Goal: Task Accomplishment & Management: Manage account settings

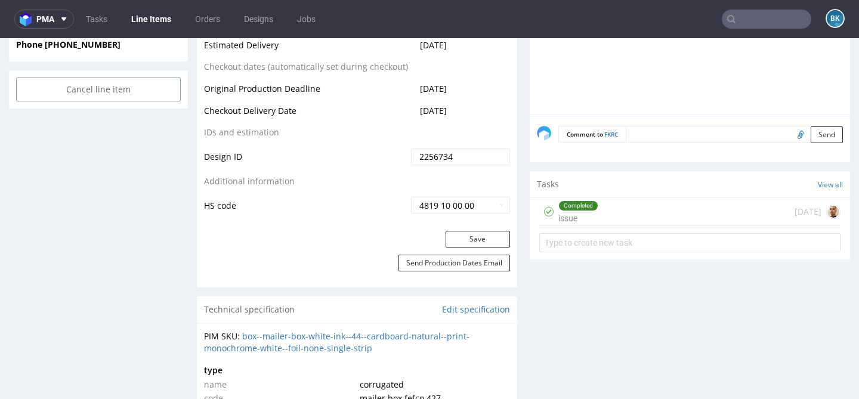
scroll to position [646, 0]
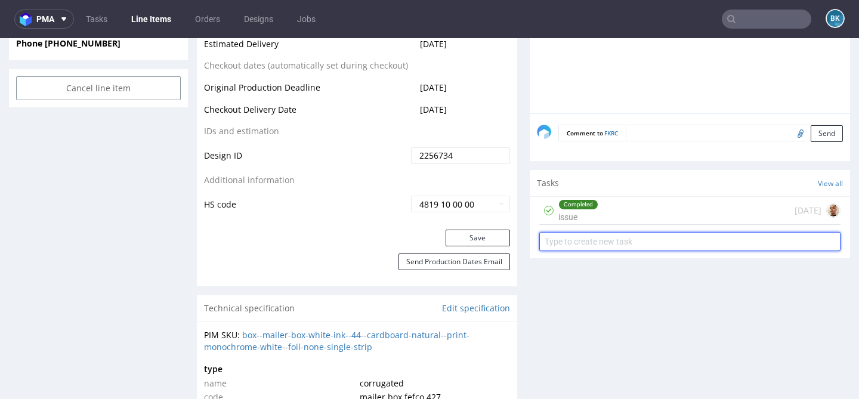
click at [608, 243] on input "text" at bounding box center [689, 241] width 301 height 19
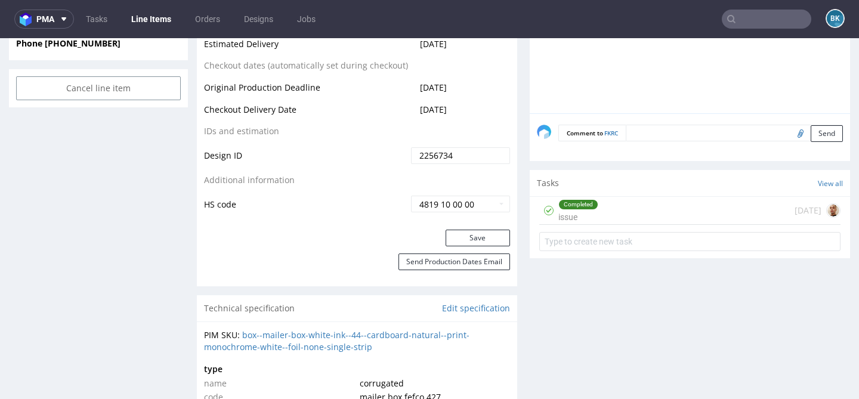
click at [602, 214] on div "Completed issue [DATE]" at bounding box center [689, 211] width 301 height 28
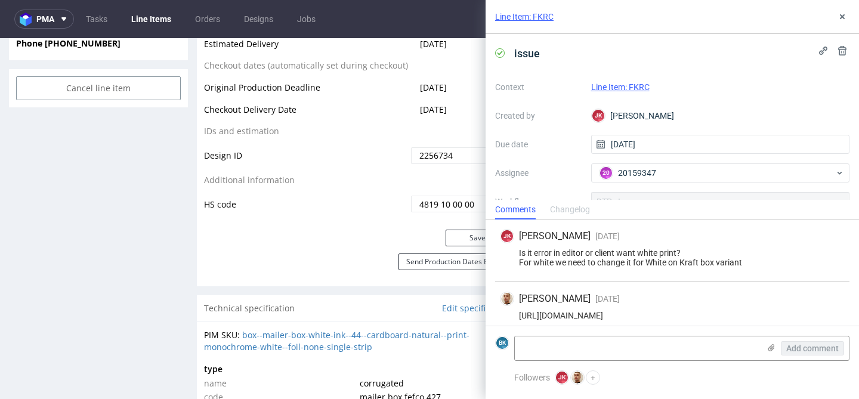
scroll to position [61, 0]
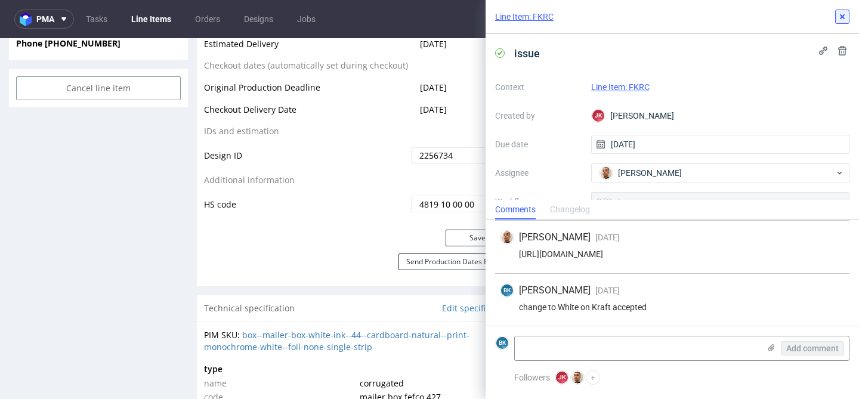
click at [839, 16] on icon at bounding box center [842, 17] width 10 height 10
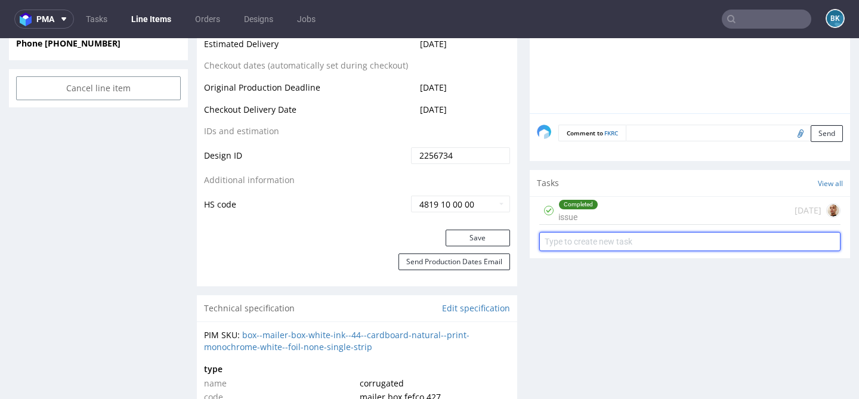
click at [590, 241] on input "text" at bounding box center [689, 241] width 301 height 19
type input "design preview"
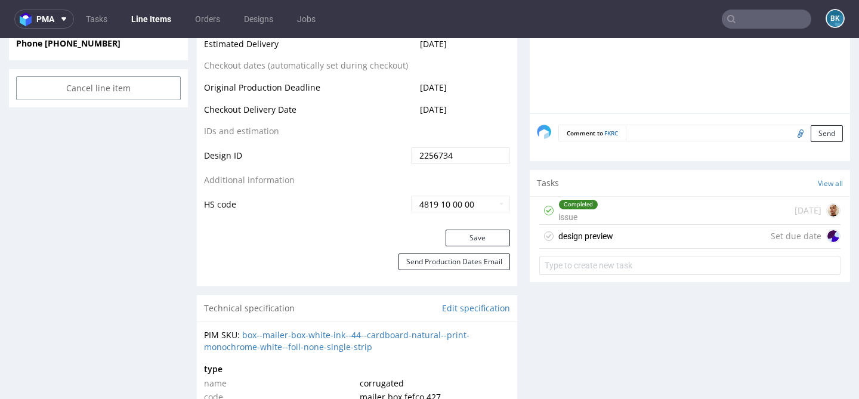
click at [606, 237] on div "design preview" at bounding box center [585, 236] width 55 height 14
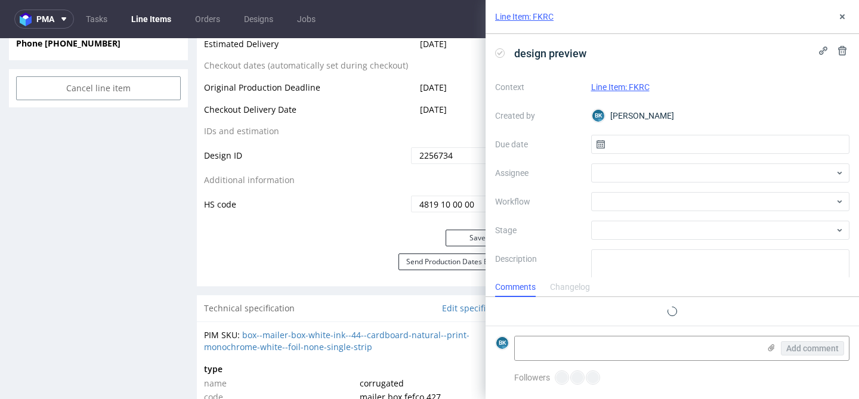
scroll to position [10, 0]
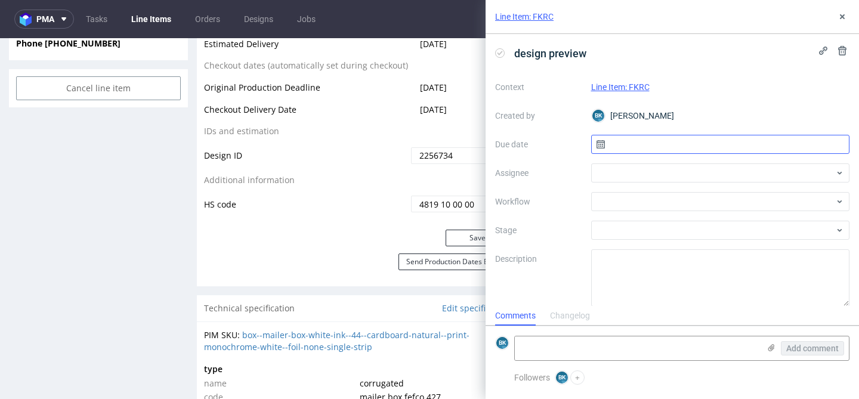
click at [620, 149] on input "text" at bounding box center [720, 144] width 259 height 19
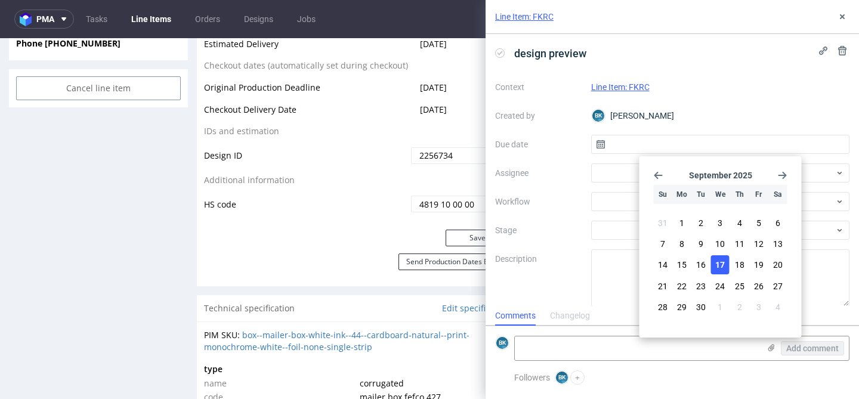
click at [715, 264] on span "17" at bounding box center [720, 265] width 10 height 12
type input "17/09/2025"
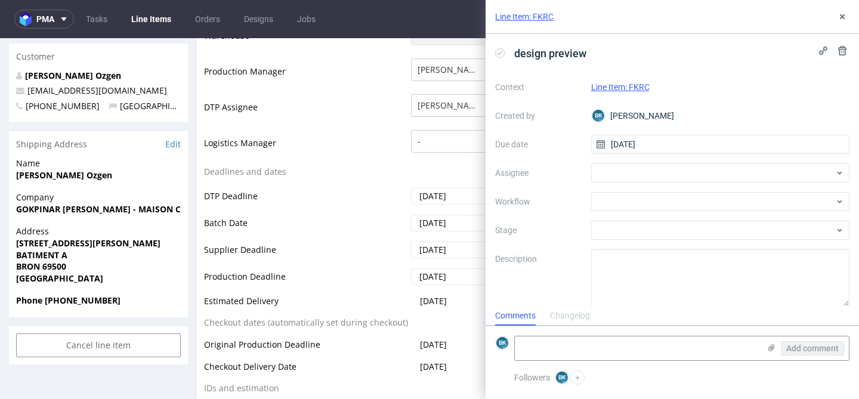
scroll to position [382, 0]
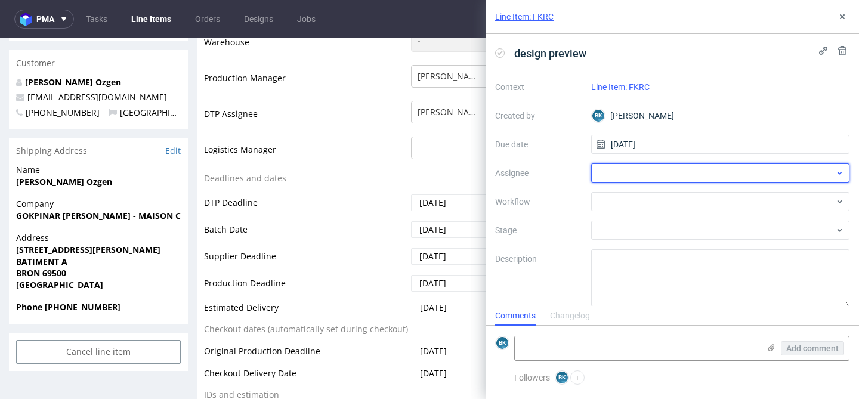
click at [613, 172] on div at bounding box center [720, 172] width 259 height 19
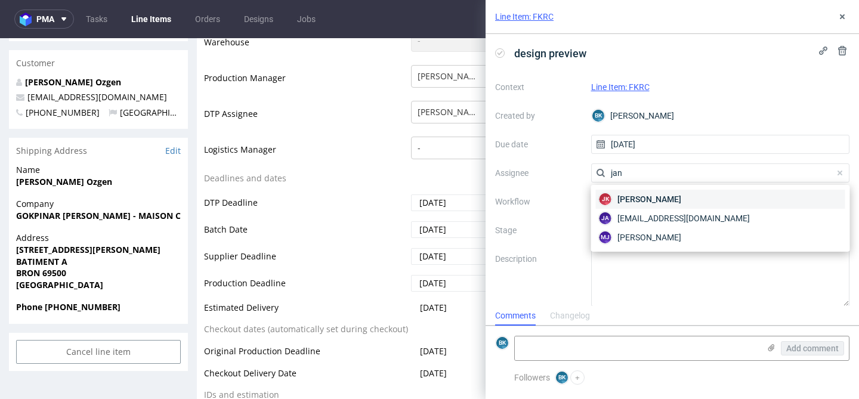
type input "jan"
click at [628, 199] on span "Jan Kocik" at bounding box center [649, 199] width 64 height 12
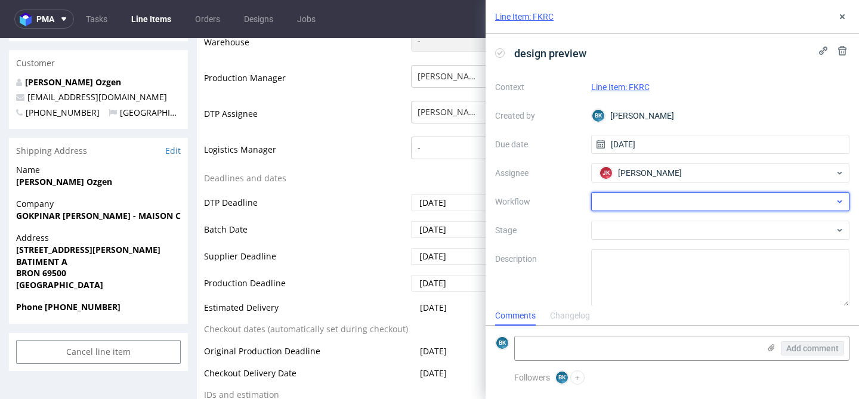
click at [649, 203] on div at bounding box center [720, 201] width 259 height 19
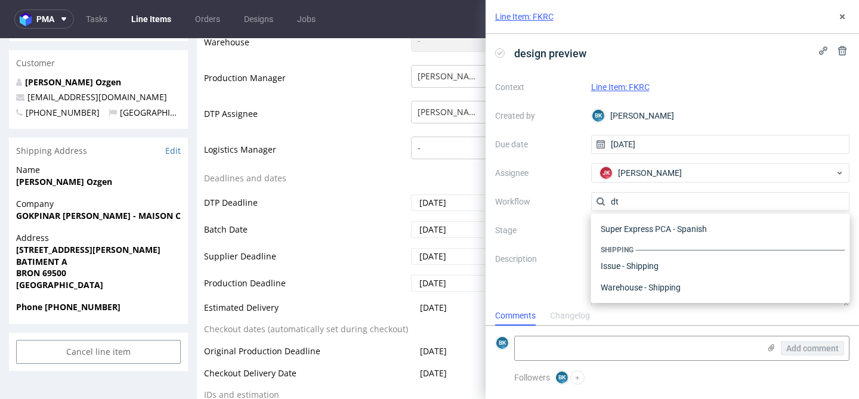
scroll to position [0, 0]
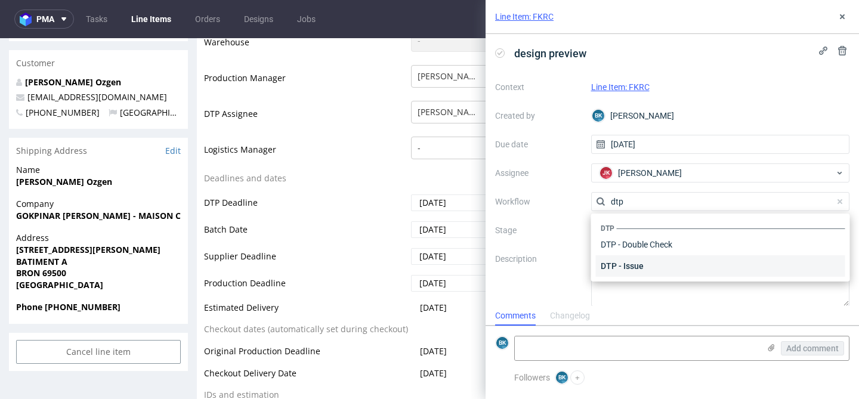
type input "dtp"
click at [654, 265] on div "DTP - Issue" at bounding box center [720, 265] width 249 height 21
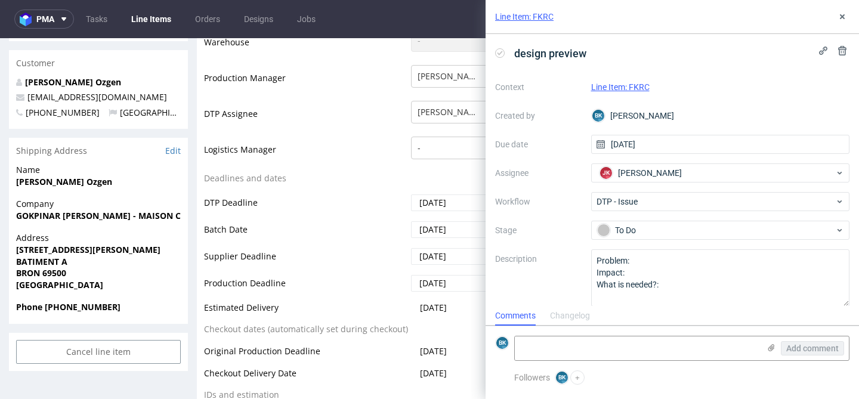
scroll to position [10, 0]
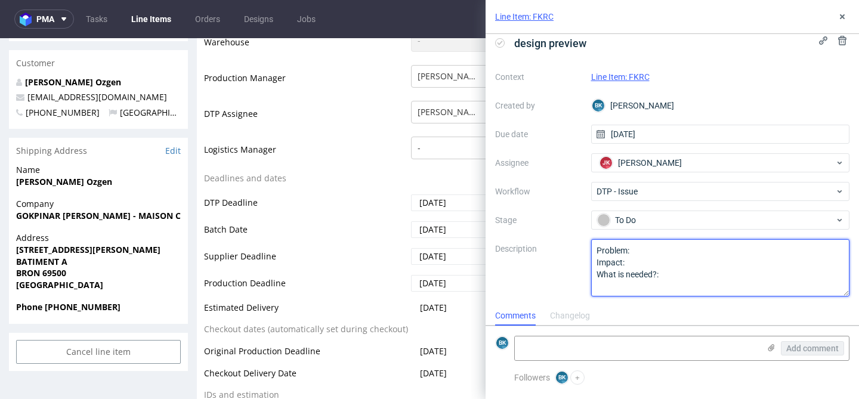
click at [654, 254] on textarea "Problem: Impact: What is needed?:" at bounding box center [720, 267] width 259 height 57
paste textarea "Proszę o przesłanie mi czarno-białego obrazu, abym mógł zobaczyć, jak to będzie…"
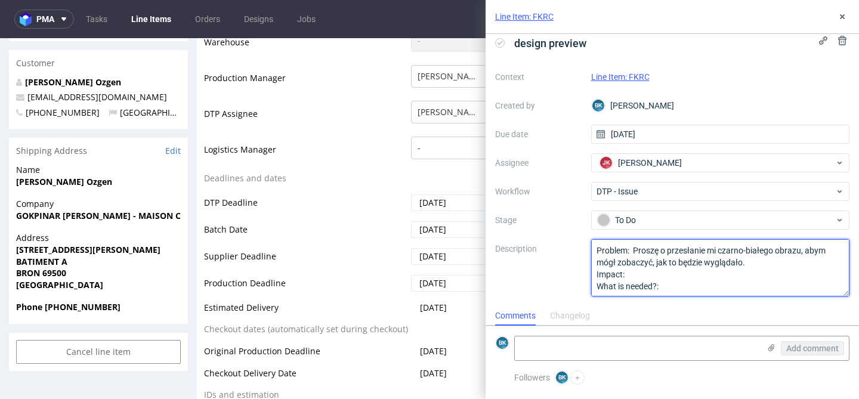
click at [634, 249] on textarea "Problem: Impact: What is needed?:" at bounding box center [720, 267] width 259 height 57
drag, startPoint x: 634, startPoint y: 249, endPoint x: 759, endPoint y: 262, distance: 125.3
click at [759, 262] on textarea "Problem: Impact: What is needed?:" at bounding box center [720, 267] width 259 height 57
type textarea "Problem: Impact: What is needed?:"
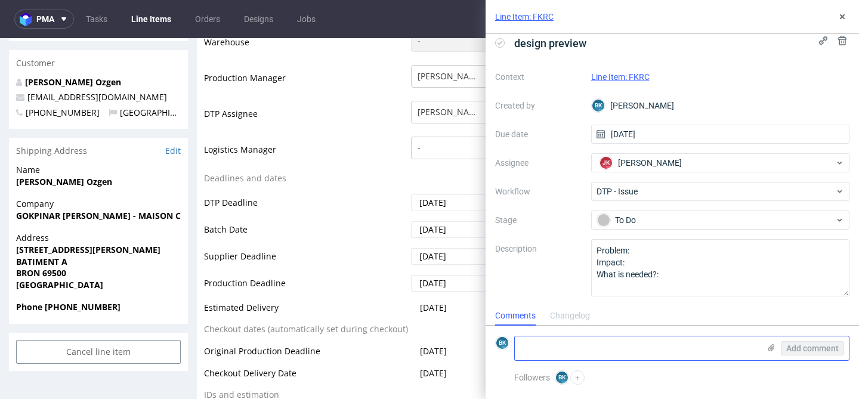
click at [573, 342] on textarea at bounding box center [637, 348] width 244 height 24
paste textarea "Proszę o przesłanie mi czarno-białego obrazu, abym mógł zobaczyć, jak to będzie…"
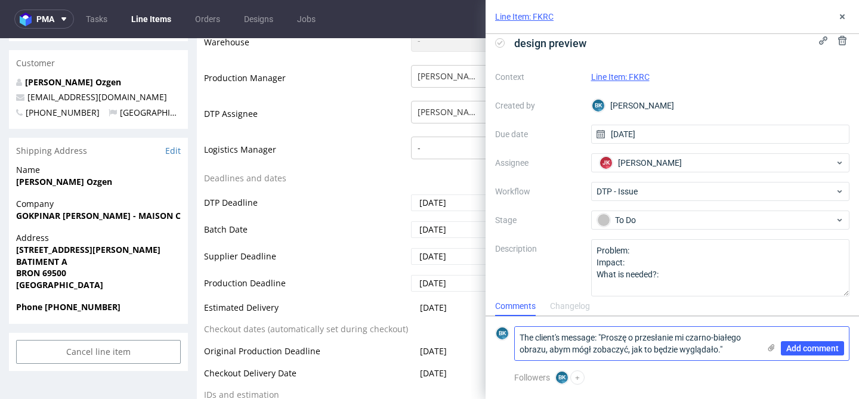
scroll to position [0, 0]
type textarea "The client's message: "Proszę o przesłanie mi czarno-białego obrazu, abym mógł …"
click at [809, 349] on span "Add comment" at bounding box center [812, 348] width 52 height 8
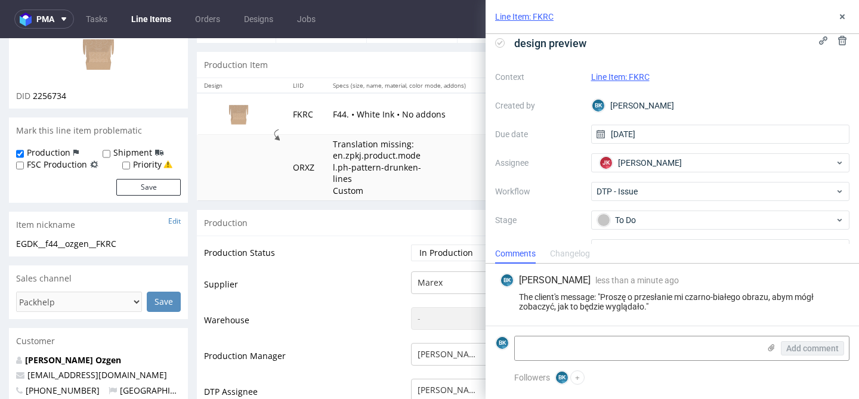
scroll to position [137, 0]
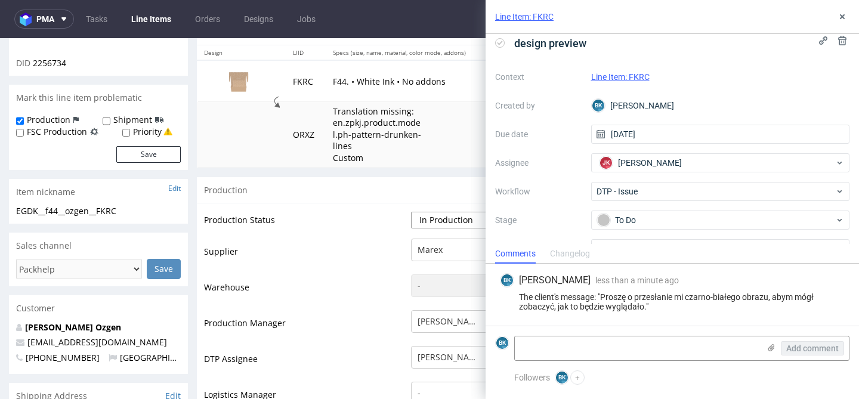
click at [442, 215] on select "Waiting for Artwork Waiting for Diecut Waiting for Mockup Waiting for DTP Waiti…" at bounding box center [460, 220] width 99 height 17
select select "back_for_dtp"
click at [411, 212] on select "Waiting for Artwork Waiting for Diecut Waiting for Mockup Waiting for DTP Waiti…" at bounding box center [460, 220] width 99 height 17
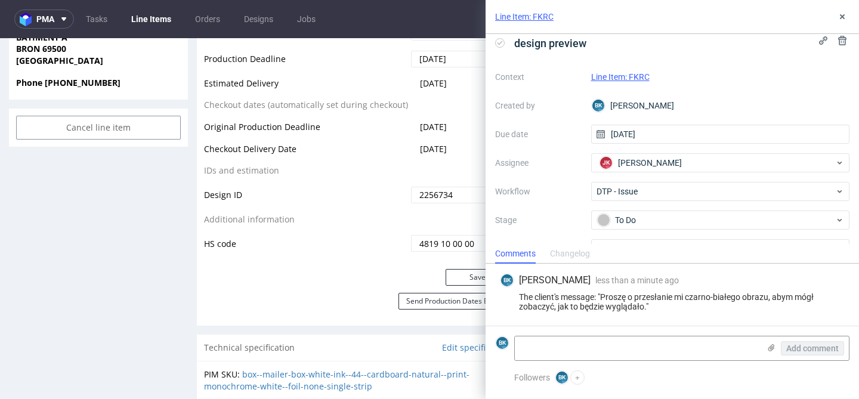
scroll to position [611, 0]
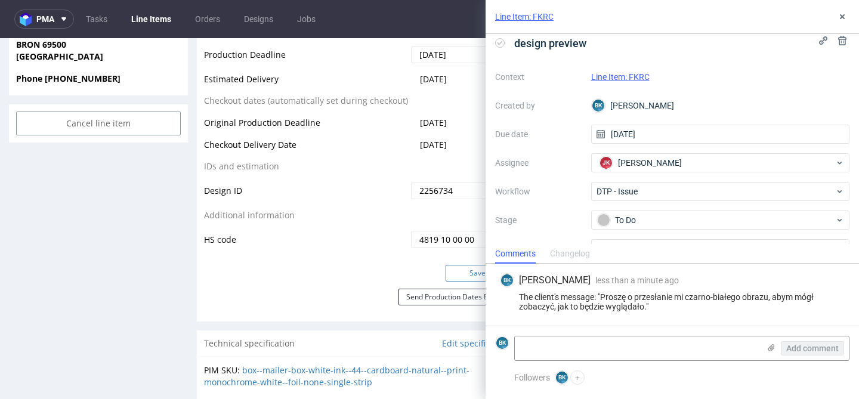
click at [468, 275] on button "Save" at bounding box center [477, 273] width 64 height 17
click at [844, 14] on icon at bounding box center [842, 17] width 10 height 10
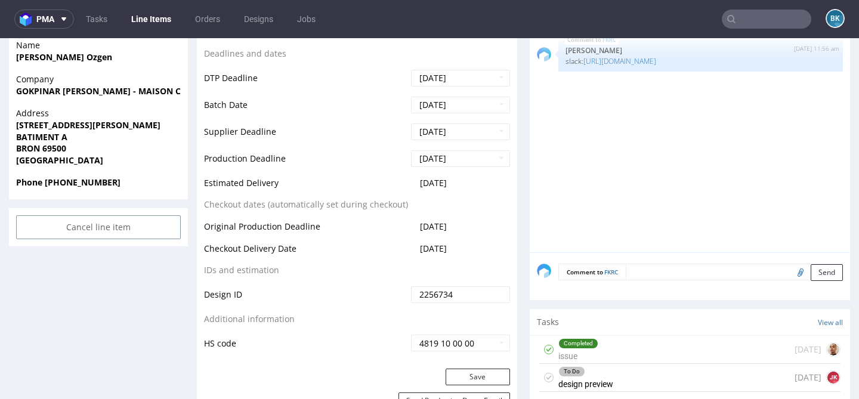
scroll to position [508, 0]
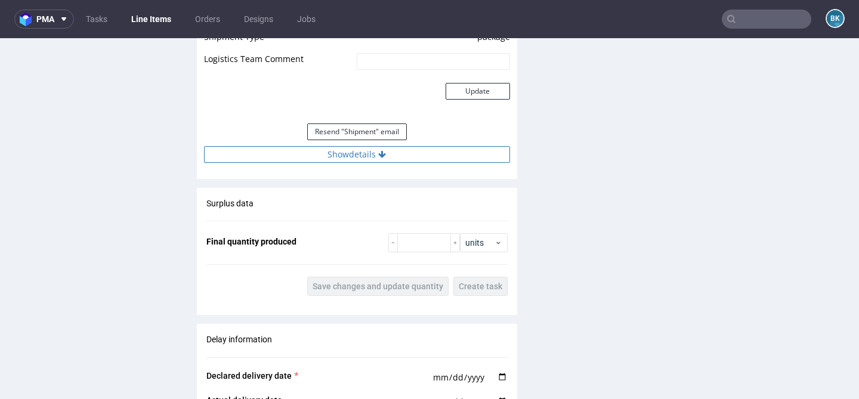
click at [352, 153] on button "Show details" at bounding box center [357, 154] width 306 height 17
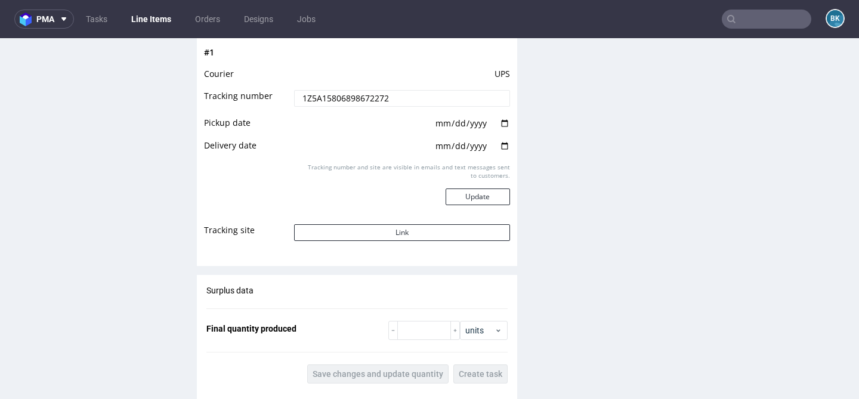
scroll to position [1346, 0]
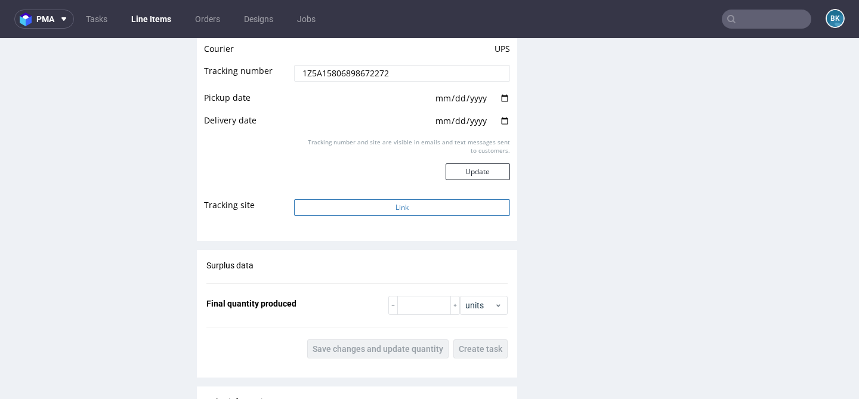
click at [388, 206] on button "Link" at bounding box center [401, 207] width 215 height 17
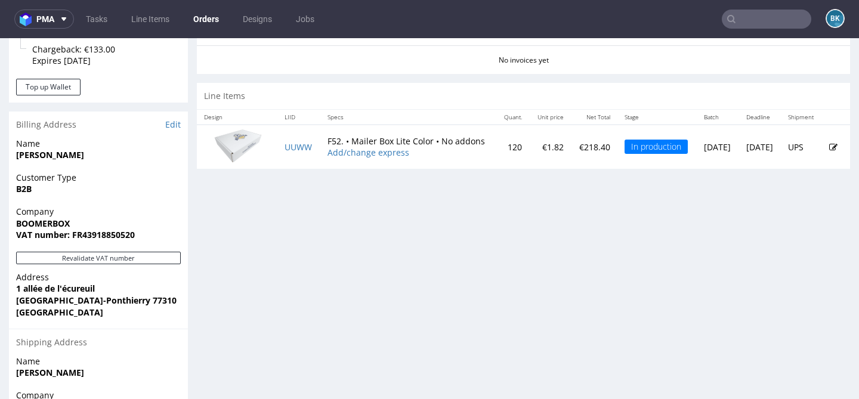
scroll to position [522, 0]
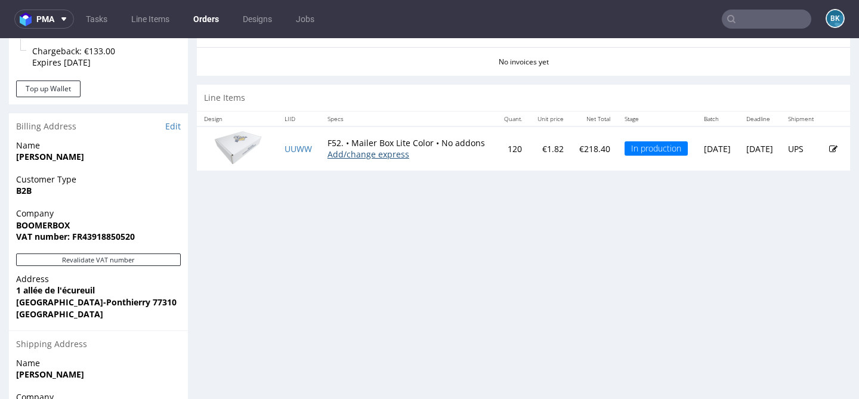
click at [359, 160] on link "Add/change express" at bounding box center [368, 153] width 82 height 11
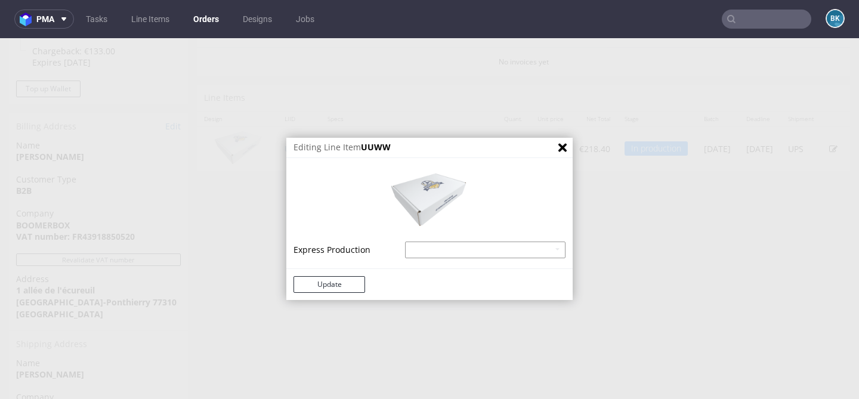
click at [459, 250] on select "Mailer Box Lite Color - express - 18% Mailer Box Lite Color - superexpress - 40%" at bounding box center [485, 250] width 160 height 17
select select "581"
click at [405, 242] on select "Mailer Box Lite Color - express - 18% Mailer Box Lite Color - superexpress - 40%" at bounding box center [485, 250] width 160 height 17
click at [323, 287] on button "Update" at bounding box center [329, 284] width 72 height 17
click at [317, 280] on button "Update" at bounding box center [329, 284] width 72 height 17
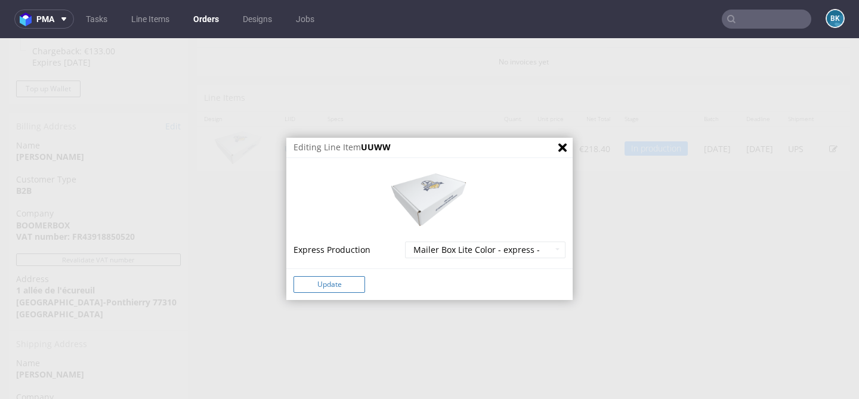
click at [338, 285] on button "Update" at bounding box center [329, 284] width 72 height 17
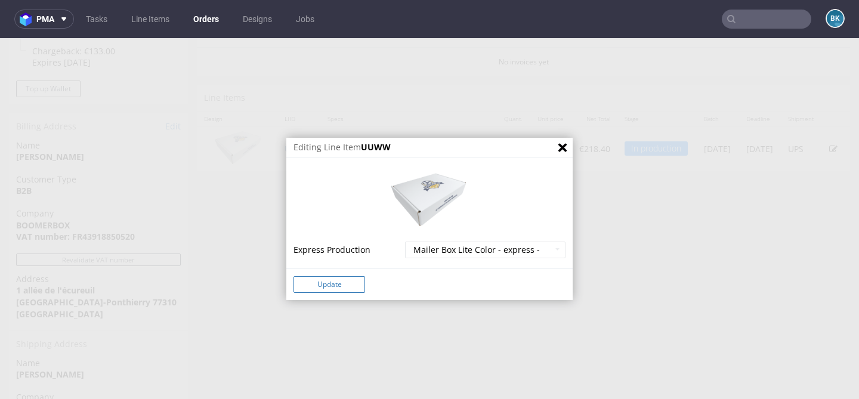
click at [338, 285] on button "Update" at bounding box center [329, 284] width 72 height 17
click at [293, 276] on button "Update" at bounding box center [329, 284] width 72 height 17
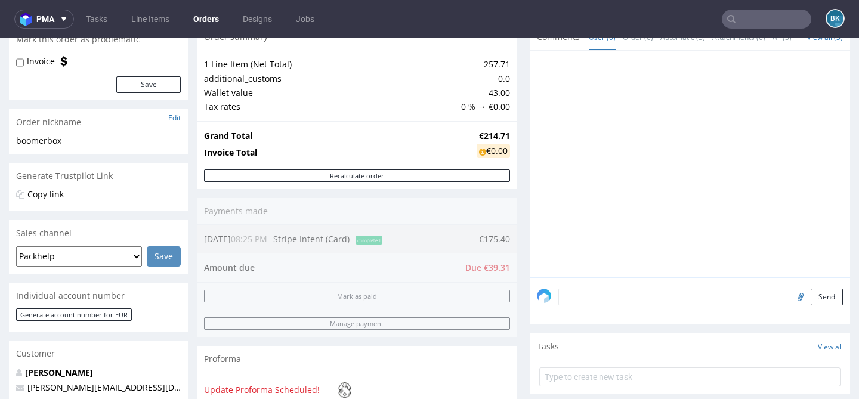
scroll to position [125, 0]
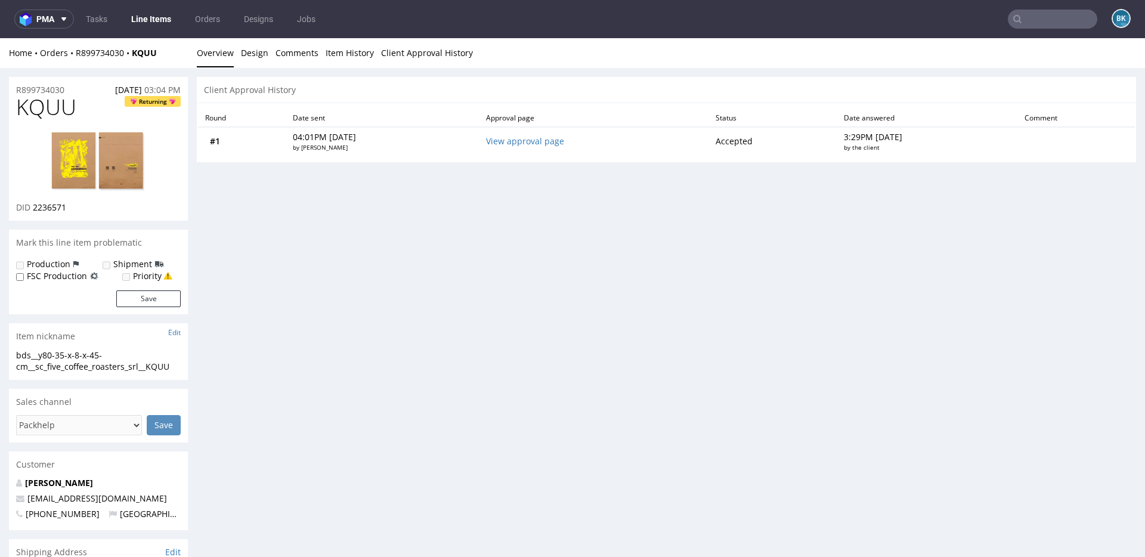
scroll to position [21, 0]
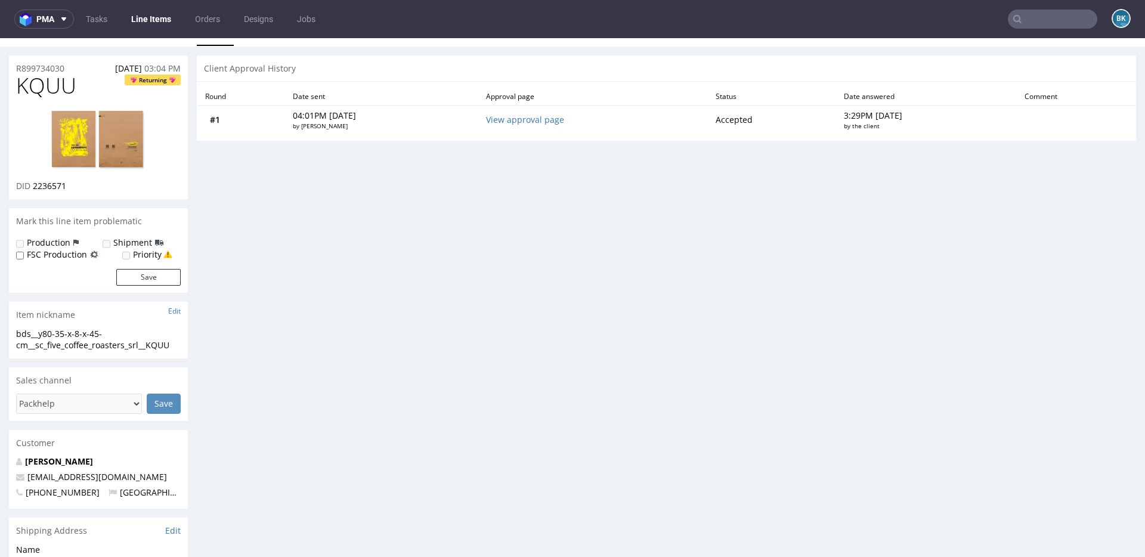
click at [1032, 17] on input "text" at bounding box center [1052, 19] width 89 height 19
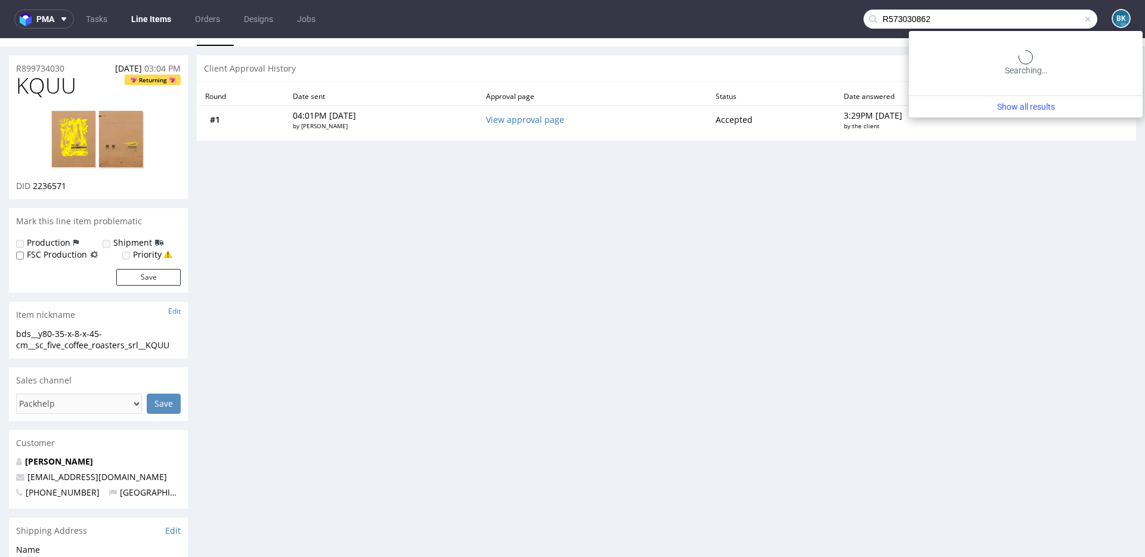
type input "R573030862"
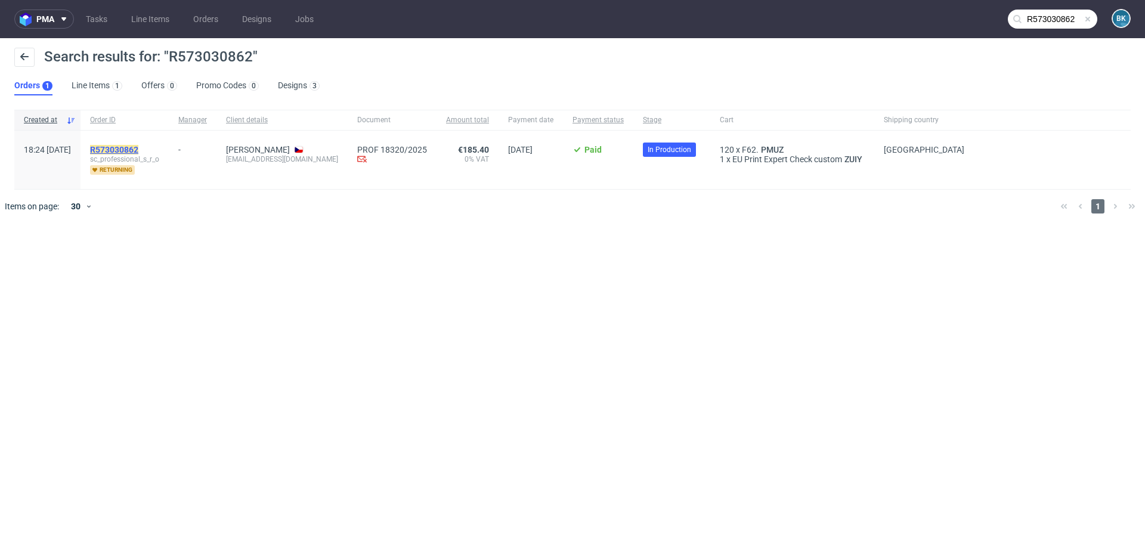
click at [138, 147] on mark "R573030862" at bounding box center [114, 150] width 48 height 10
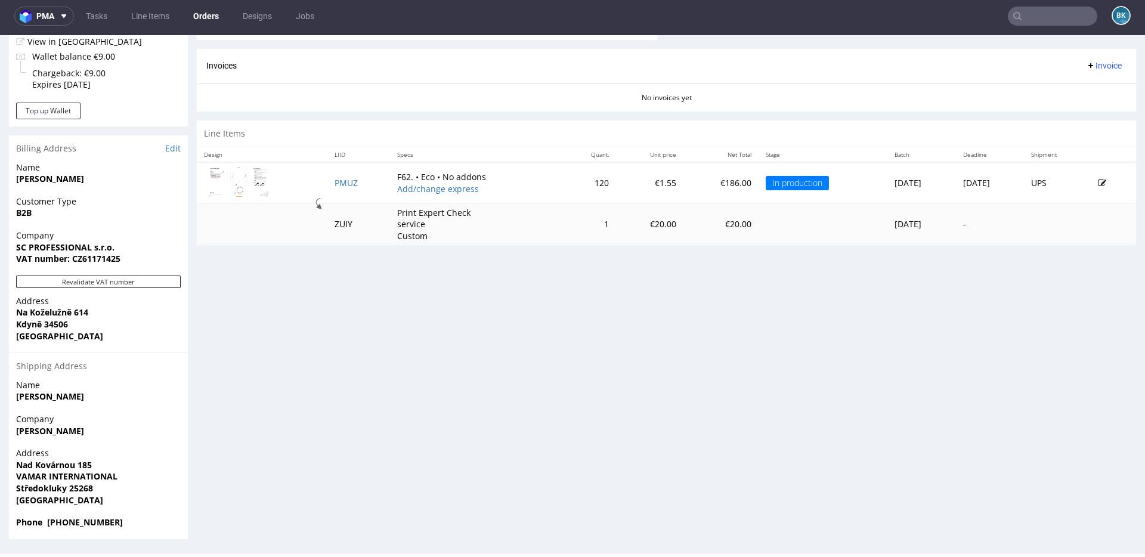
scroll to position [2, 0]
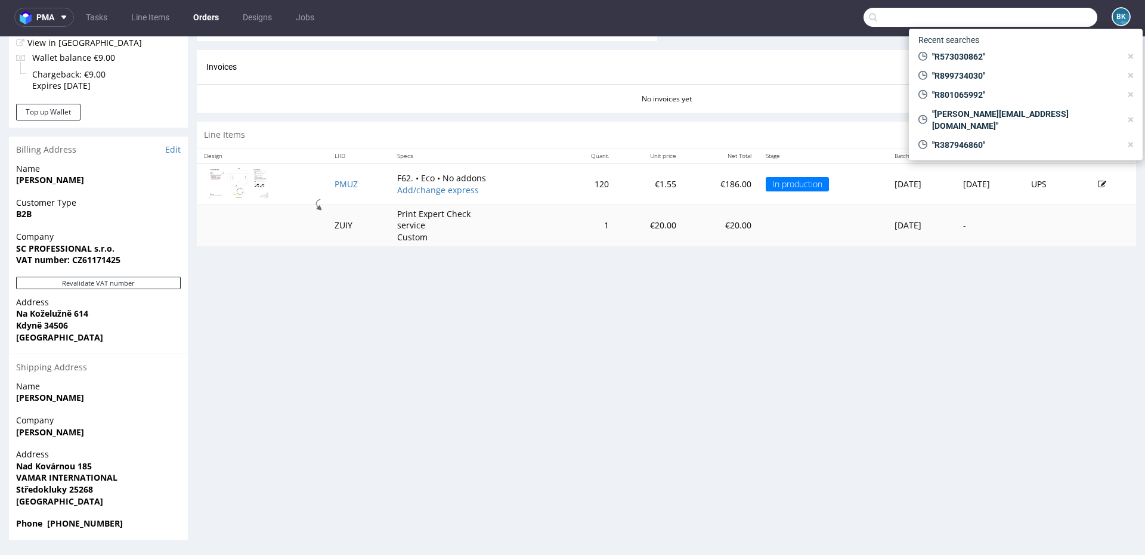
click at [1029, 17] on input "text" at bounding box center [980, 17] width 234 height 19
paste input "R899734030"
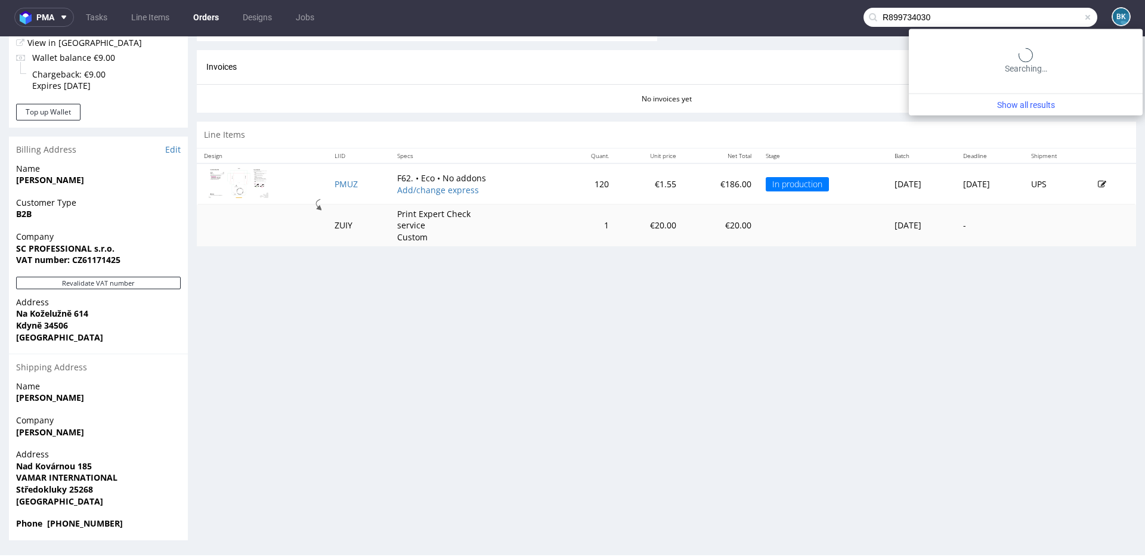
type input "R899734030"
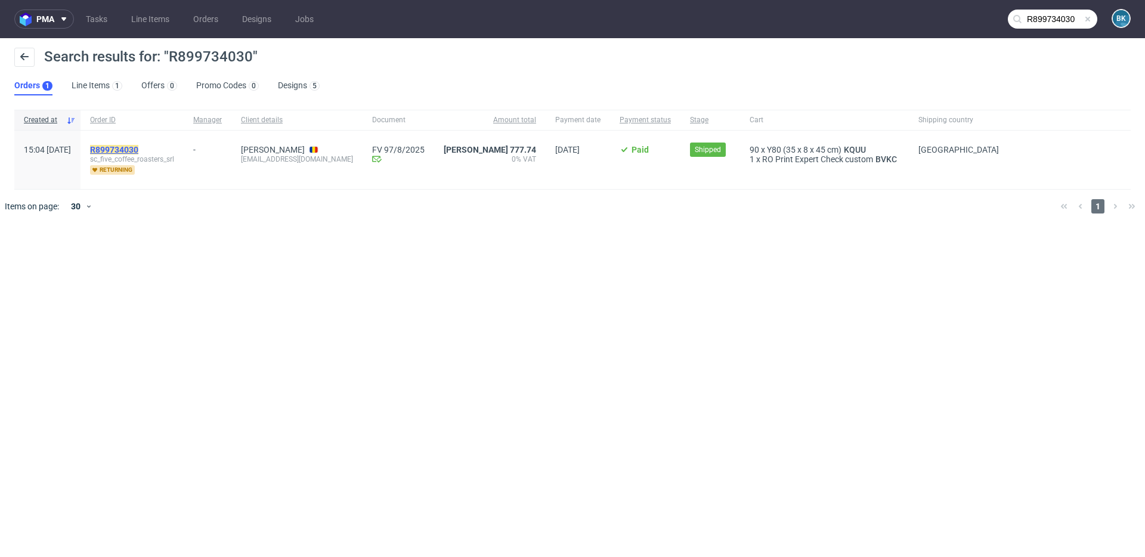
click at [138, 147] on mark "R899734030" at bounding box center [114, 150] width 48 height 10
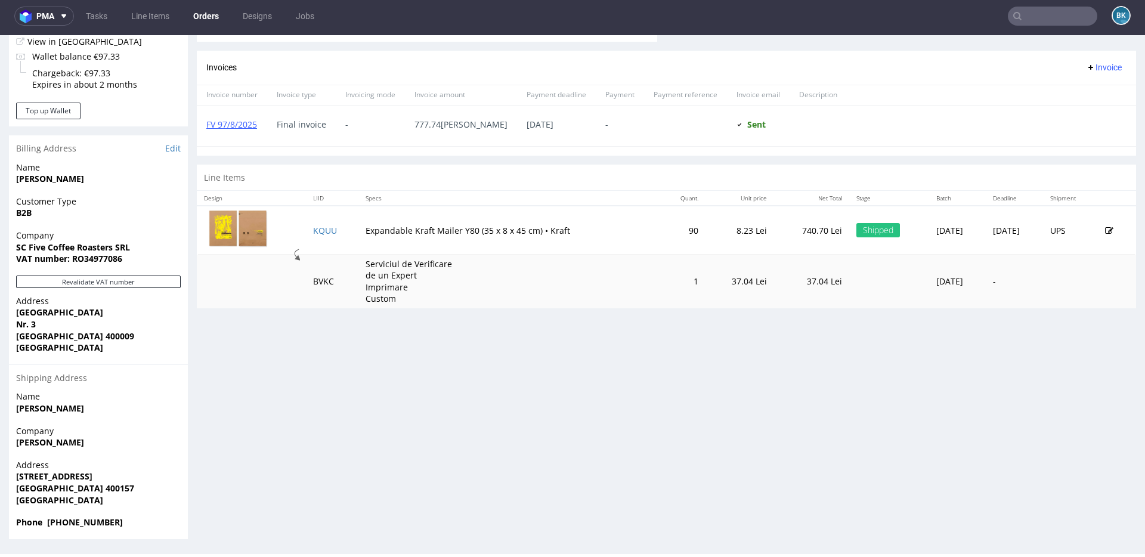
scroll to position [2, 0]
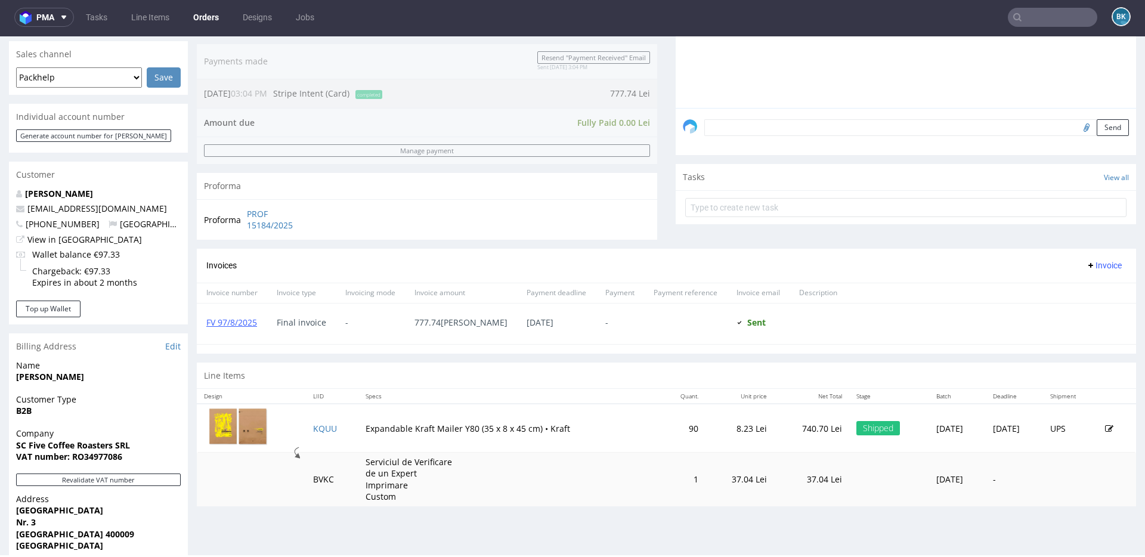
scroll to position [302, 0]
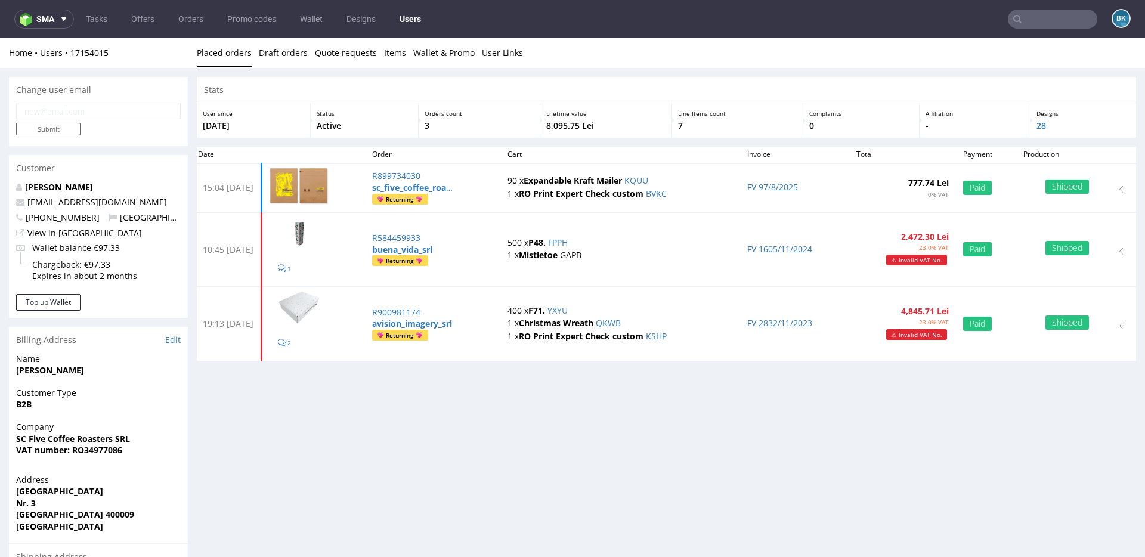
click at [1050, 20] on input "text" at bounding box center [1052, 19] width 89 height 19
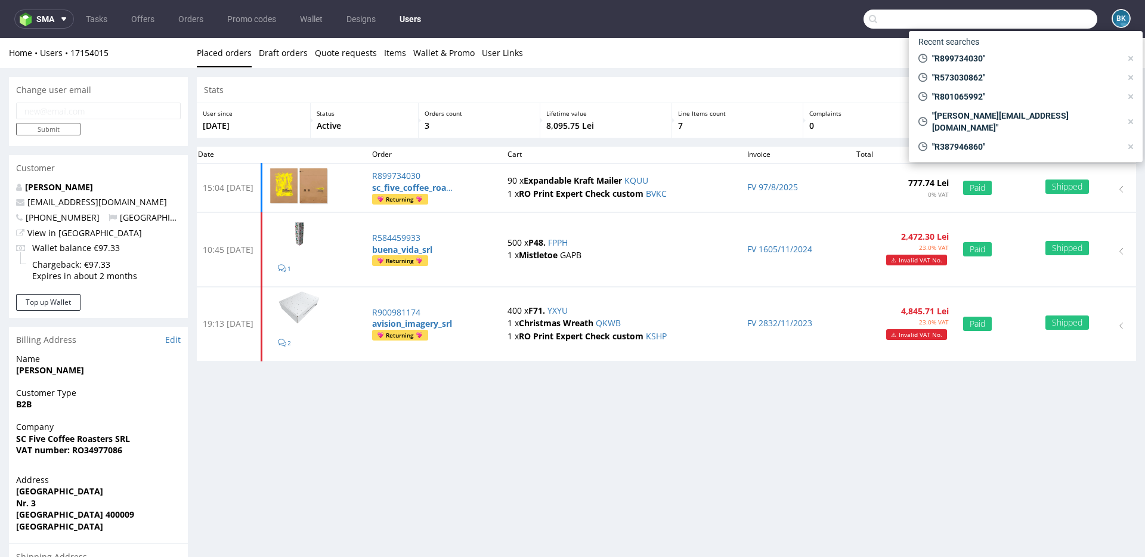
paste input "ross@creative-hut.com"
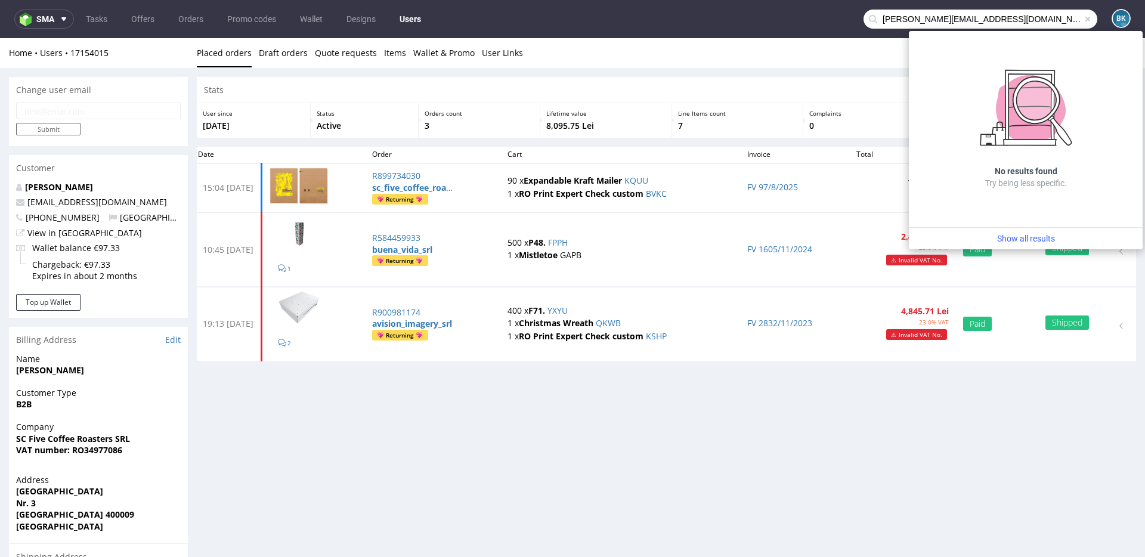
type input "ross@creative-hut.com"
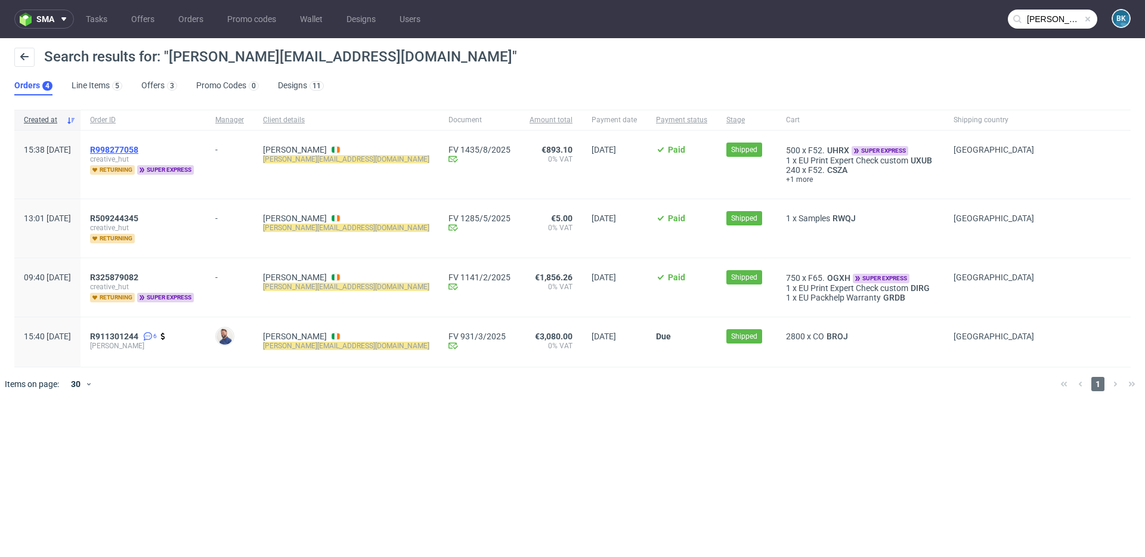
click at [138, 146] on span "R998277058" at bounding box center [114, 150] width 48 height 10
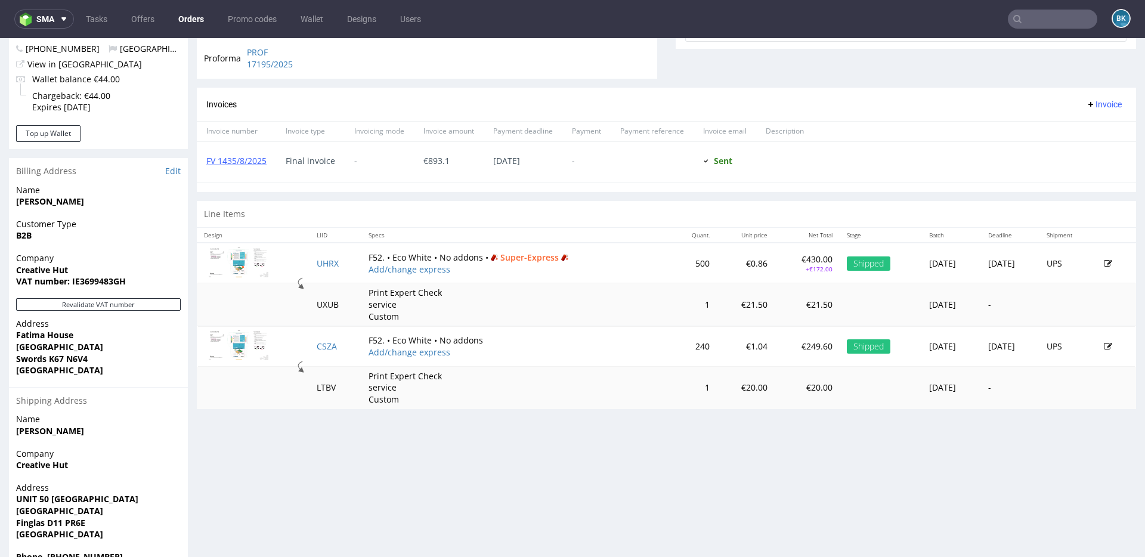
scroll to position [298, 0]
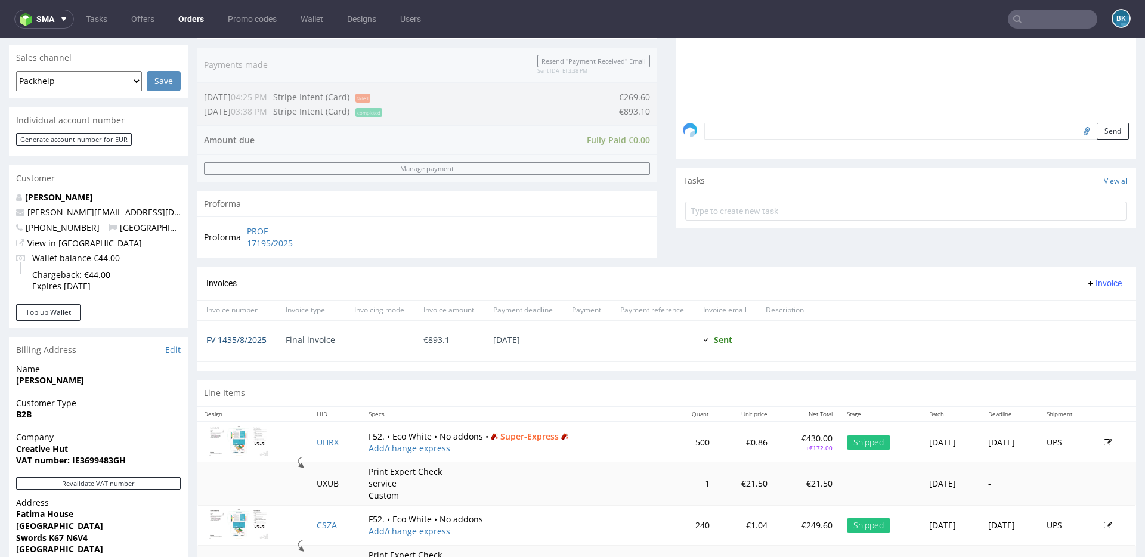
click at [244, 340] on link "FV 1435/8/2025" at bounding box center [236, 339] width 60 height 11
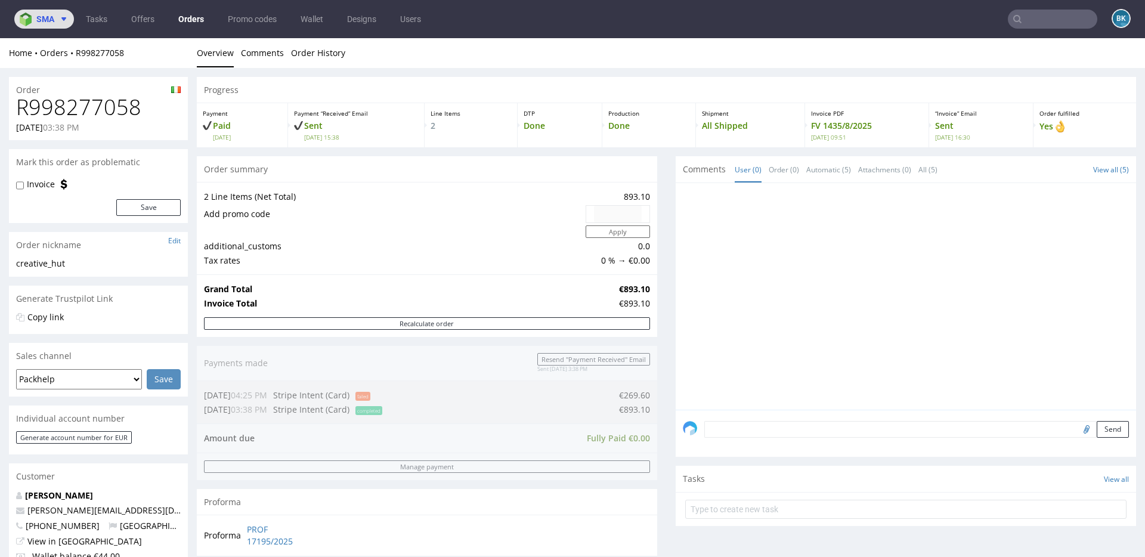
click at [56, 24] on button "sma" at bounding box center [44, 19] width 60 height 19
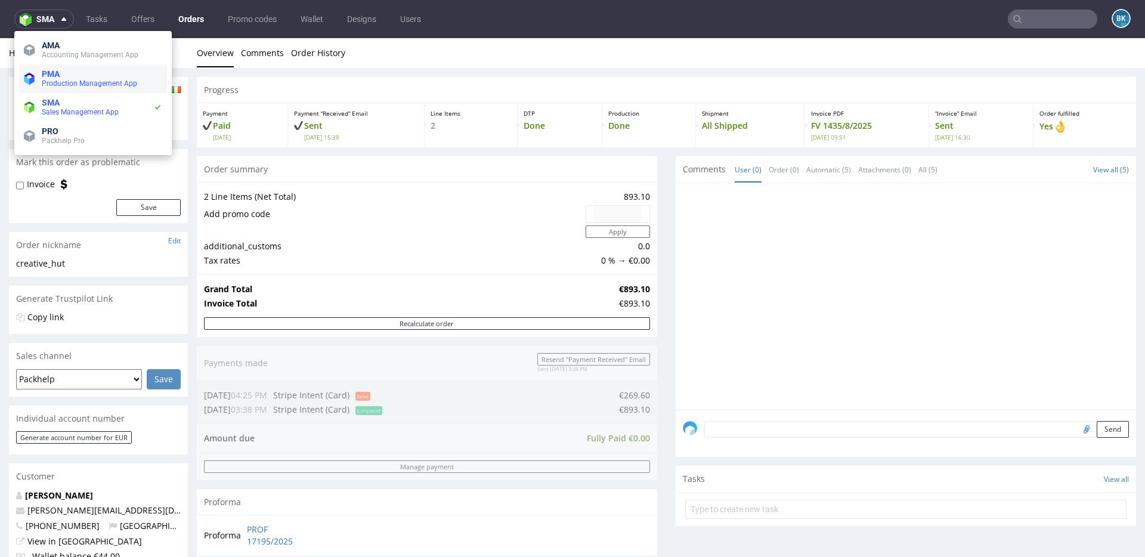
click at [65, 81] on span "Production Management App" at bounding box center [89, 83] width 95 height 8
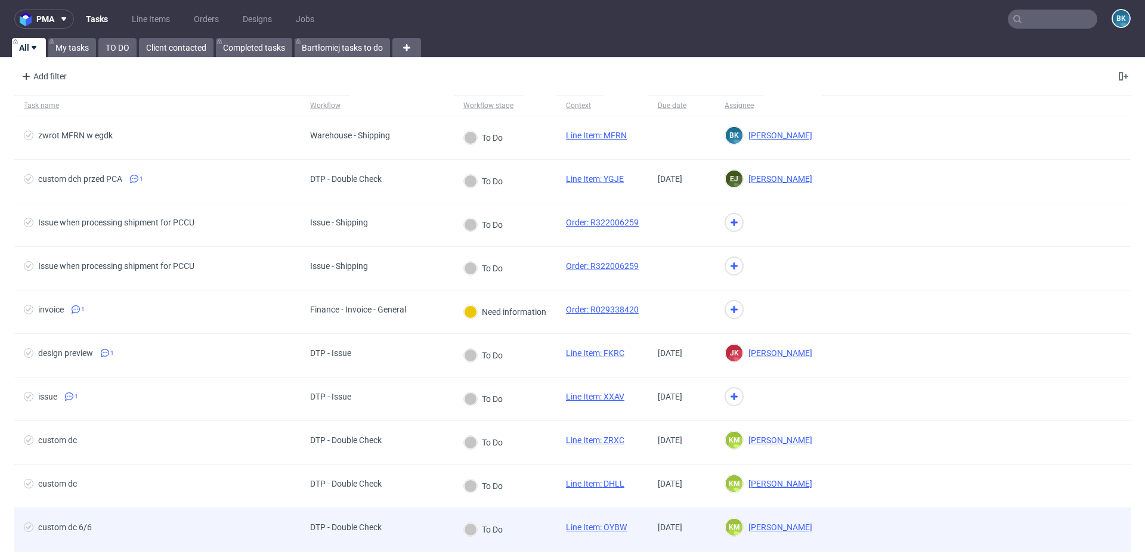
scroll to position [92, 0]
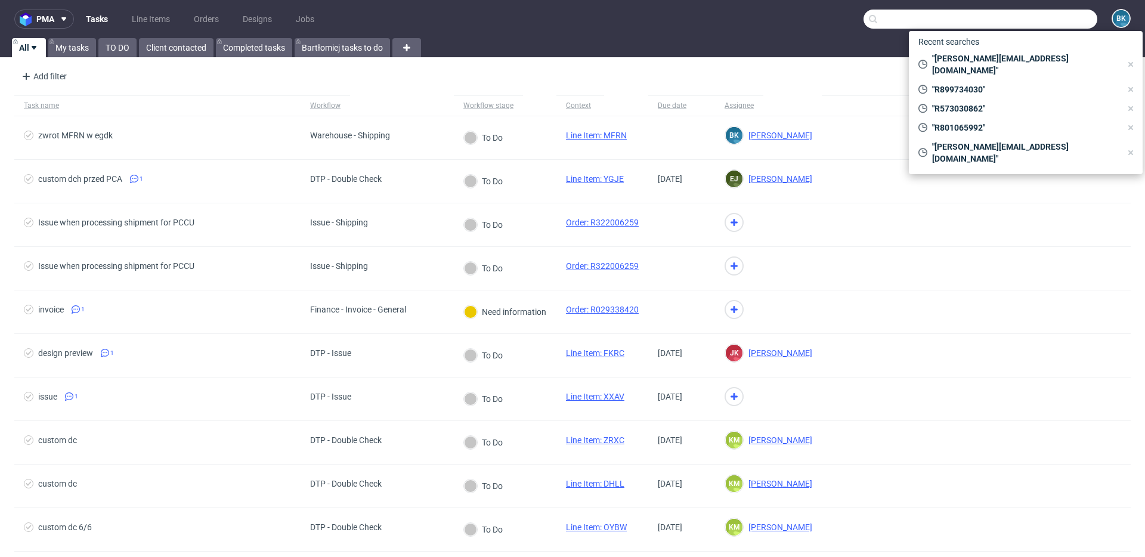
click at [1057, 14] on input "text" at bounding box center [980, 19] width 234 height 19
paste input "R576885797"
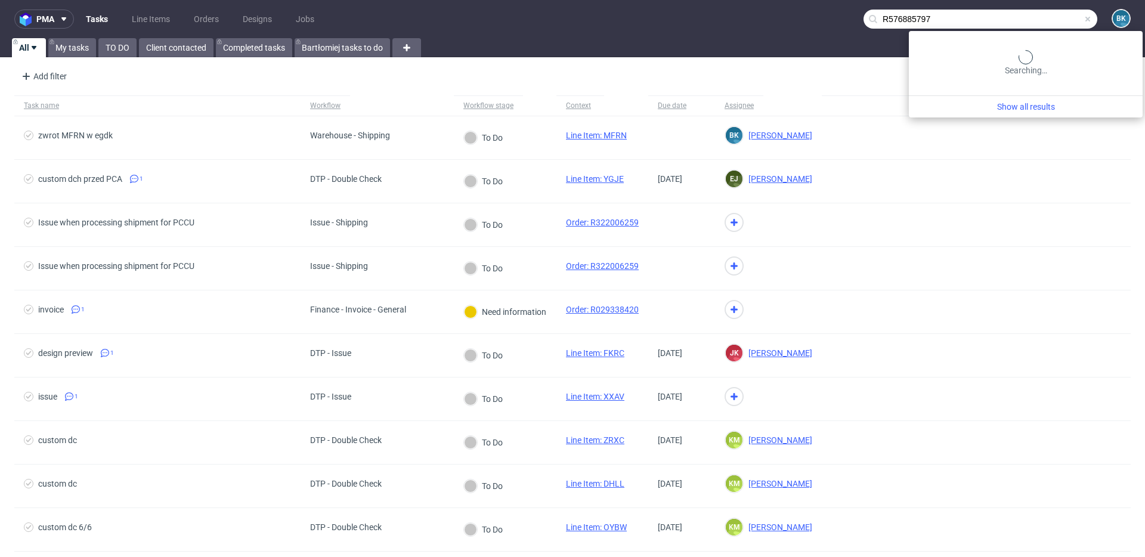
type input "R576885797"
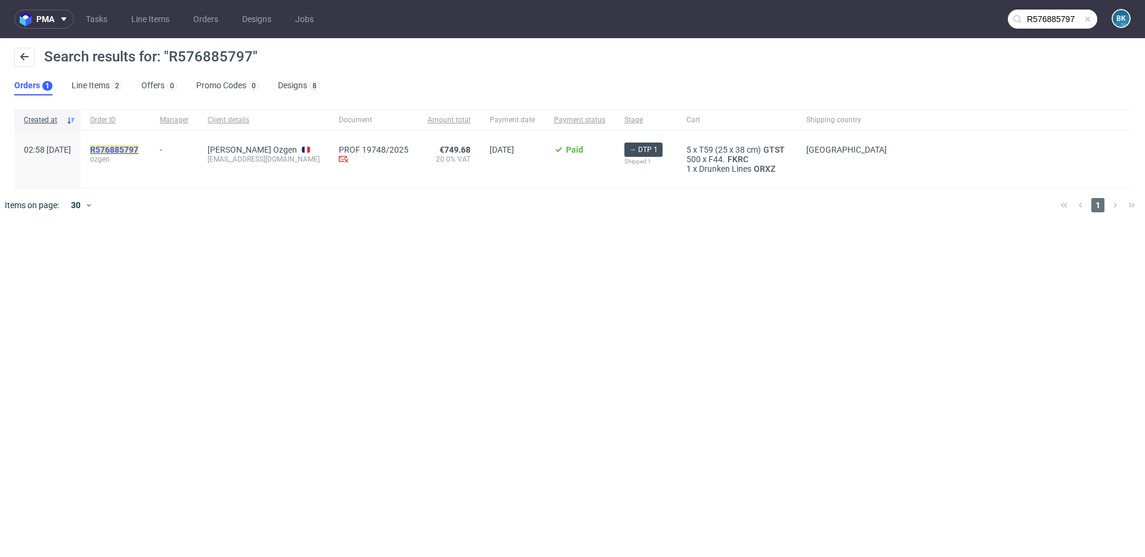
click at [138, 146] on mark "R576885797" at bounding box center [114, 150] width 48 height 10
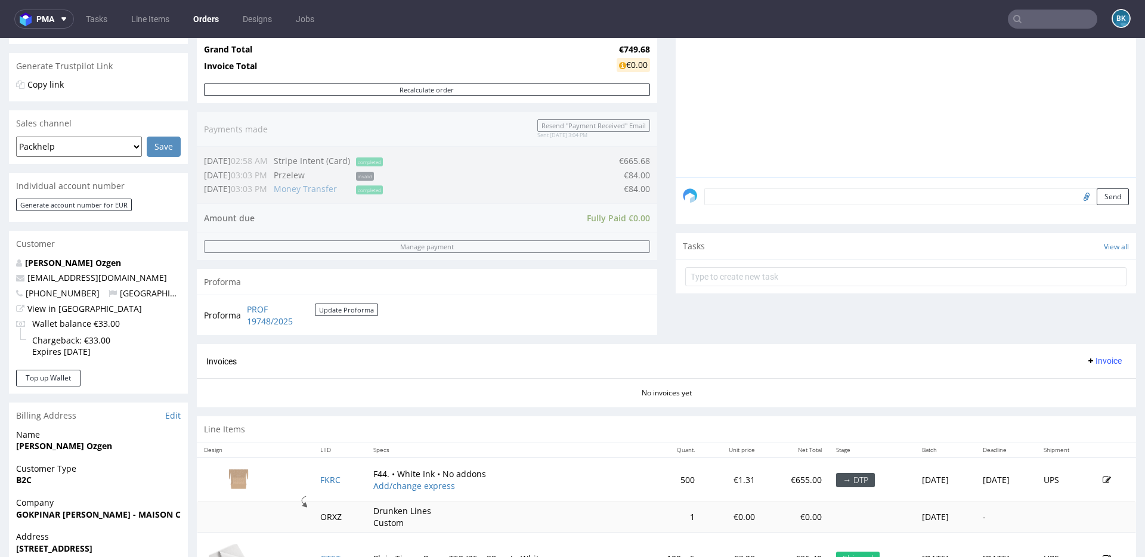
scroll to position [412, 0]
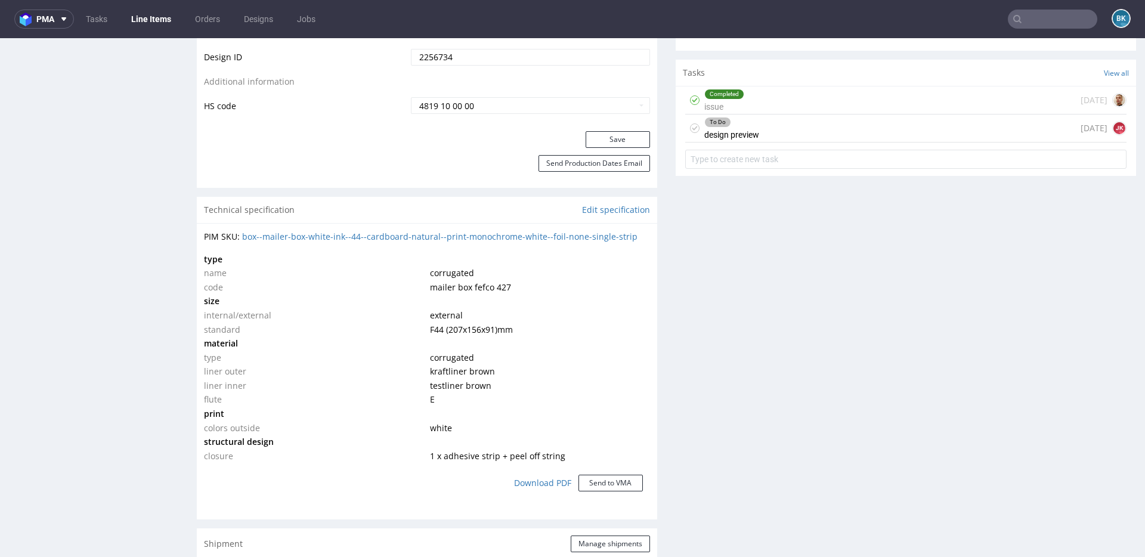
scroll to position [742, 0]
click at [805, 128] on div "To Do design preview today JK" at bounding box center [905, 131] width 441 height 28
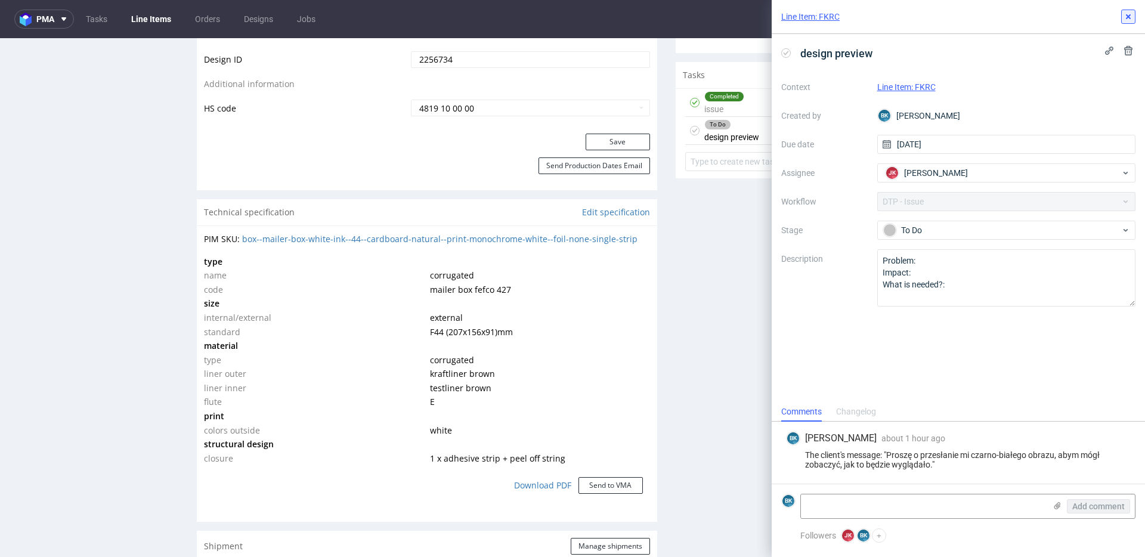
click at [1130, 16] on icon at bounding box center [1128, 17] width 10 height 10
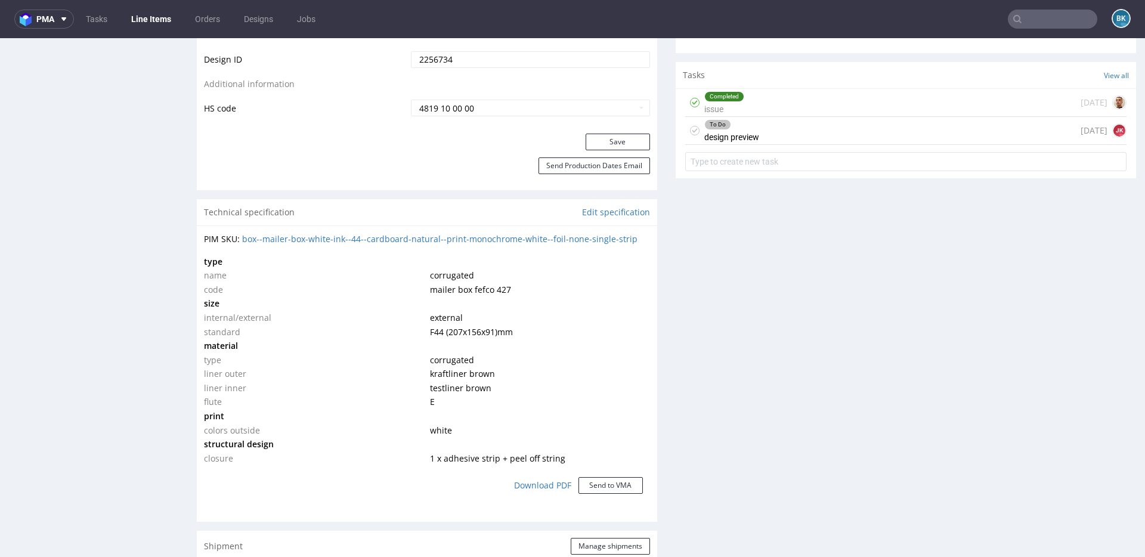
click at [762, 96] on div "Completed issue 6 days ago" at bounding box center [905, 103] width 441 height 28
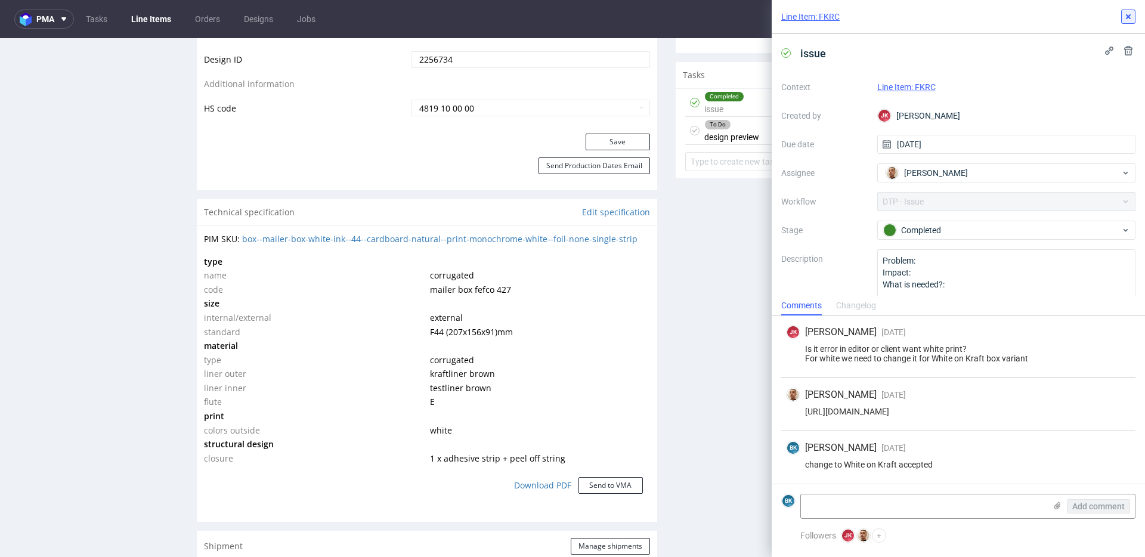
click at [1130, 19] on icon at bounding box center [1128, 17] width 10 height 10
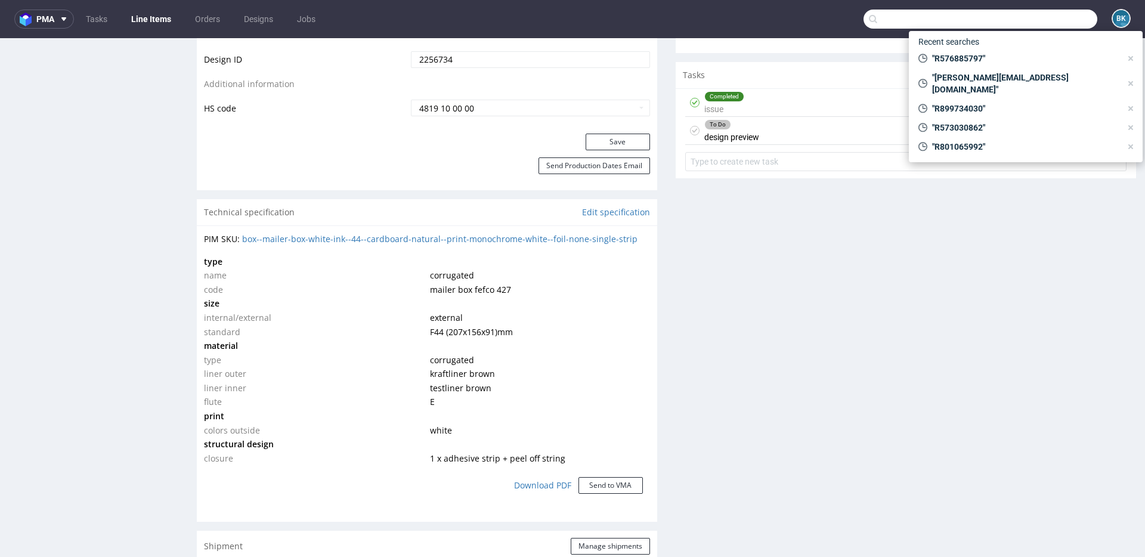
click at [1047, 21] on input "text" at bounding box center [980, 19] width 234 height 19
paste input "R759762713"
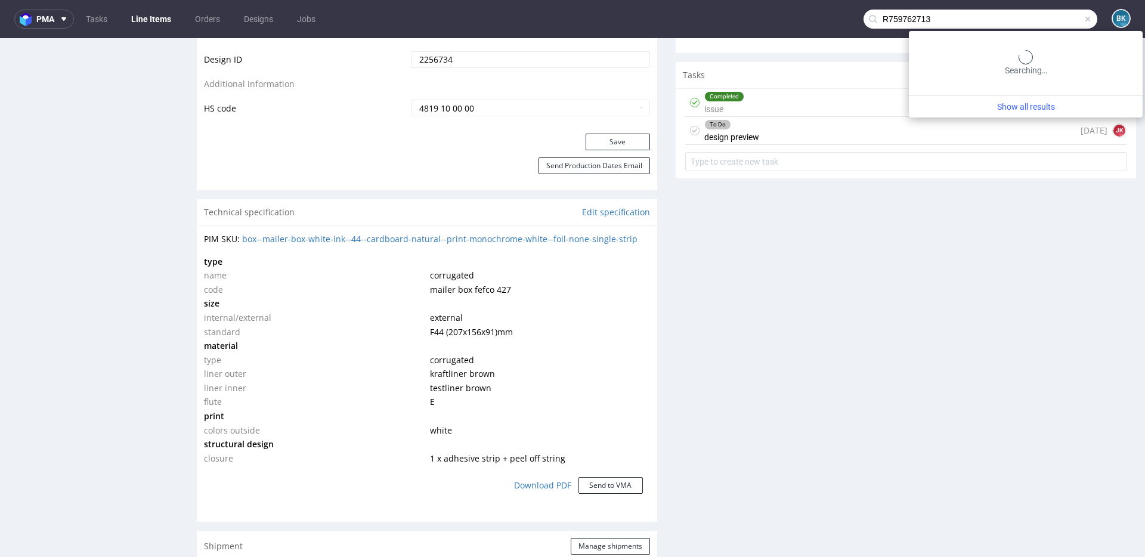
type input "R759762713"
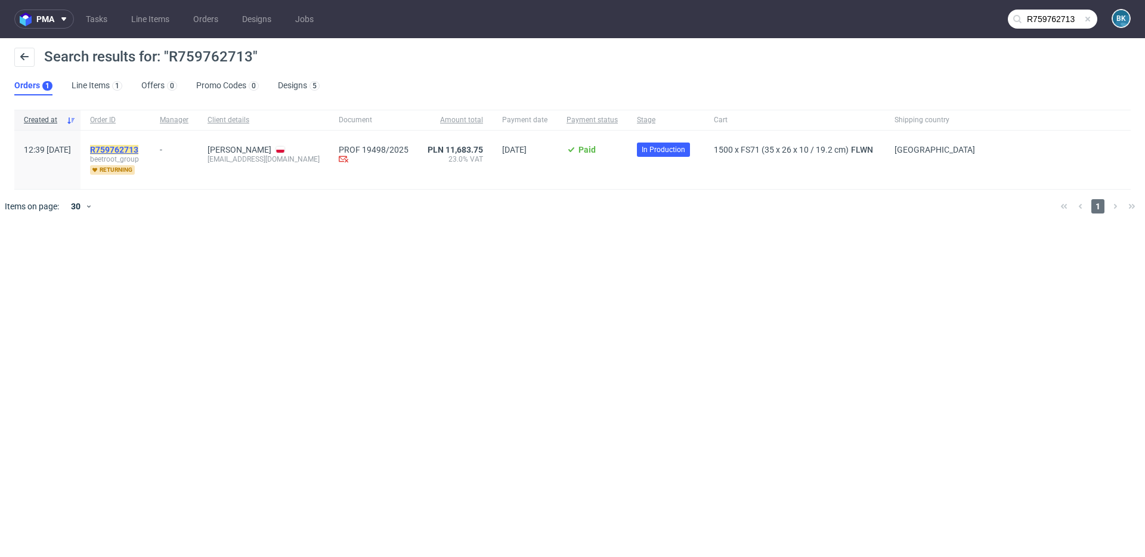
click at [138, 150] on mark "R759762713" at bounding box center [114, 150] width 48 height 10
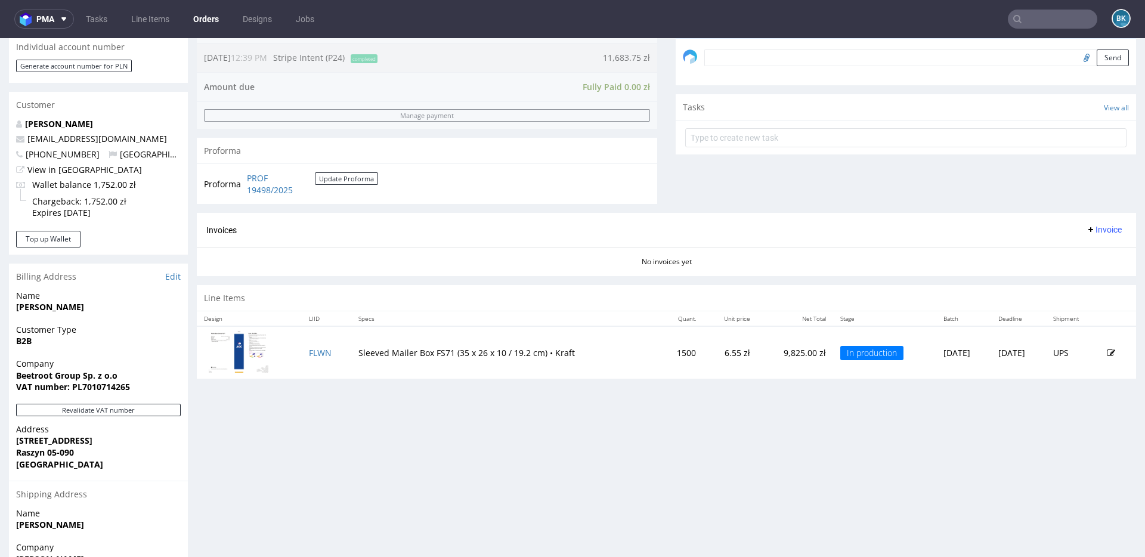
scroll to position [370, 0]
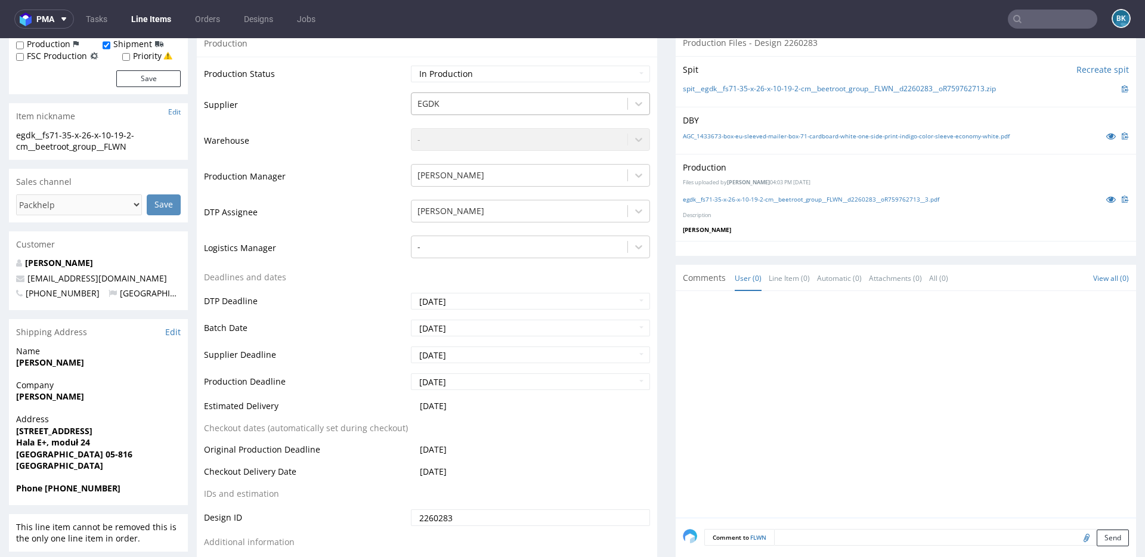
scroll to position [274, 0]
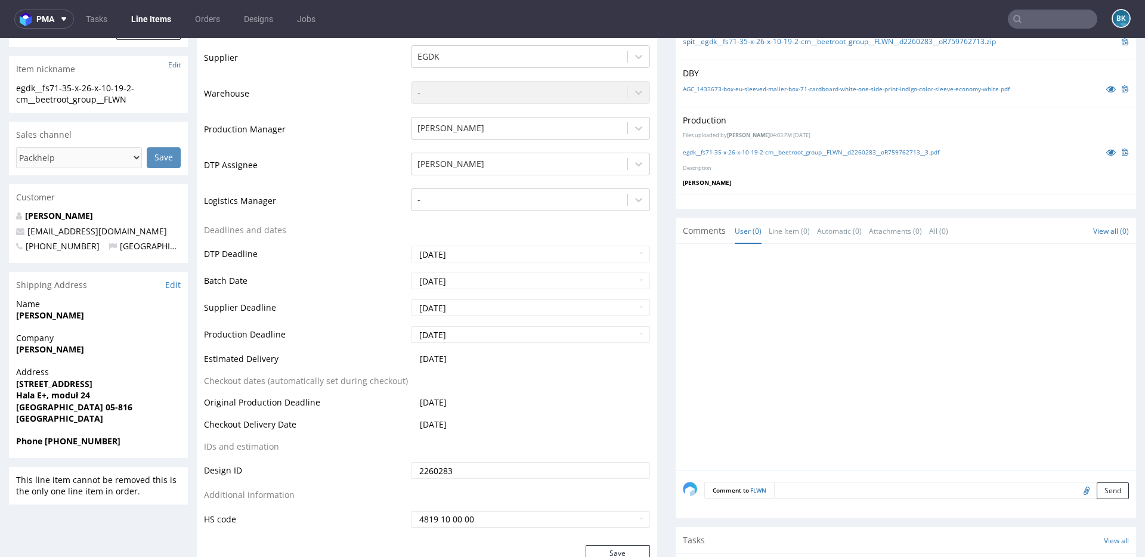
click at [1039, 22] on input "text" at bounding box center [1052, 19] width 89 height 19
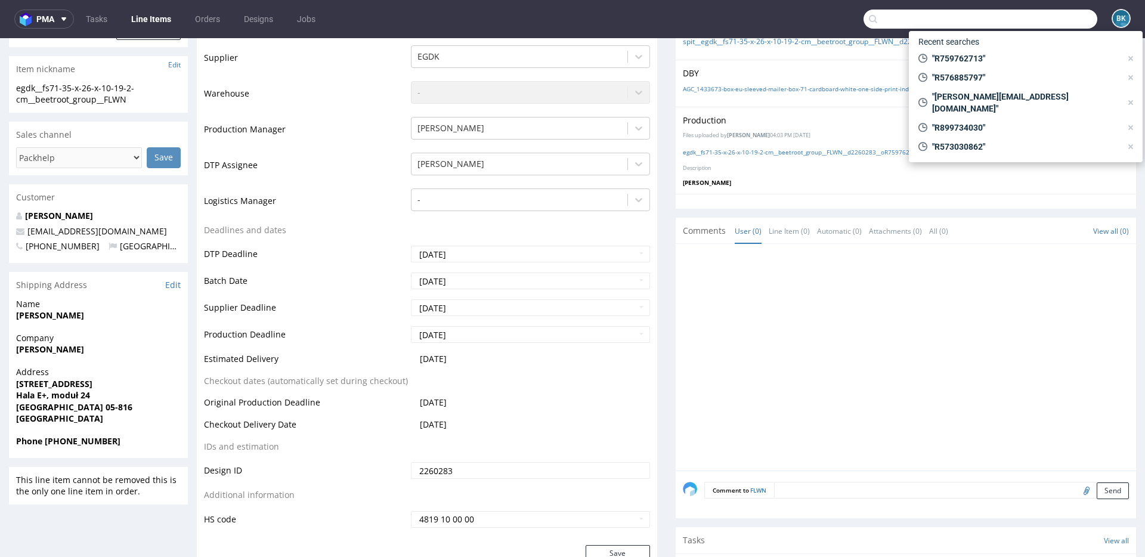
paste input "R943938702"
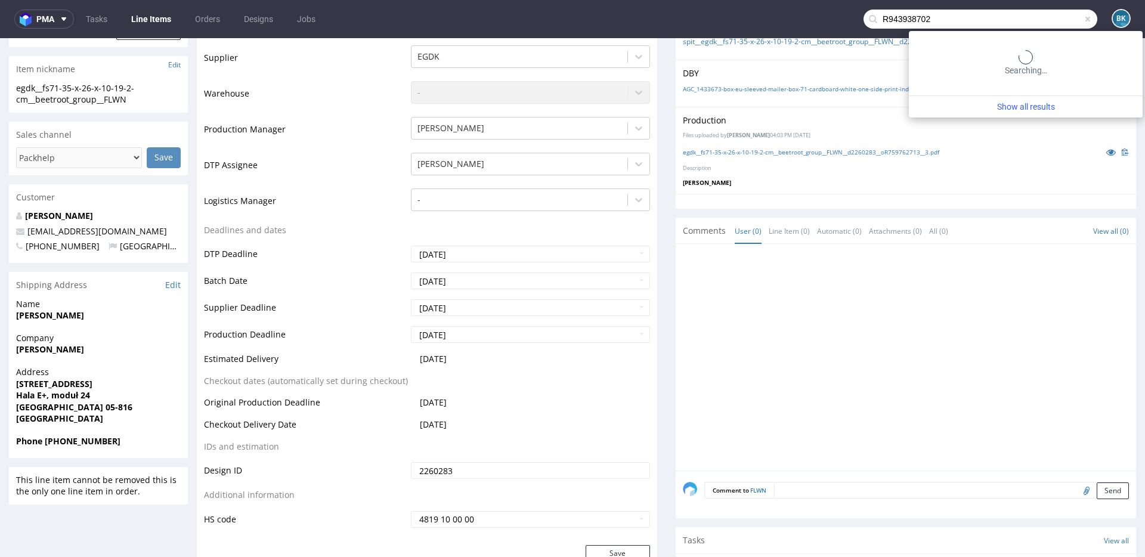
type input "R943938702"
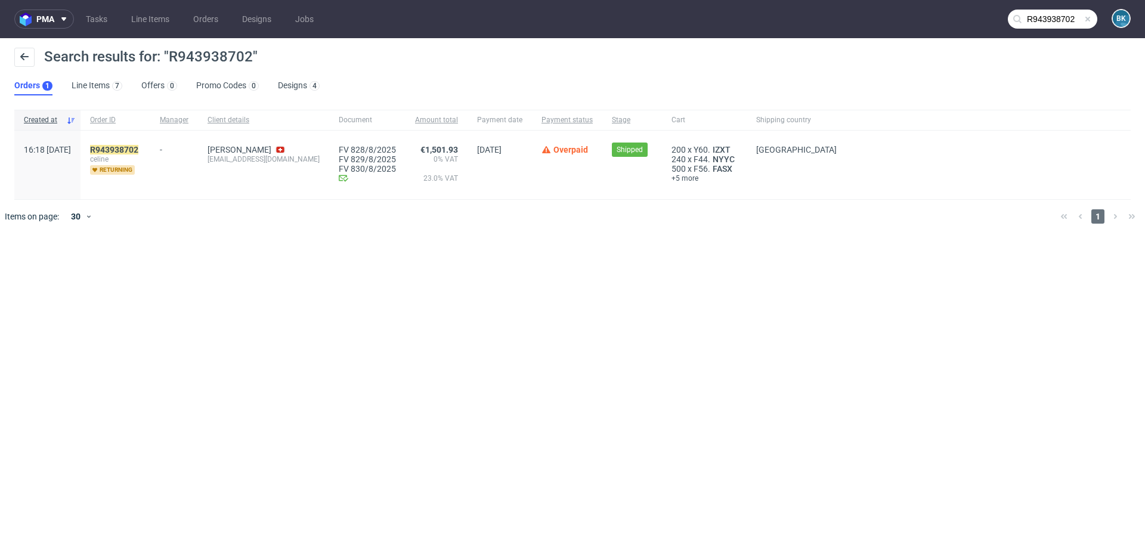
click at [150, 142] on div "R943938702 celine returning" at bounding box center [116, 165] width 70 height 69
click at [138, 150] on mark "R943938702" at bounding box center [114, 150] width 48 height 10
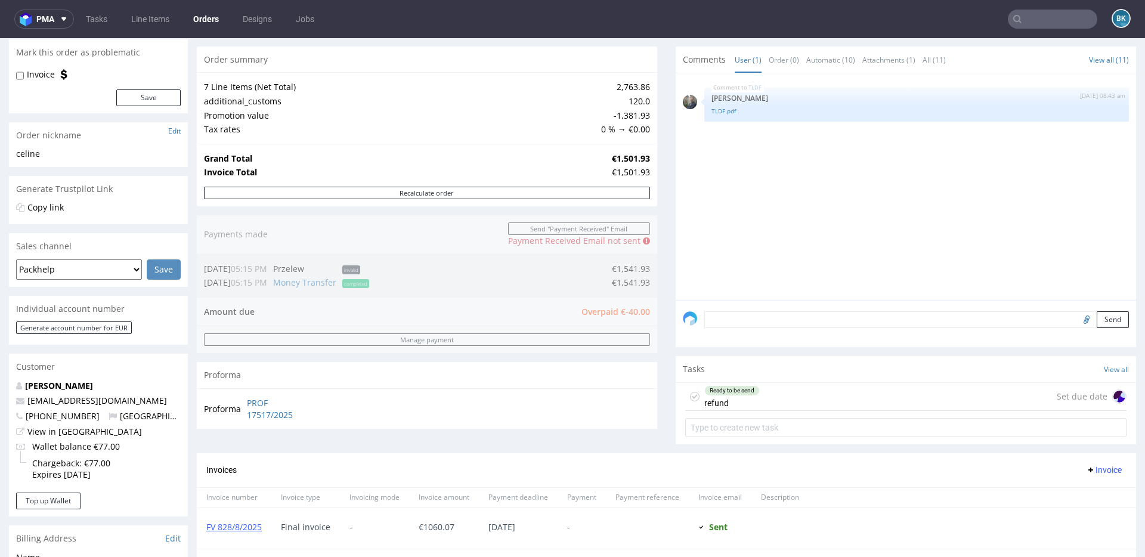
scroll to position [143, 0]
click at [1046, 20] on input "text" at bounding box center [1052, 19] width 89 height 19
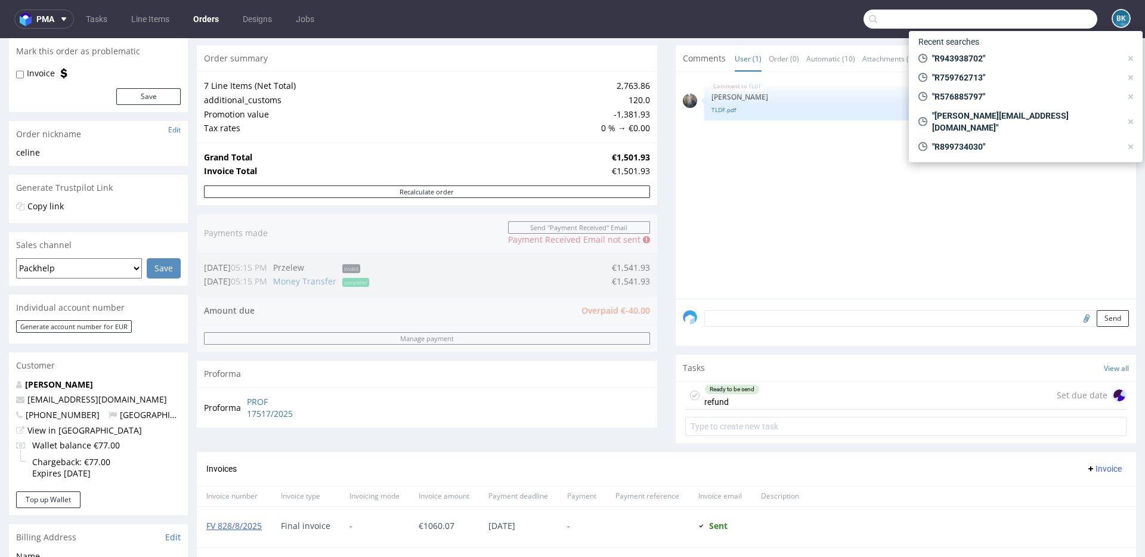
paste input "R635785603"
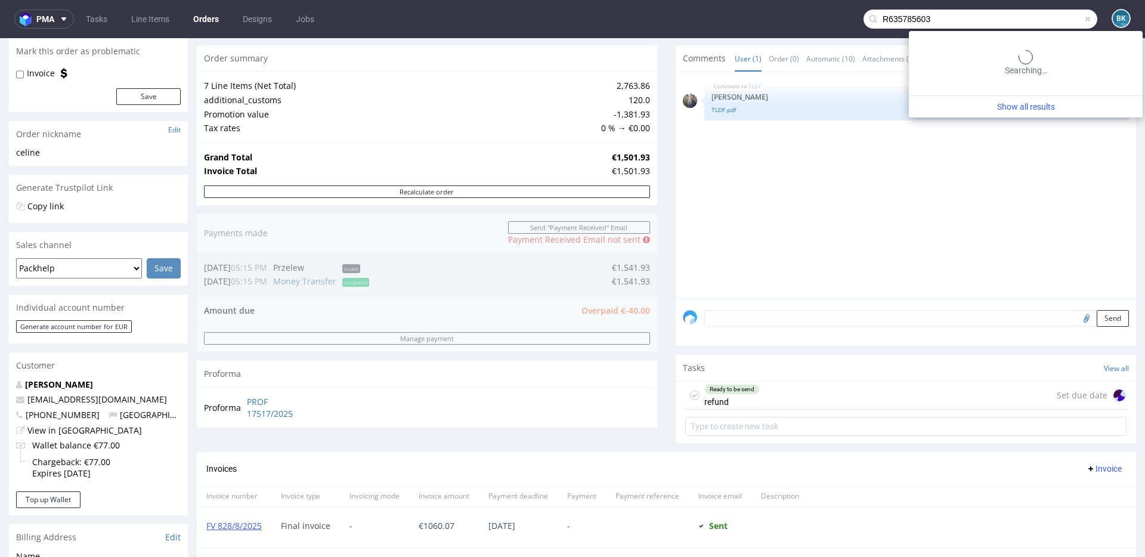
type input "R635785603"
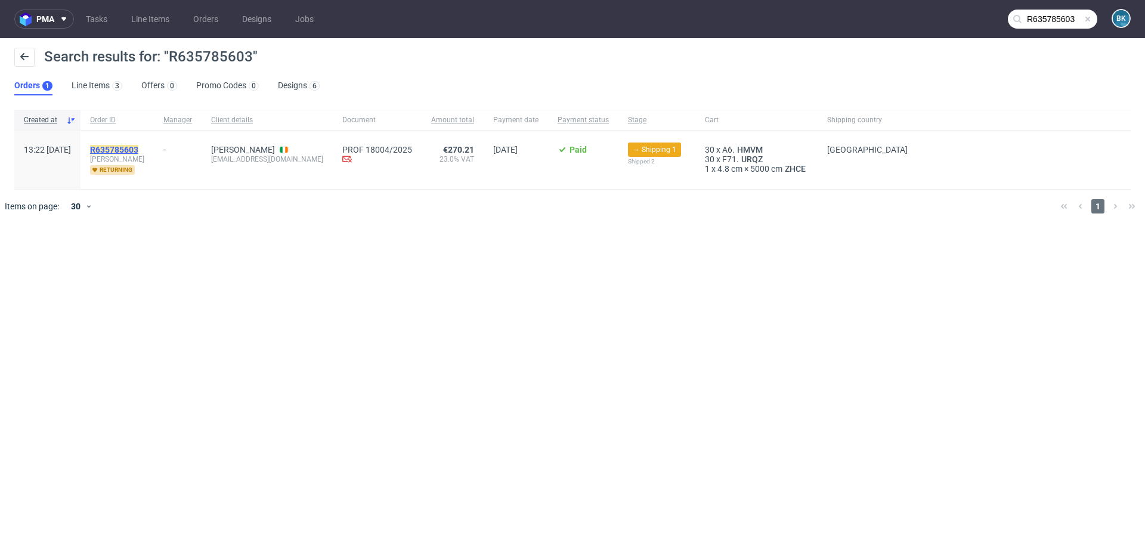
click at [138, 148] on mark "R635785603" at bounding box center [114, 150] width 48 height 10
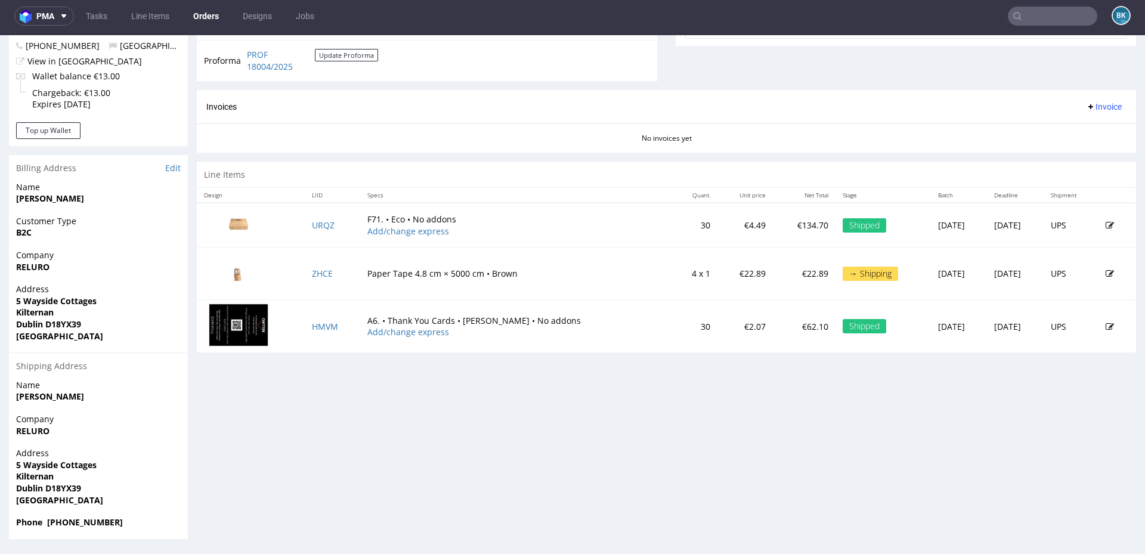
scroll to position [2, 0]
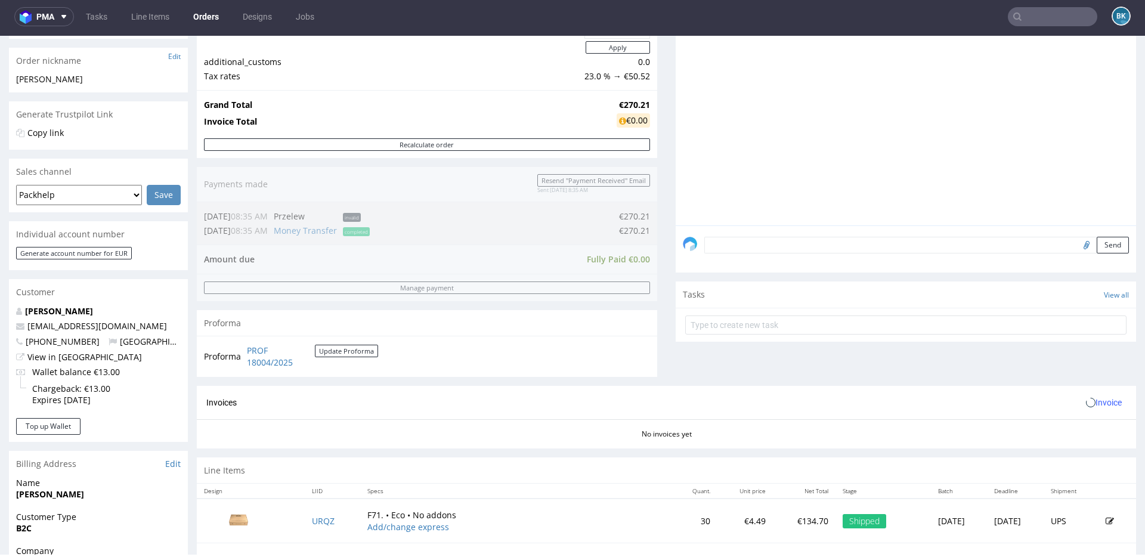
scroll to position [477, 0]
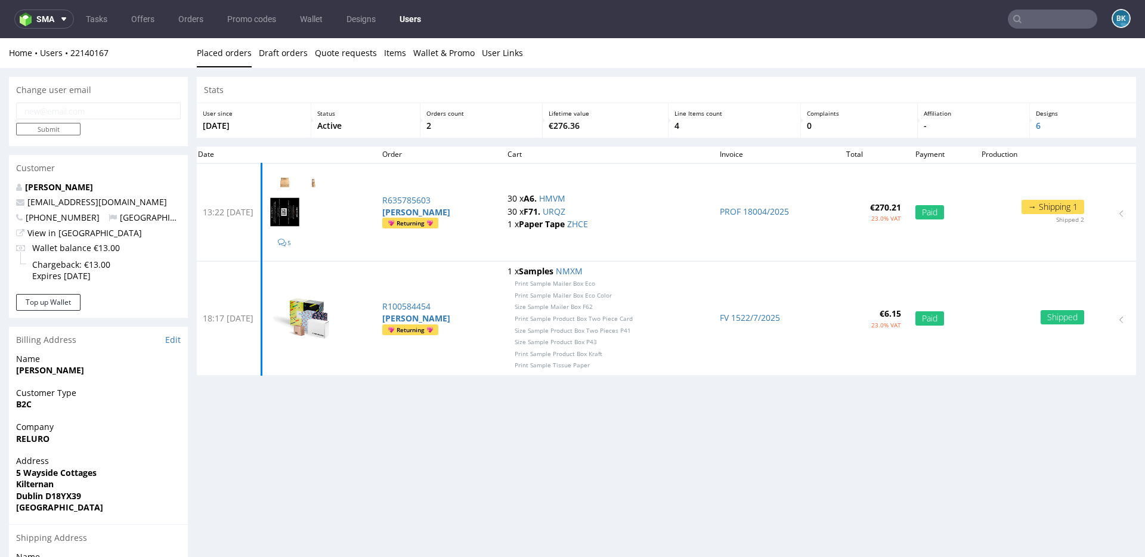
click at [1042, 18] on input "text" at bounding box center [1052, 19] width 89 height 19
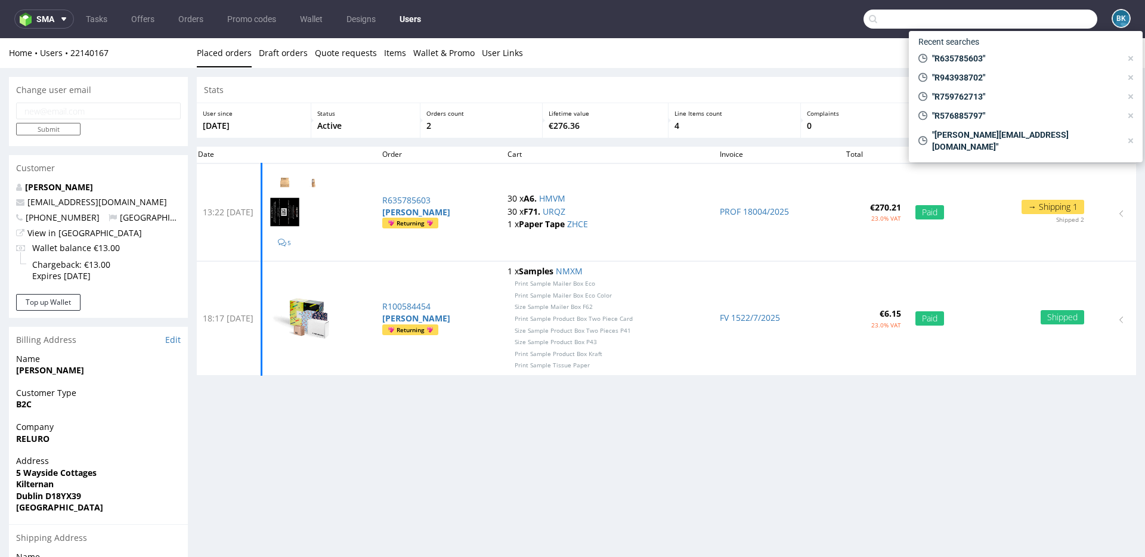
paste input "R677962256"
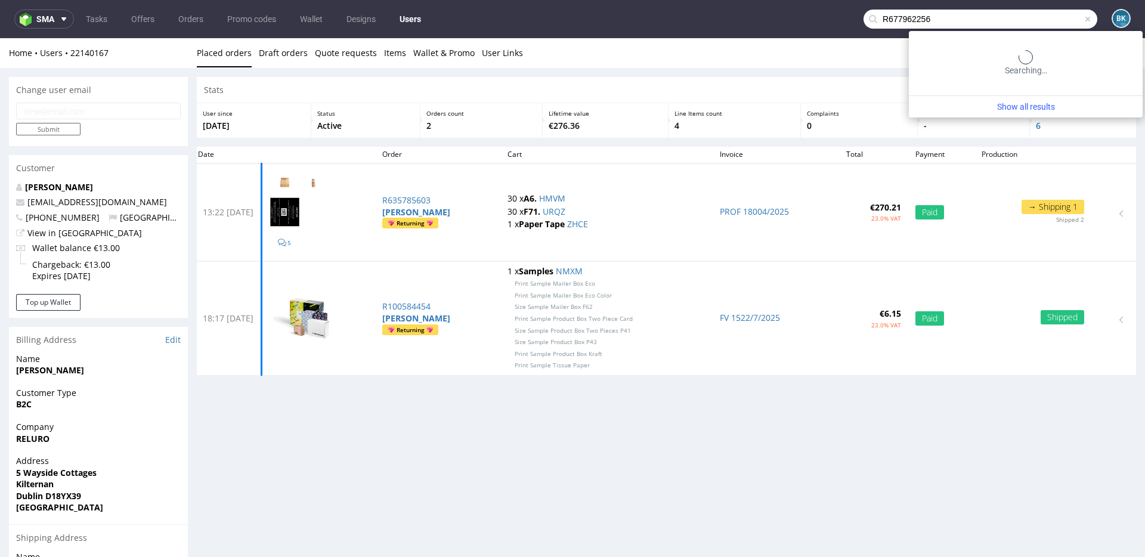
type input "R677962256"
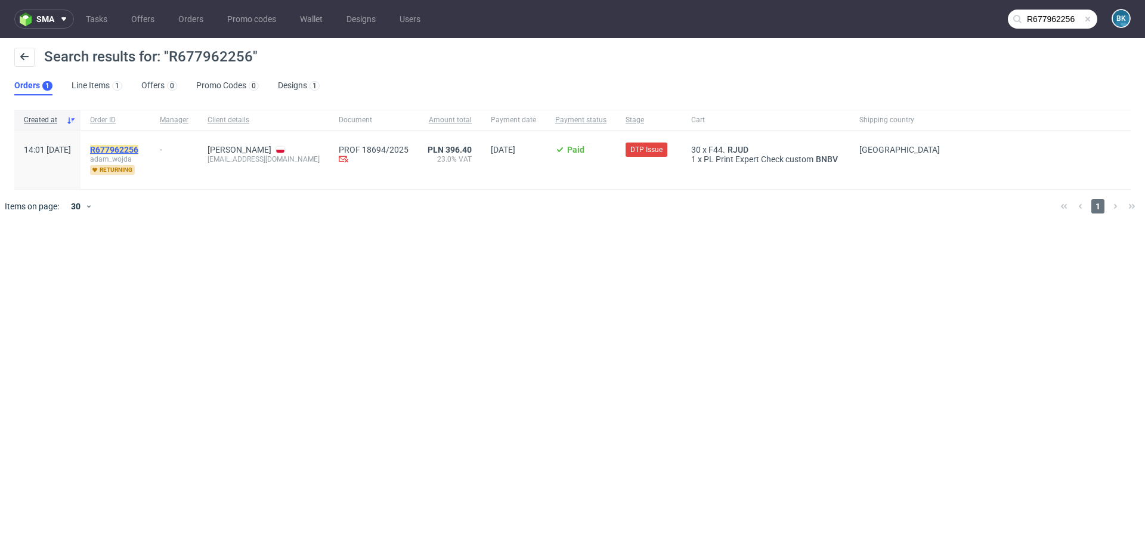
click at [138, 147] on mark "R677962256" at bounding box center [114, 150] width 48 height 10
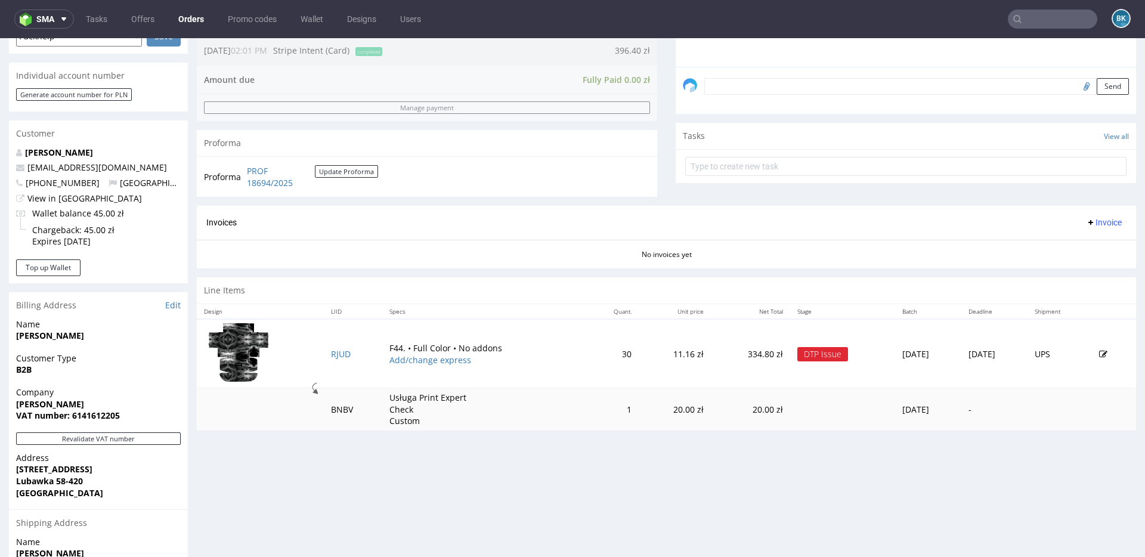
scroll to position [343, 0]
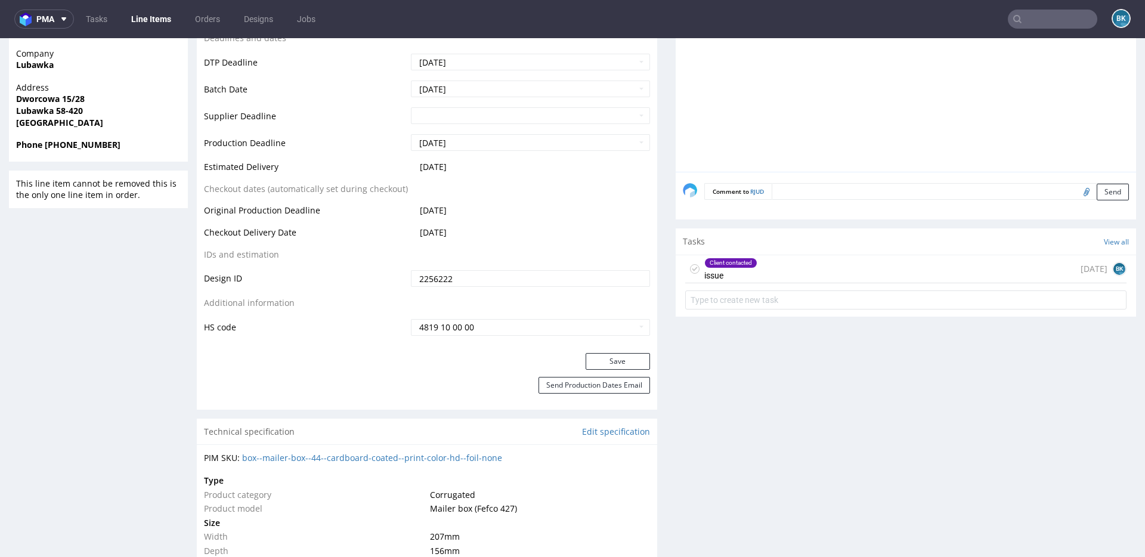
scroll to position [572, 0]
click at [776, 270] on div "Client contacted issue 2 days ago BK" at bounding box center [905, 270] width 441 height 28
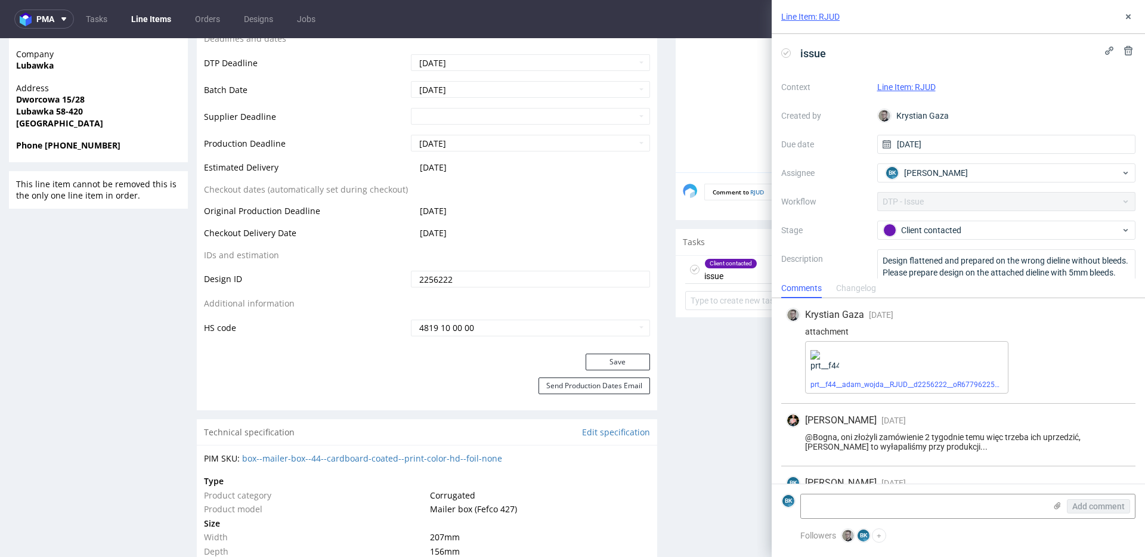
scroll to position [35, 0]
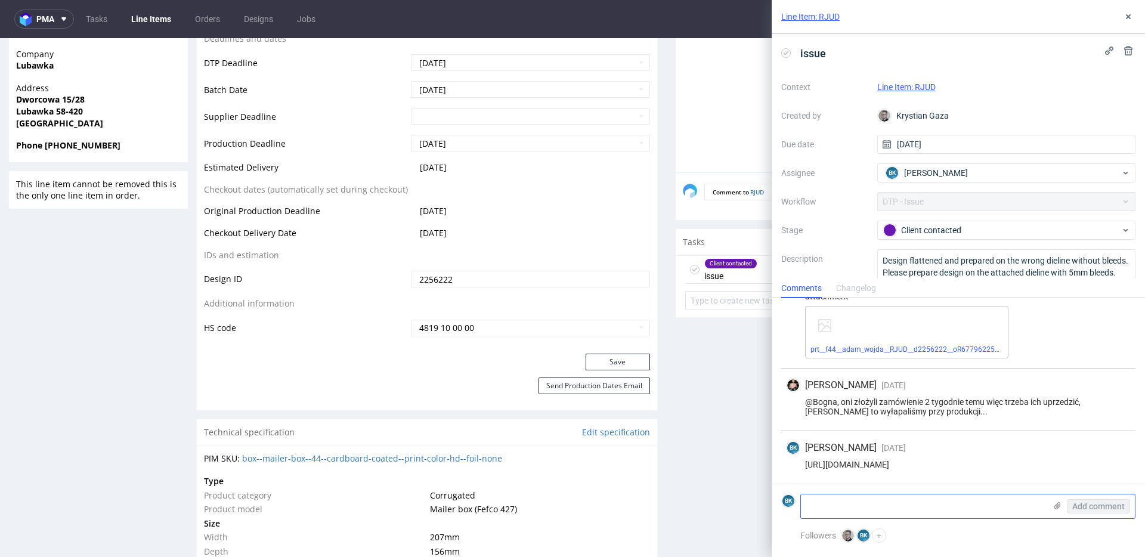
click at [1054, 504] on icon at bounding box center [1057, 506] width 10 height 10
click at [0, 0] on input "file" at bounding box center [0, 0] width 0 height 0
click at [1101, 508] on span "Add comment" at bounding box center [1098, 506] width 52 height 8
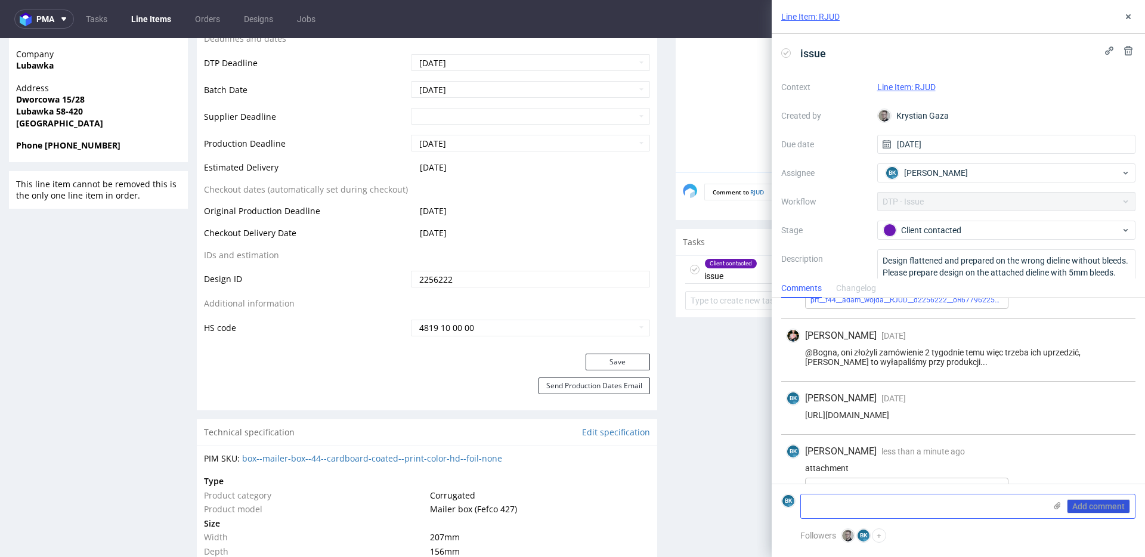
scroll to position [141, 0]
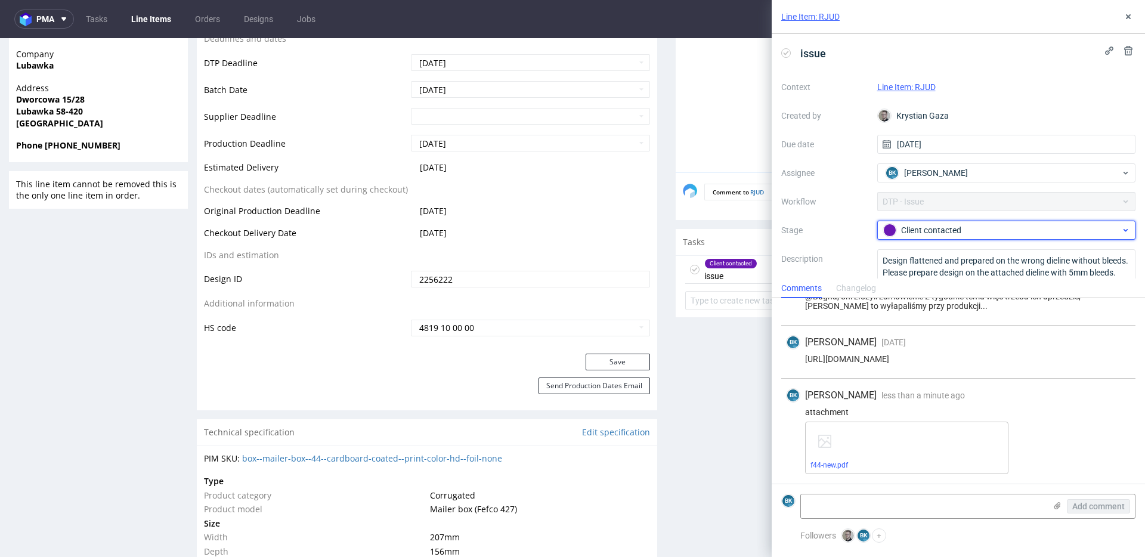
click at [923, 227] on div "Client contacted" at bounding box center [1001, 230] width 237 height 13
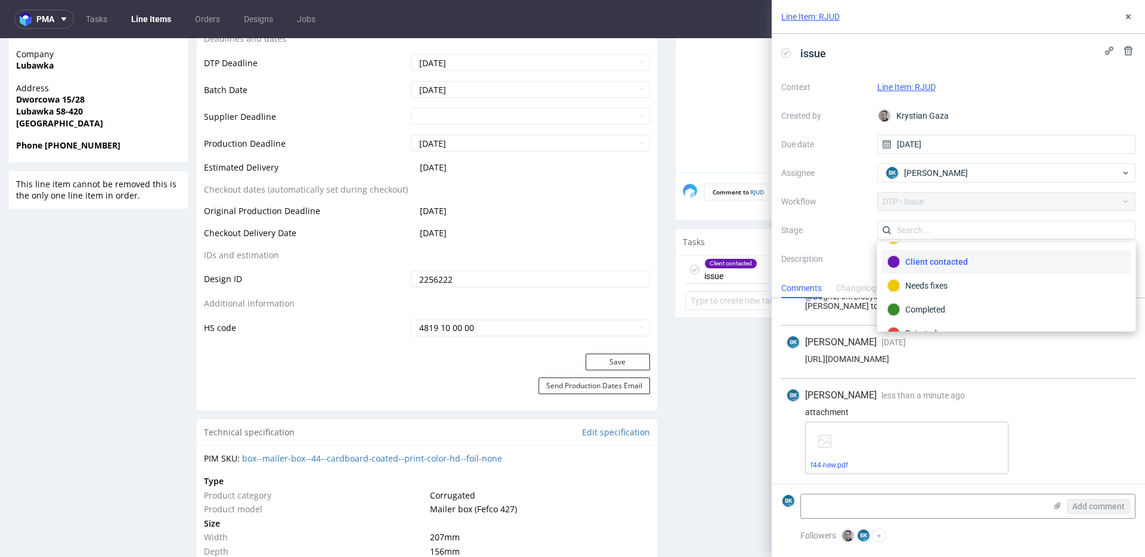
scroll to position [87, 0]
click at [923, 287] on div "Completed" at bounding box center [1006, 290] width 239 height 13
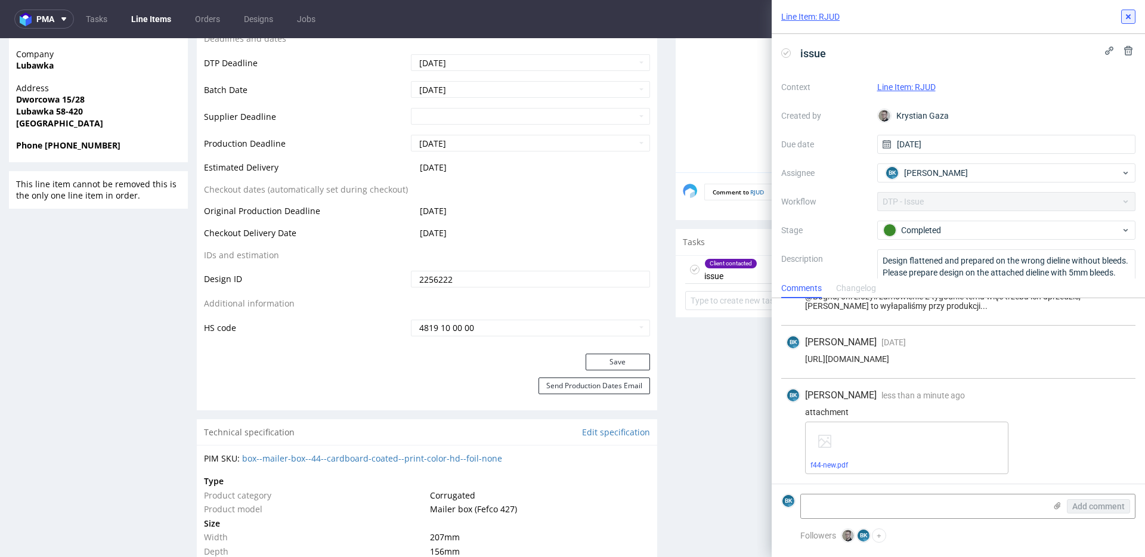
click at [1131, 13] on icon at bounding box center [1128, 17] width 10 height 10
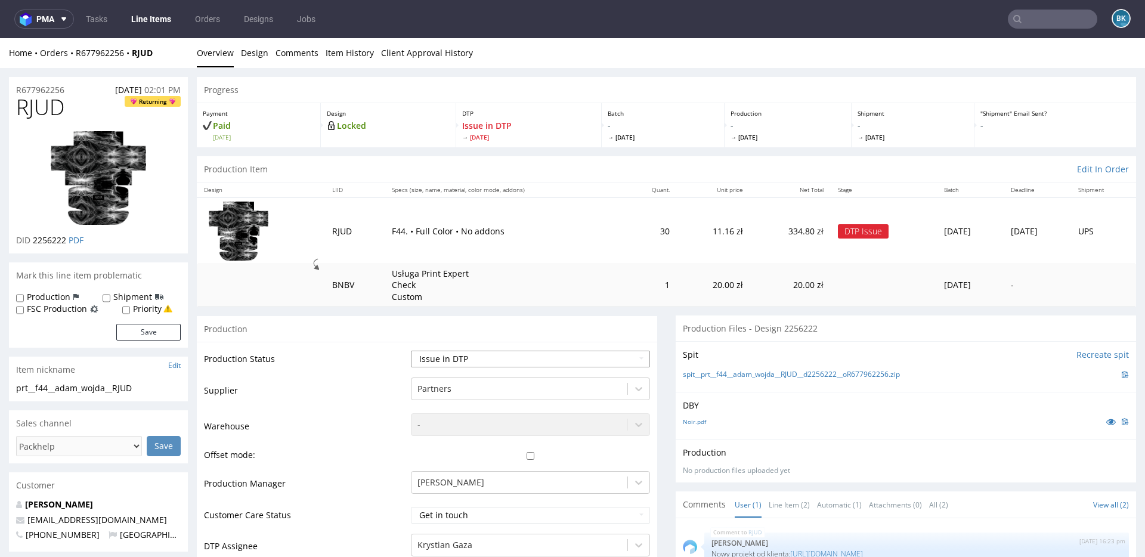
click at [499, 358] on select "Waiting for Artwork Waiting for Diecut Waiting for Mockup Waiting for DTP Waiti…" at bounding box center [530, 359] width 239 height 17
select select "back_for_dtp"
click at [411, 351] on select "Waiting for Artwork Waiting for Diecut Waiting for Mockup Waiting for DTP Waiti…" at bounding box center [530, 359] width 239 height 17
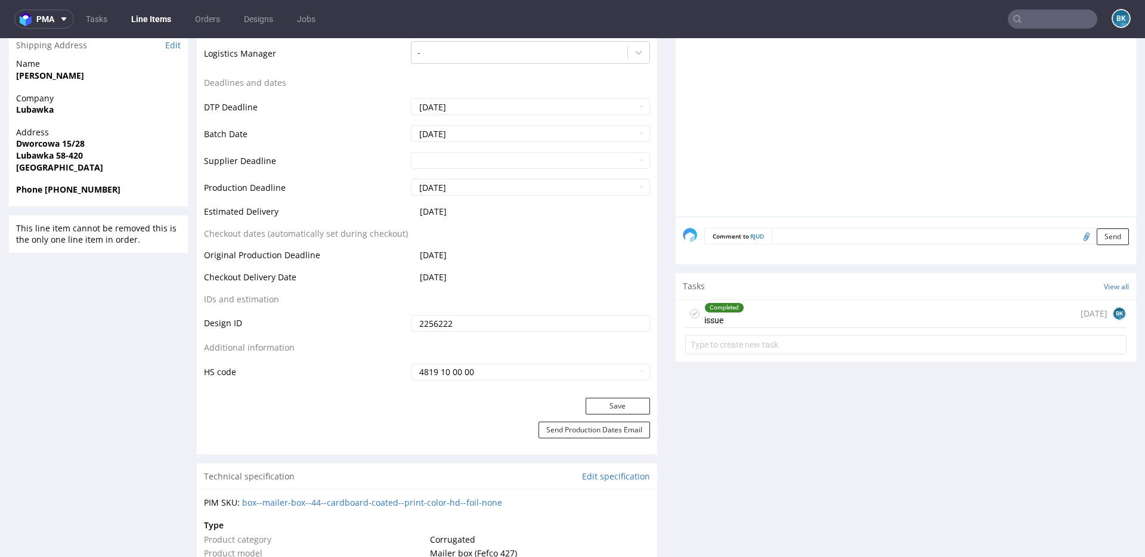
scroll to position [531, 0]
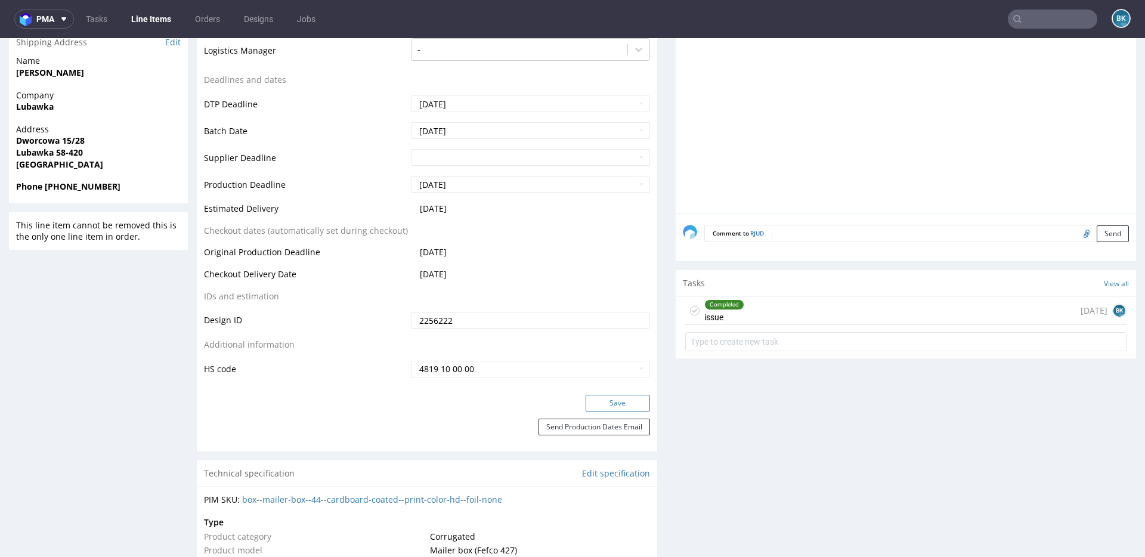
click at [620, 406] on button "Save" at bounding box center [618, 403] width 64 height 17
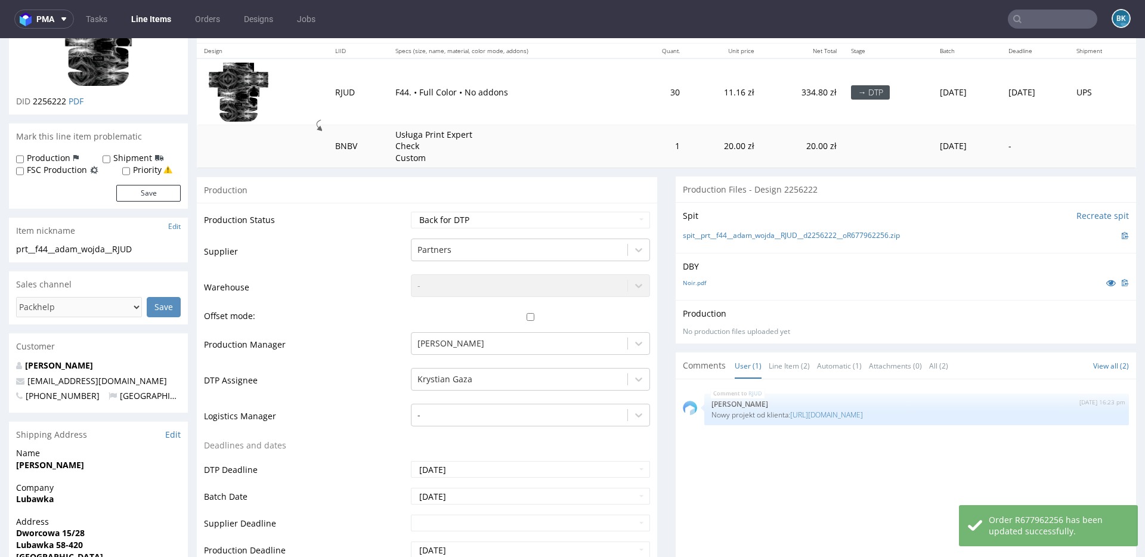
scroll to position [0, 0]
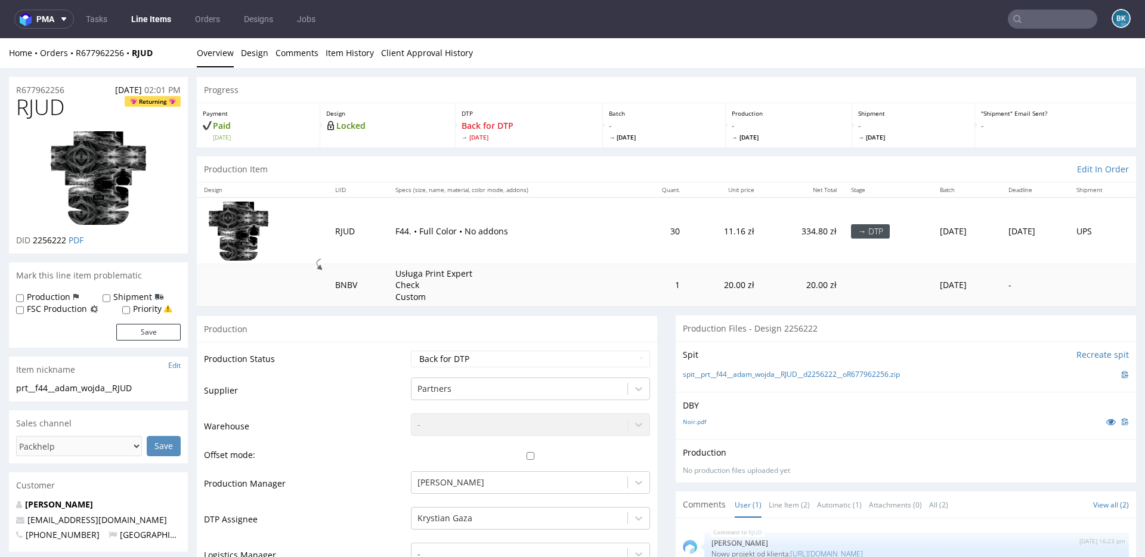
click at [1045, 19] on input "text" at bounding box center [1052, 19] width 89 height 19
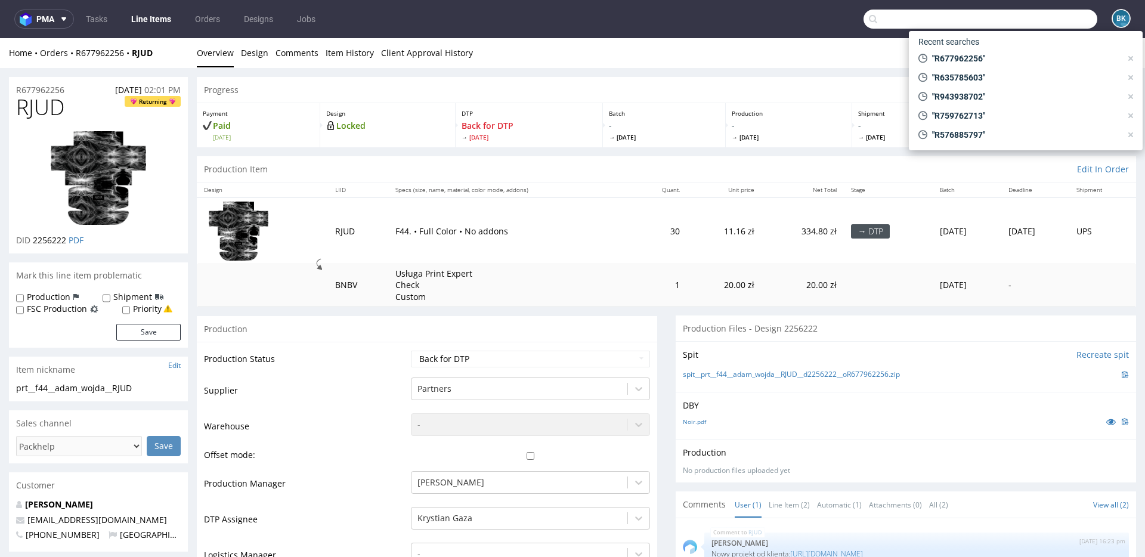
paste input "R576885797"
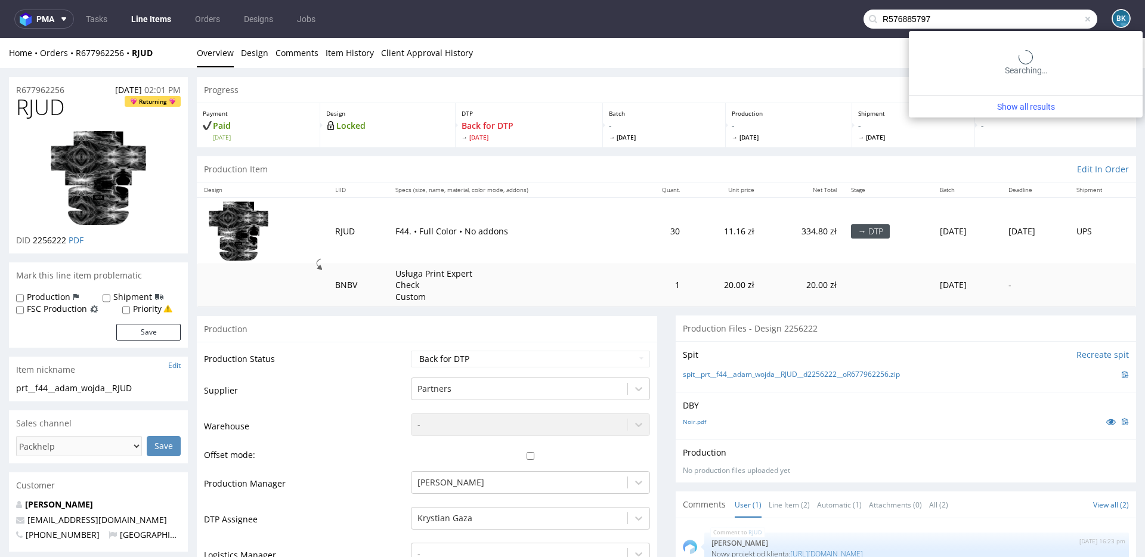
type input "R576885797"
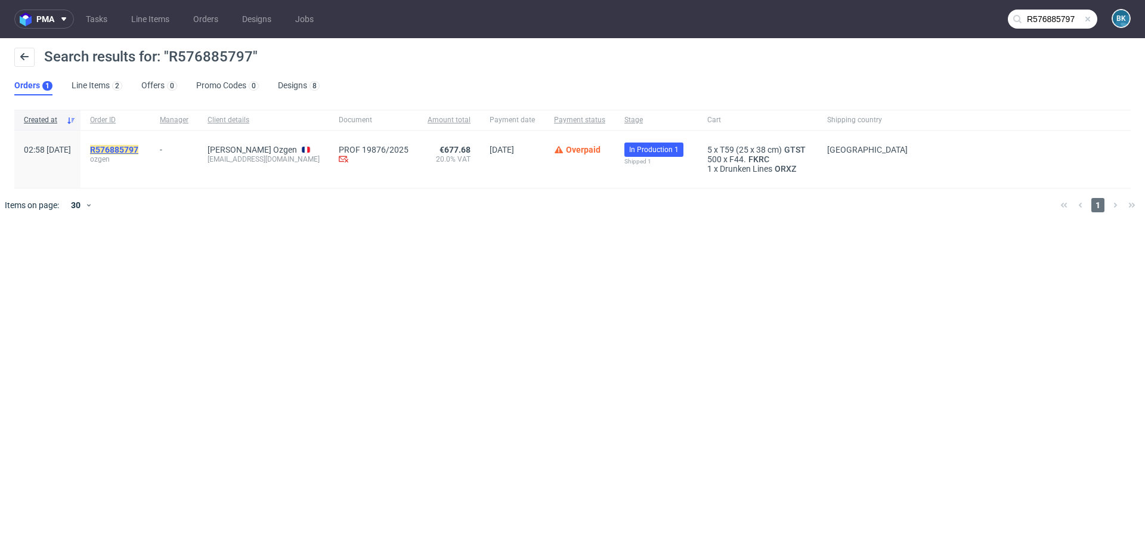
click at [138, 145] on mark "R576885797" at bounding box center [114, 150] width 48 height 10
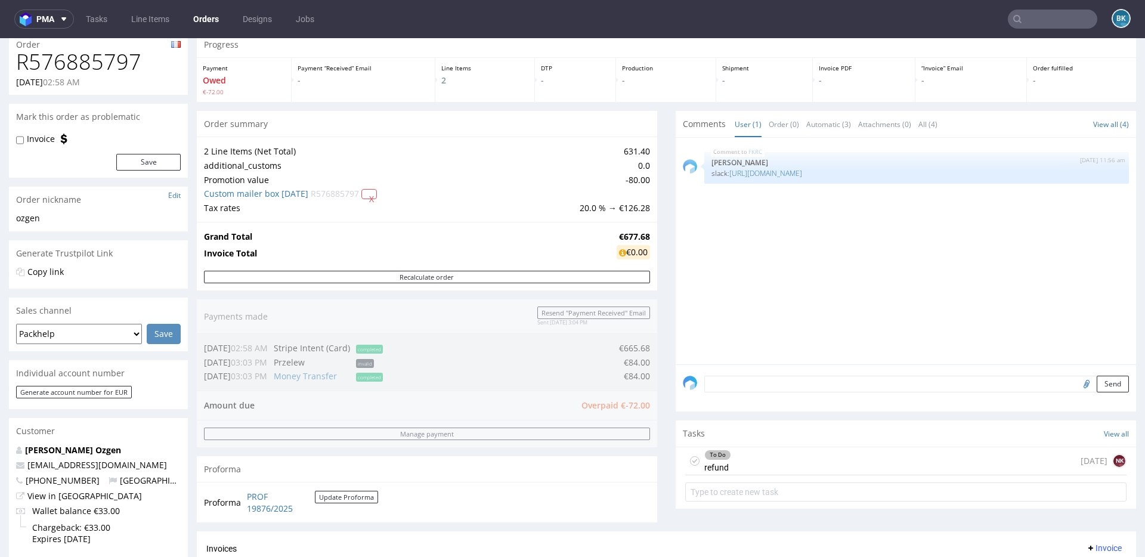
scroll to position [47, 0]
click at [1033, 18] on input "text" at bounding box center [1052, 19] width 89 height 19
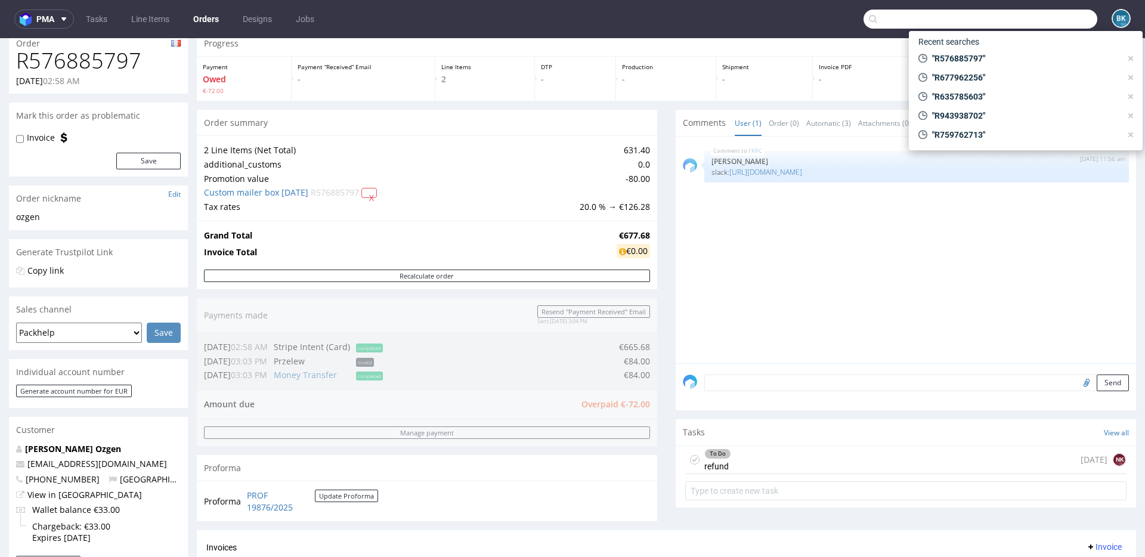
paste input "R573030862"
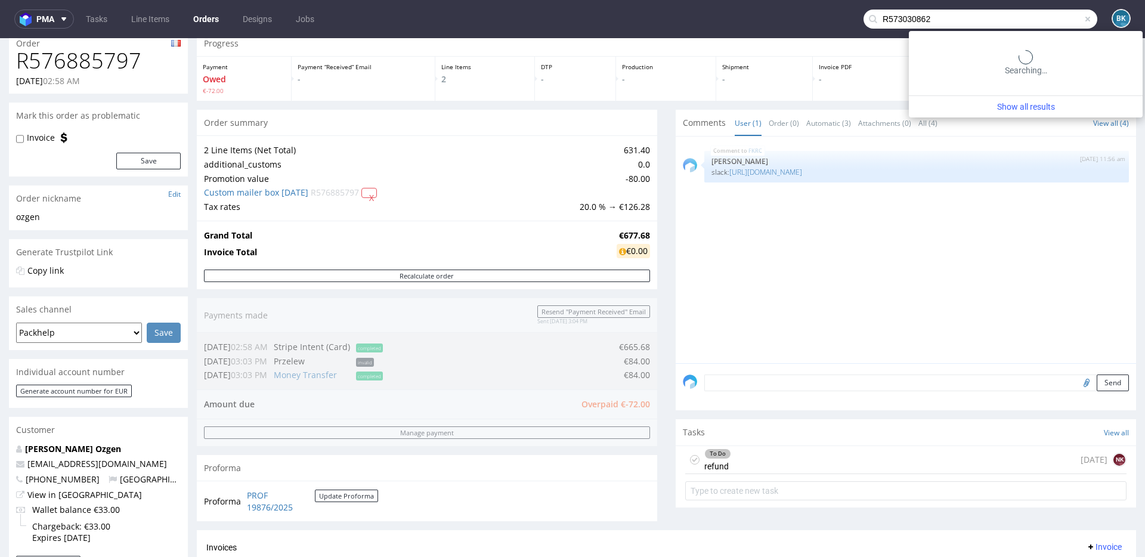
type input "R573030862"
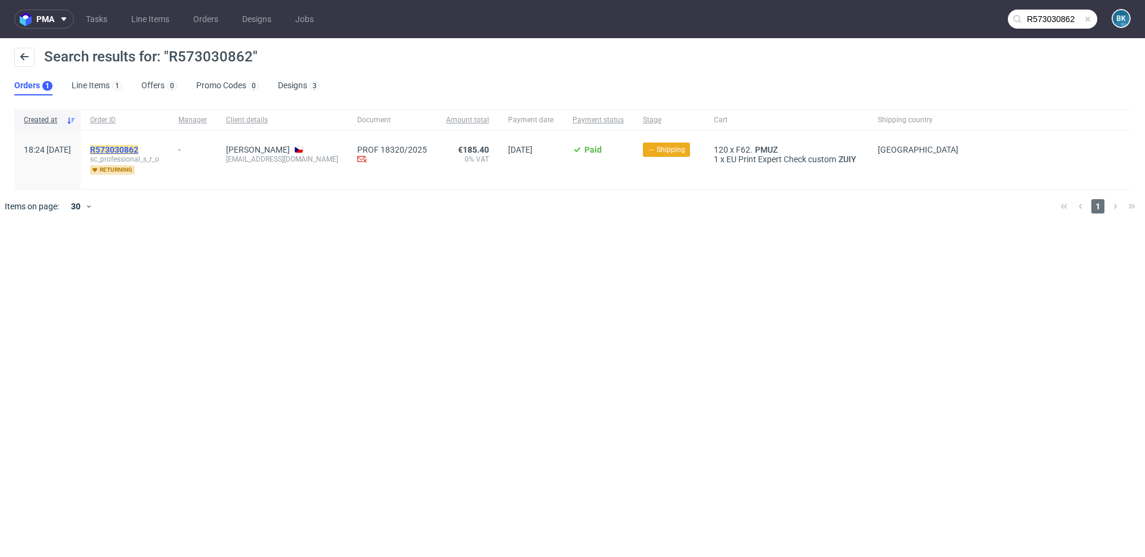
click at [138, 150] on mark "R573030862" at bounding box center [114, 150] width 48 height 10
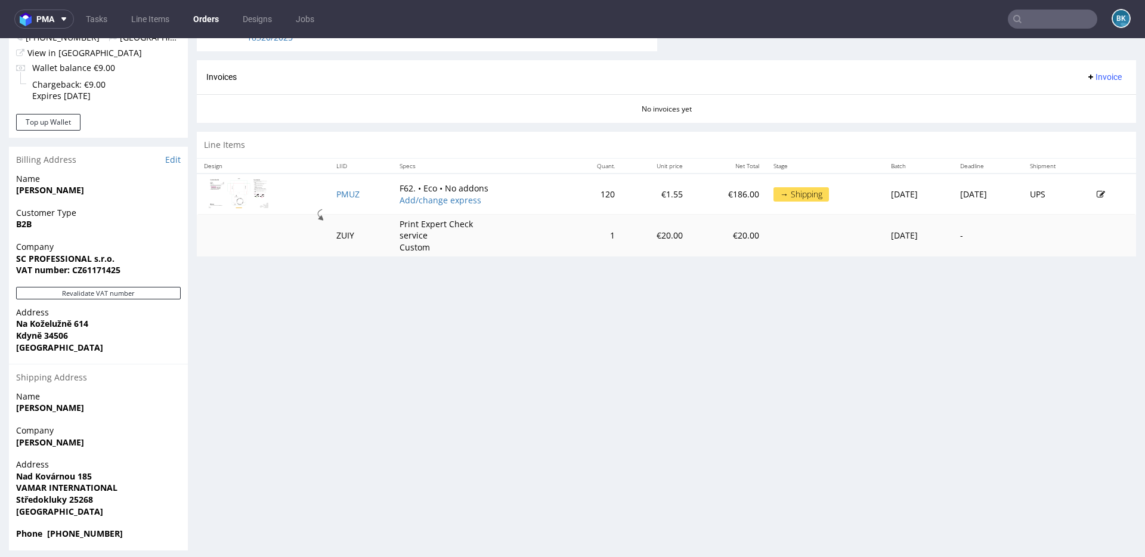
scroll to position [489, 0]
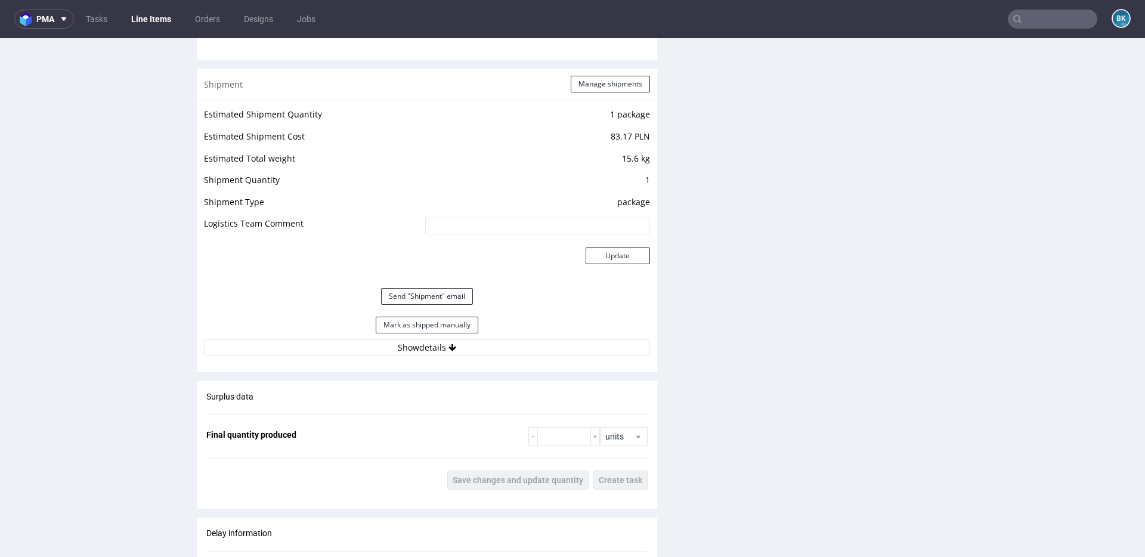
scroll to position [1151, 0]
click at [439, 344] on button "Show details" at bounding box center [427, 346] width 446 height 17
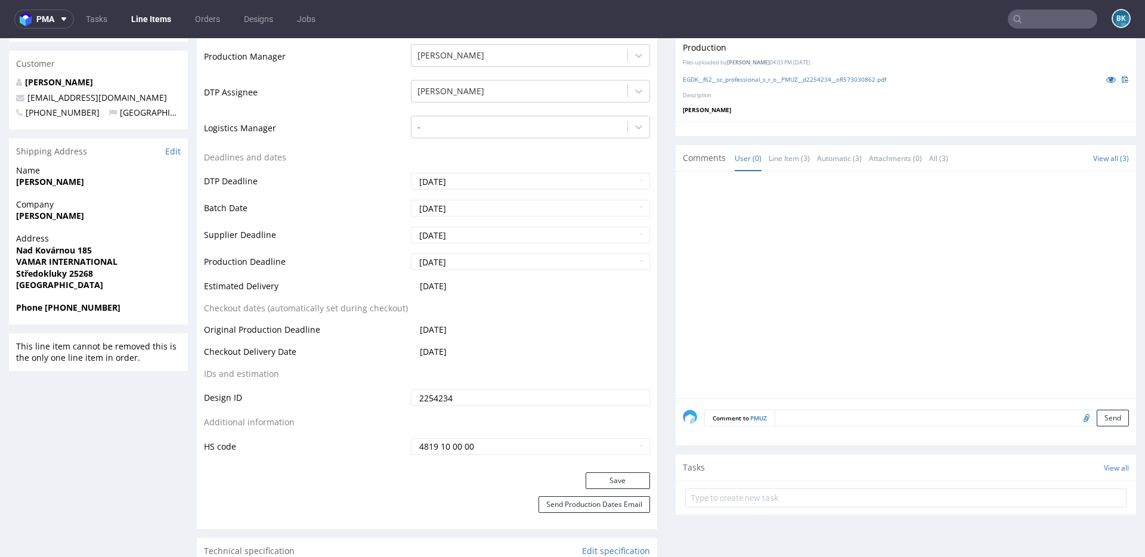
scroll to position [379, 0]
drag, startPoint x: 177, startPoint y: 121, endPoint x: 117, endPoint y: 126, distance: 59.9
click at [117, 117] on p "+420725 938 081 Czech Republic" at bounding box center [98, 111] width 165 height 12
copy span "Czech Republic"
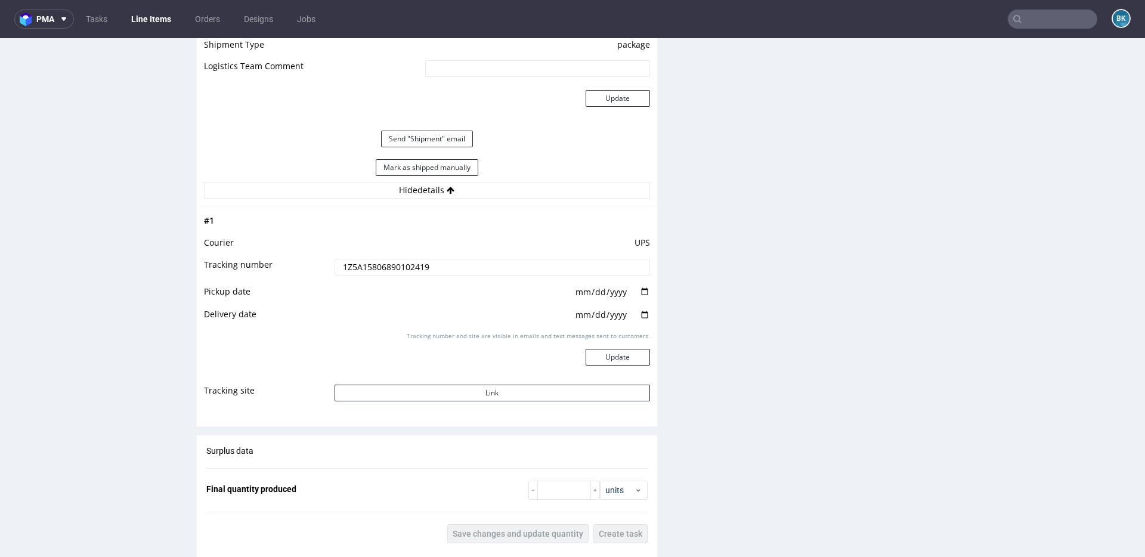
scroll to position [1310, 0]
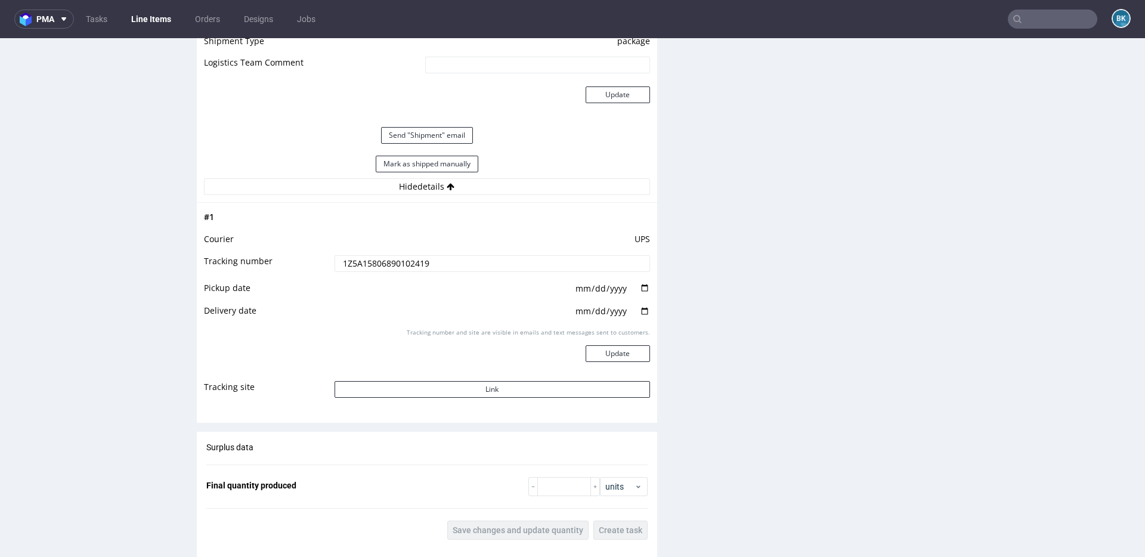
drag, startPoint x: 437, startPoint y: 263, endPoint x: 281, endPoint y: 264, distance: 155.0
click at [283, 264] on tr "Tracking number 1Z5A15806890102419" at bounding box center [427, 267] width 446 height 27
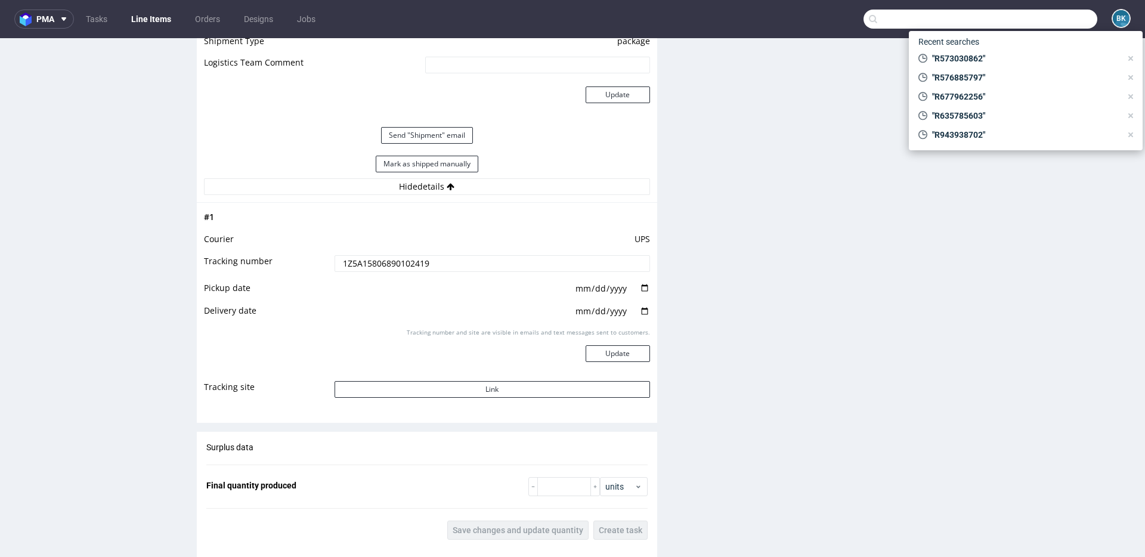
click at [1050, 21] on input "text" at bounding box center [980, 19] width 234 height 19
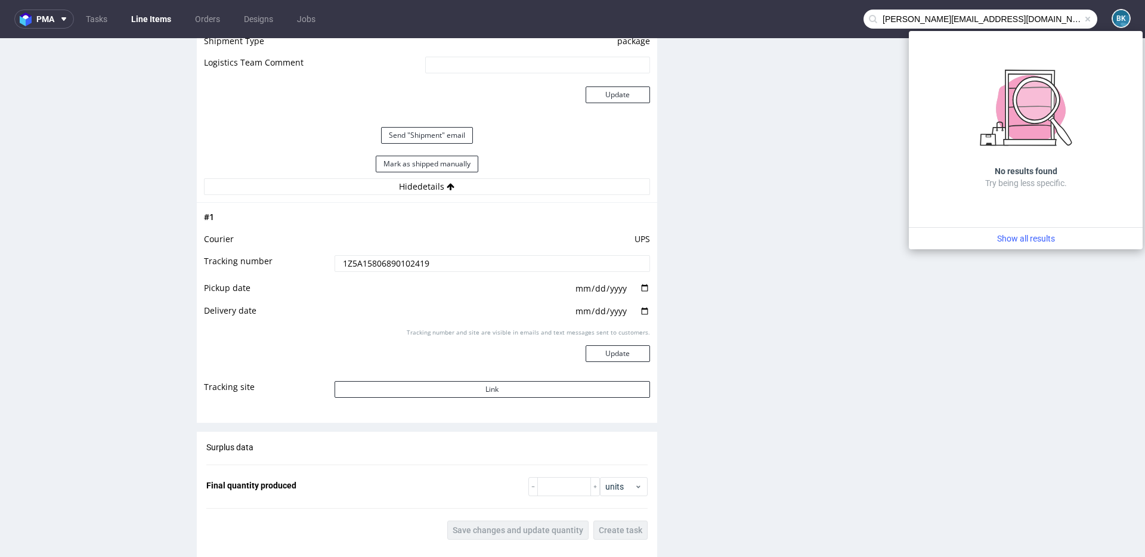
type input "arturas@spirit.lt"
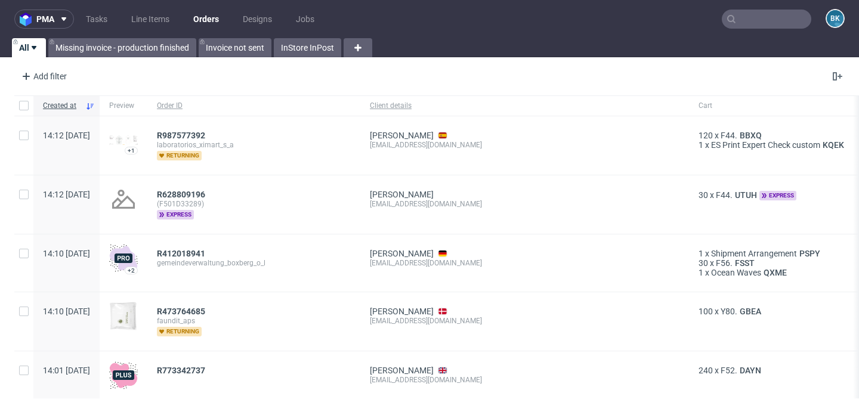
click at [745, 18] on input "text" at bounding box center [766, 19] width 89 height 19
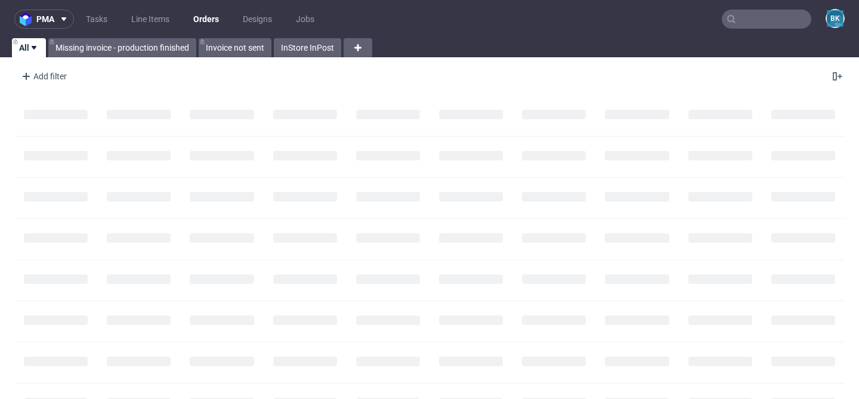
click at [760, 24] on input "text" at bounding box center [766, 19] width 89 height 19
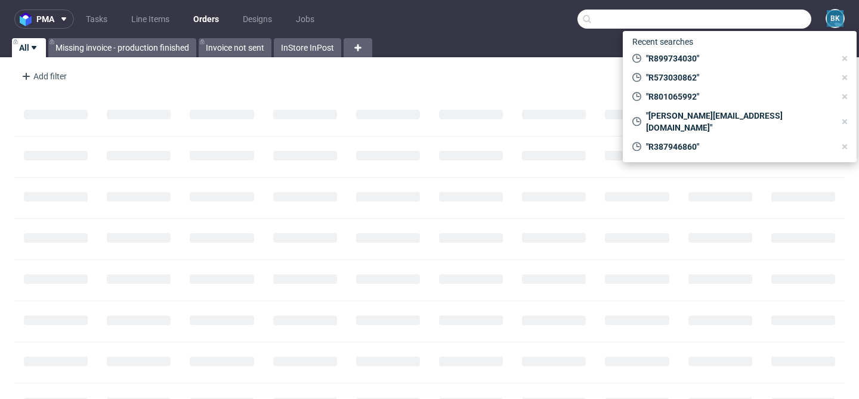
paste input "R801065992"
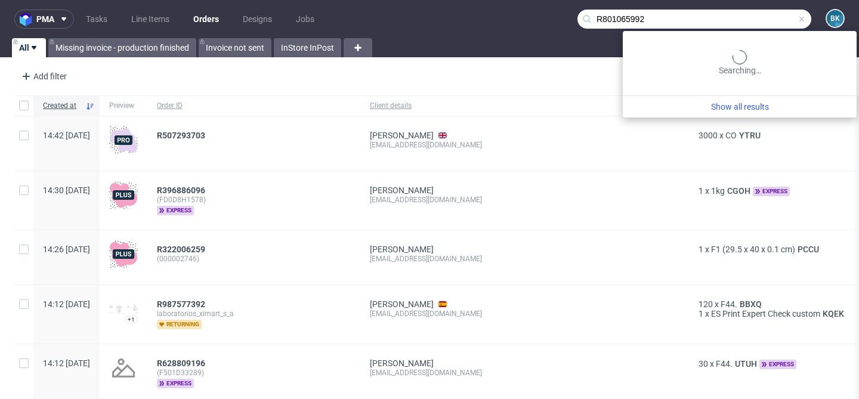
type input "R801065992"
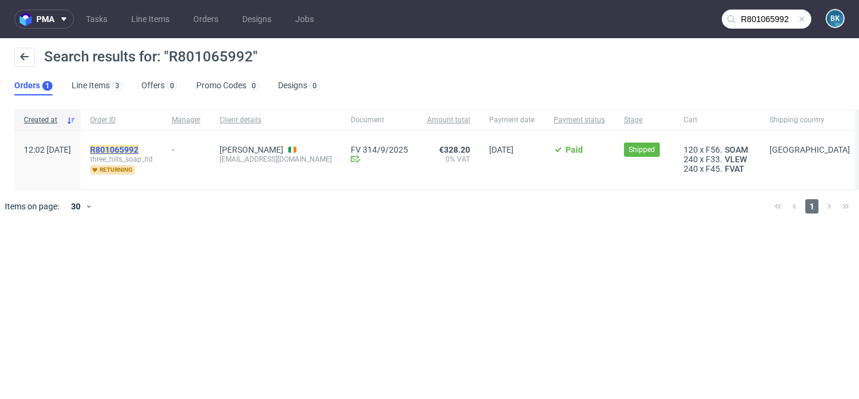
click at [138, 149] on mark "R801065992" at bounding box center [114, 150] width 48 height 10
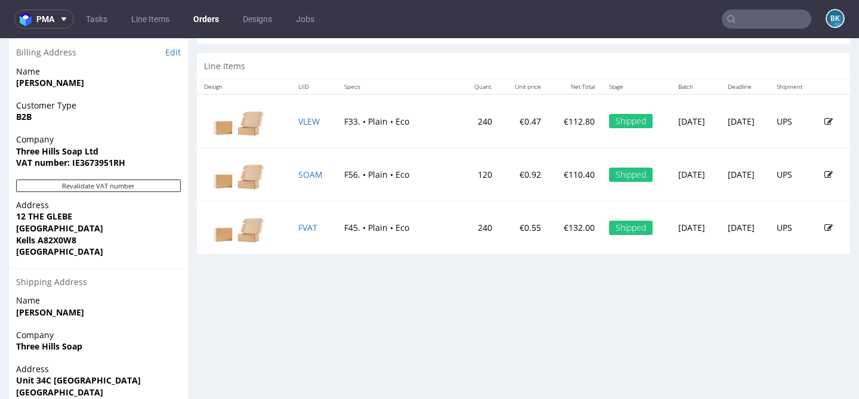
scroll to position [600, 0]
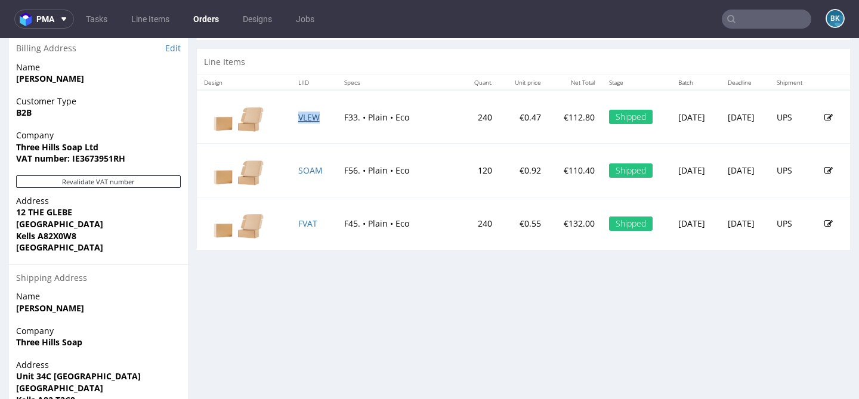
click at [302, 123] on link "VLEW" at bounding box center [308, 117] width 21 height 11
click at [308, 176] on link "SOAM" at bounding box center [310, 170] width 24 height 11
click at [302, 229] on link "FVAT" at bounding box center [307, 223] width 19 height 11
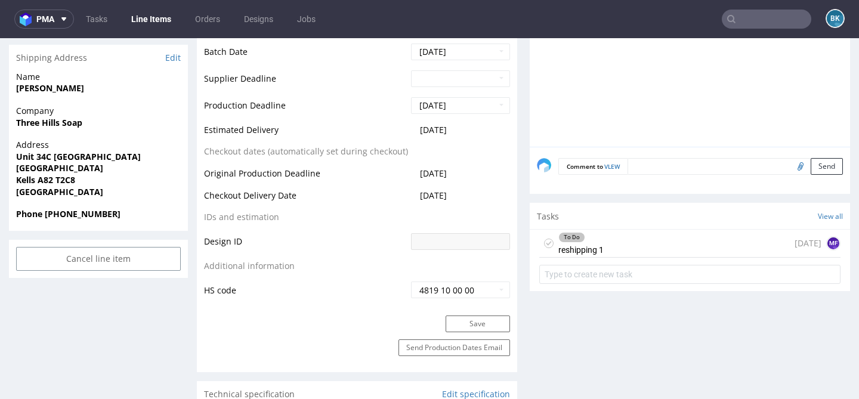
scroll to position [514, 0]
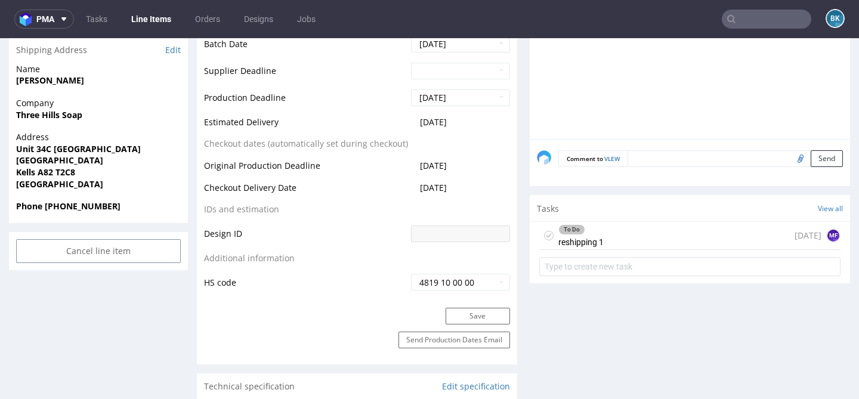
click at [634, 240] on div "To Do reshipping 1 today MF" at bounding box center [689, 236] width 301 height 28
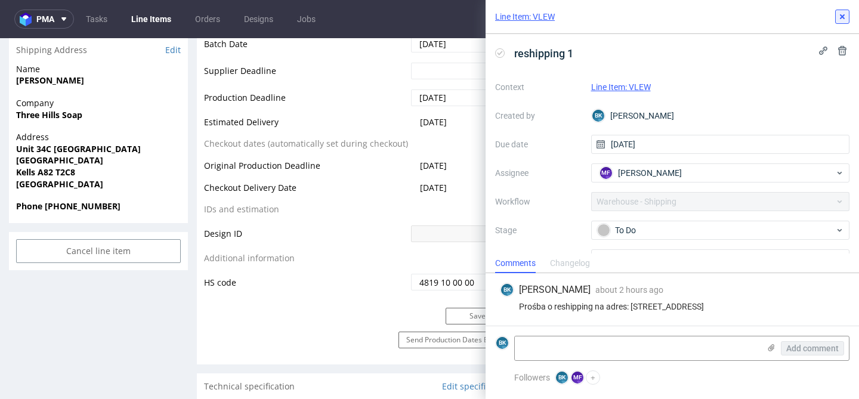
click at [844, 21] on button at bounding box center [842, 17] width 14 height 14
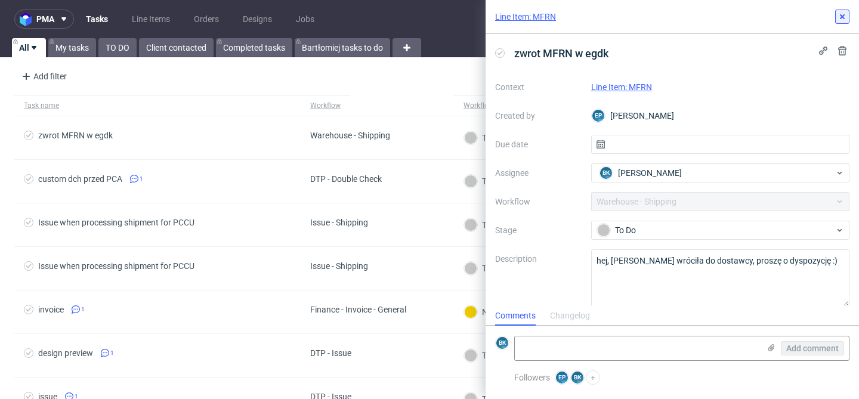
click at [841, 21] on button at bounding box center [842, 17] width 14 height 14
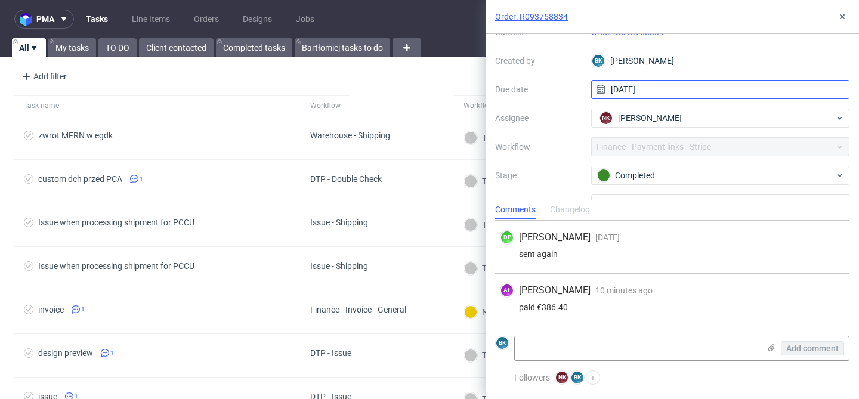
scroll to position [67, 0]
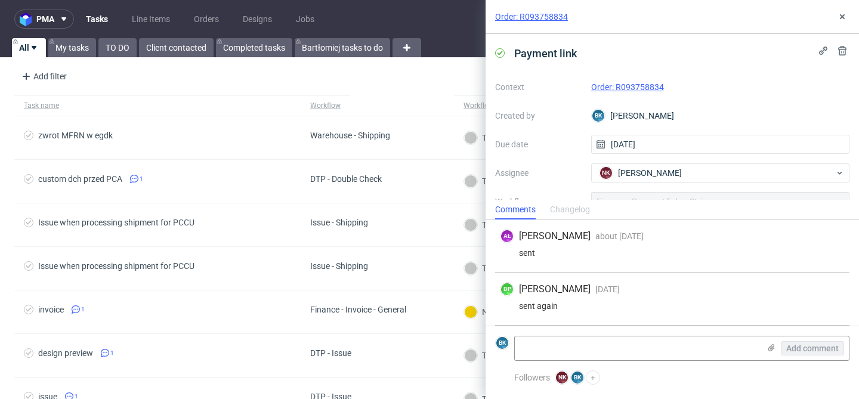
scroll to position [52, 0]
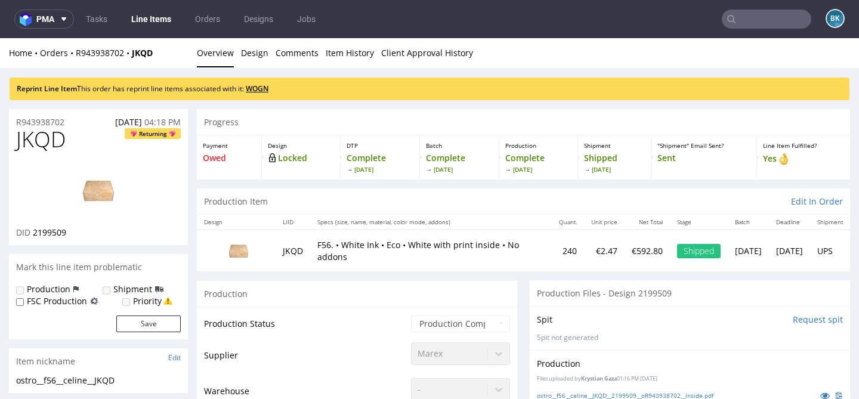
click at [262, 89] on link "WOGN" at bounding box center [257, 88] width 23 height 10
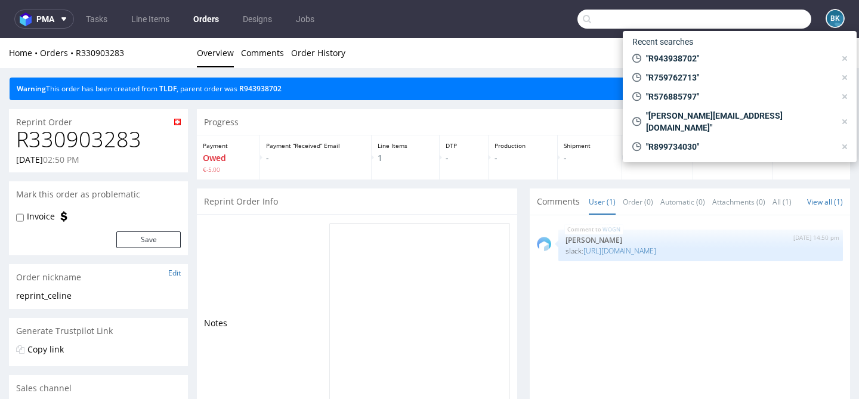
click at [753, 16] on input "text" at bounding box center [694, 19] width 234 height 19
paste input "R943938702"
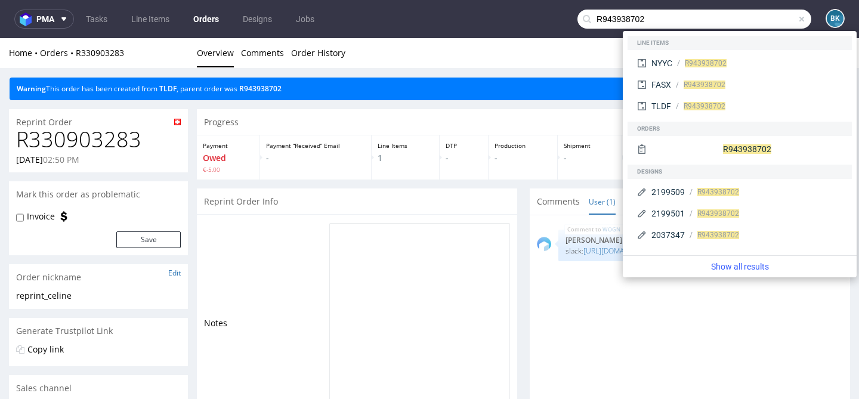
type input "R943938702"
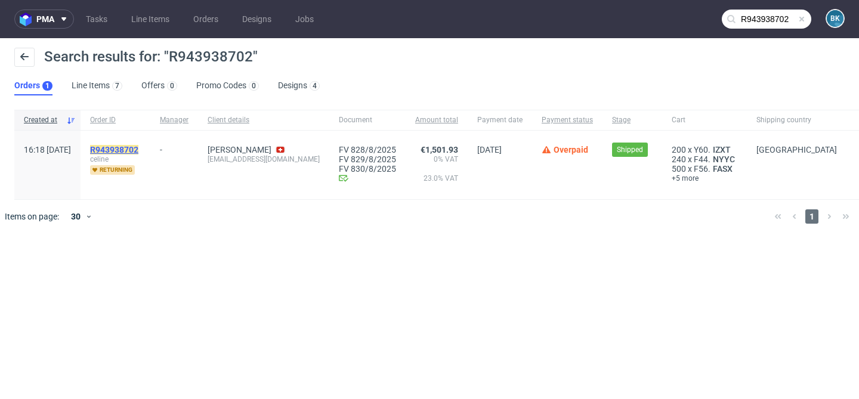
click at [135, 152] on mark "R943938702" at bounding box center [114, 150] width 48 height 10
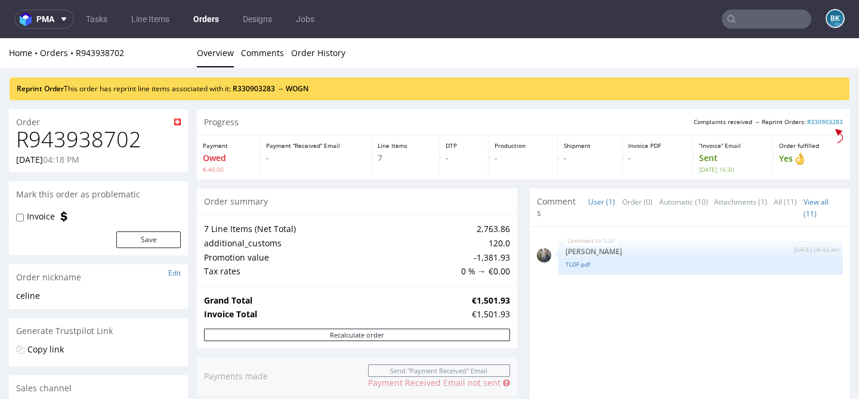
click at [729, 20] on input "text" at bounding box center [766, 19] width 89 height 19
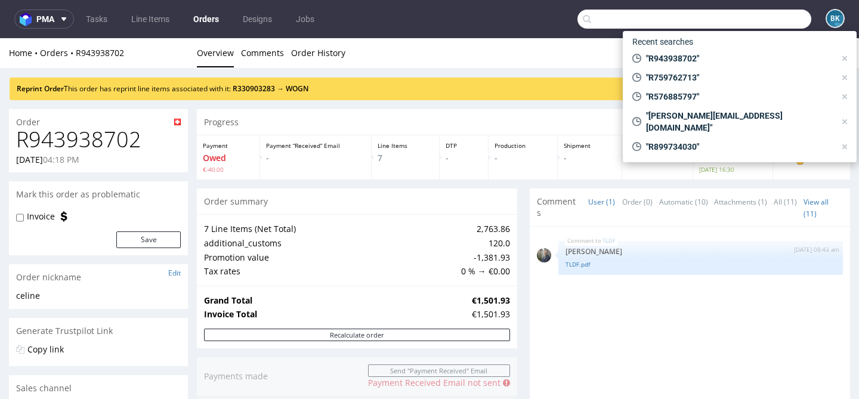
paste input "R635785603"
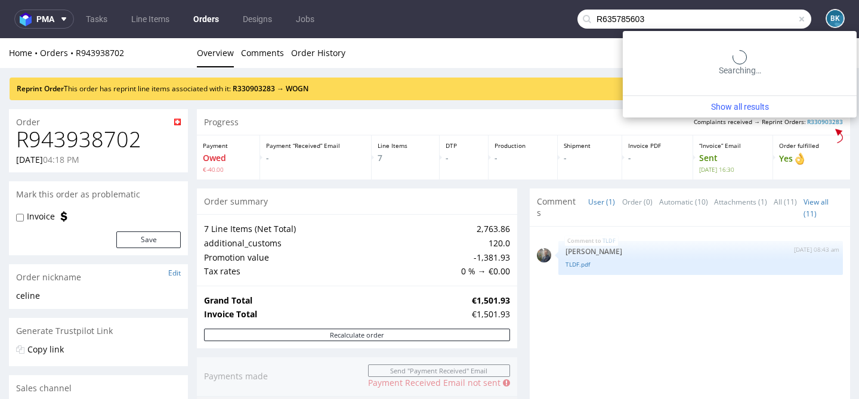
type input "R635785603"
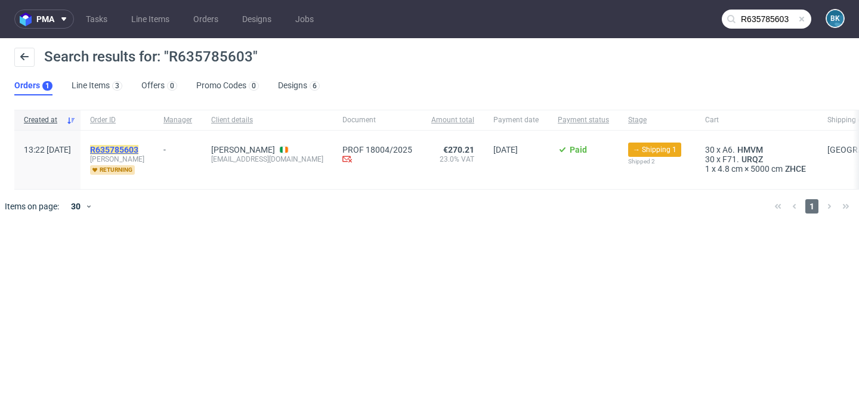
click at [138, 146] on mark "R635785603" at bounding box center [114, 150] width 48 height 10
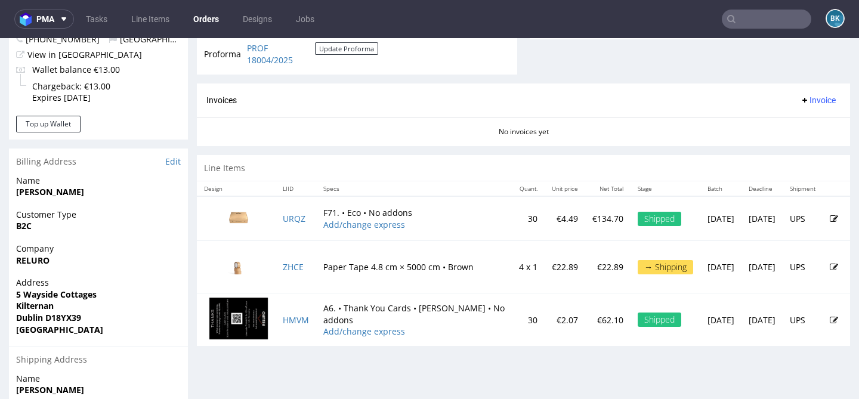
scroll to position [486, 0]
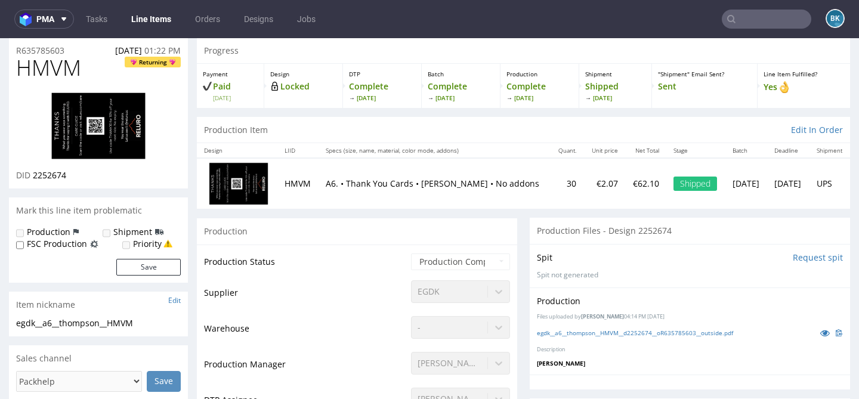
scroll to position [42, 0]
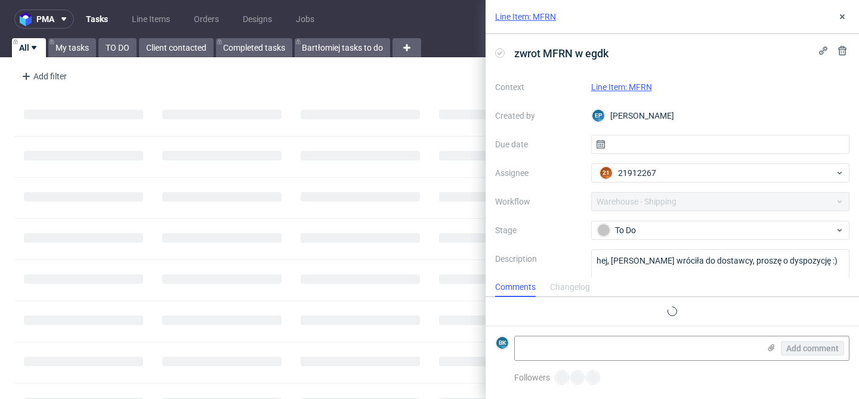
scroll to position [10, 0]
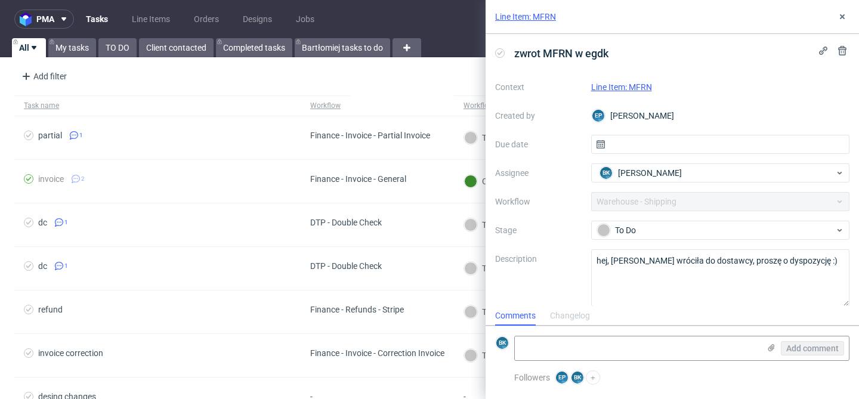
click at [636, 86] on link "Line Item: MFRN" at bounding box center [621, 87] width 61 height 10
click at [633, 85] on link "Line Item: MFRN" at bounding box center [621, 87] width 61 height 10
click at [589, 348] on textarea at bounding box center [637, 348] width 244 height 24
paste textarea "[URL][DOMAIN_NAME]"
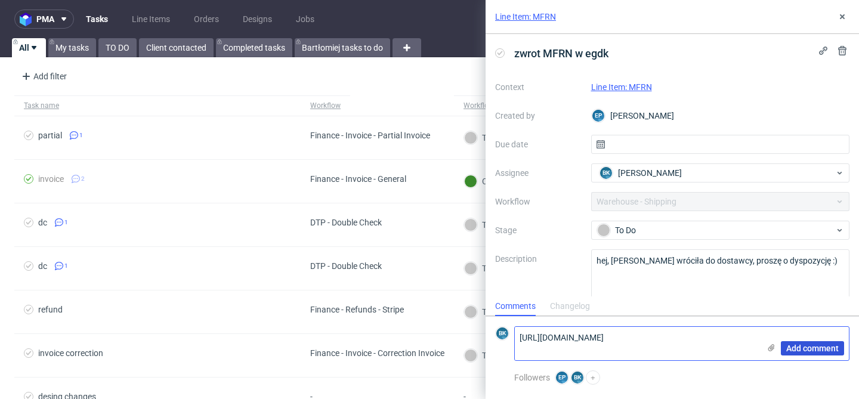
type textarea "[URL][DOMAIN_NAME]"
click at [819, 347] on span "Add comment" at bounding box center [812, 348] width 52 height 8
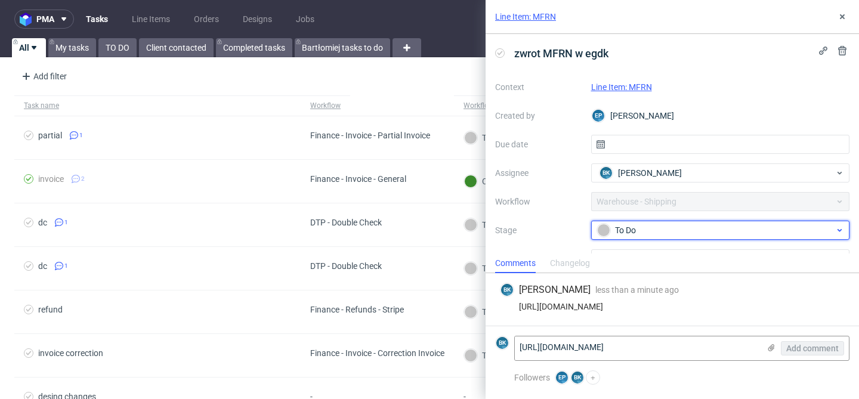
click at [637, 232] on div "To Do" at bounding box center [715, 230] width 237 height 13
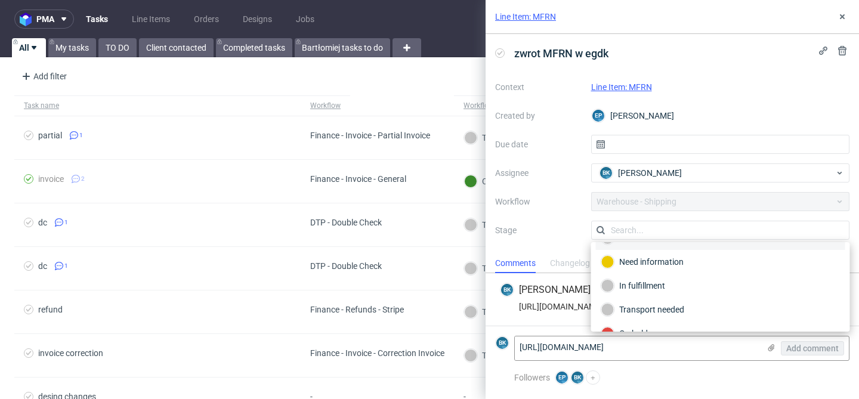
scroll to position [20, 0]
click at [651, 282] on div "In fulfillment" at bounding box center [720, 286] width 239 height 13
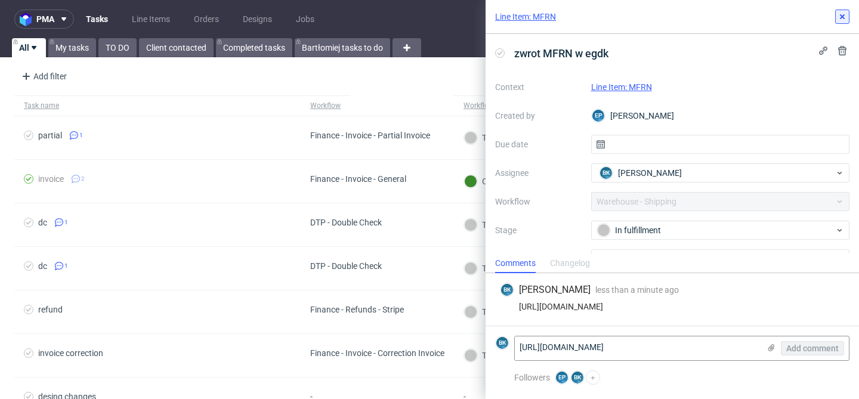
click at [843, 20] on icon at bounding box center [842, 17] width 10 height 10
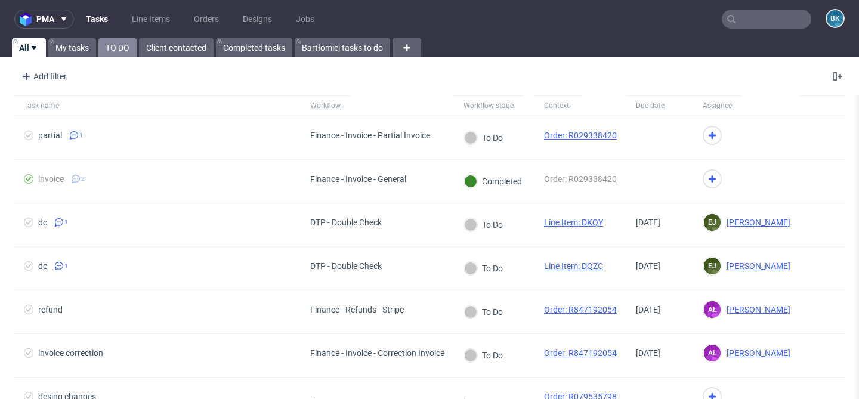
click at [117, 49] on link "TO DO" at bounding box center [117, 47] width 38 height 19
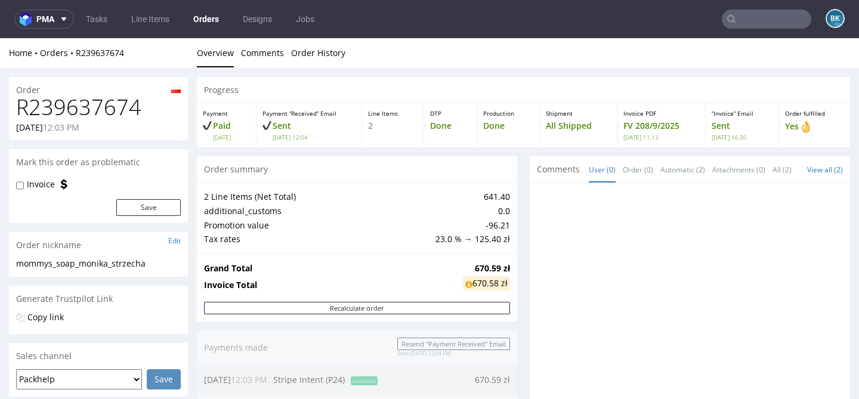
click at [84, 100] on h1 "R239637674" at bounding box center [98, 107] width 165 height 24
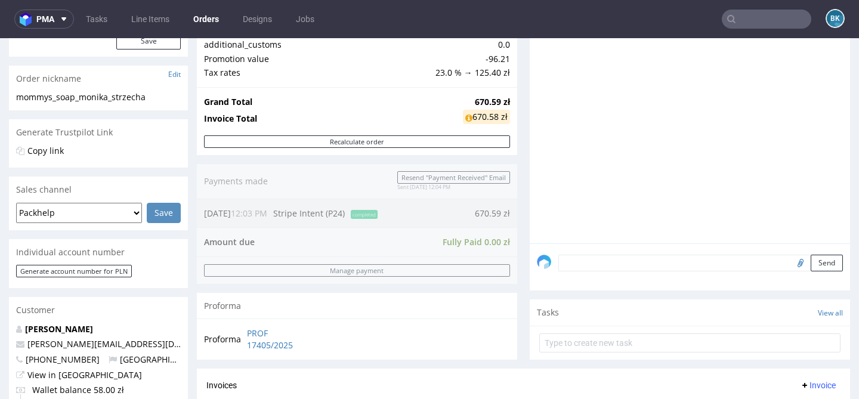
scroll to position [165, 0]
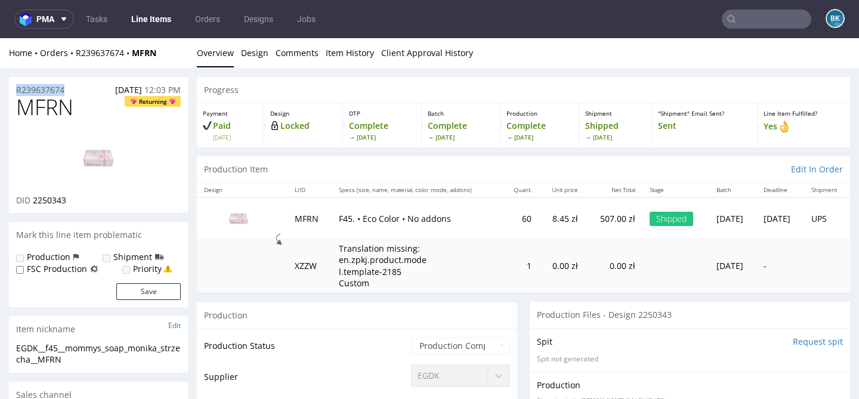
drag, startPoint x: 75, startPoint y: 87, endPoint x: 4, endPoint y: 87, distance: 71.0
copy p "R239637674"
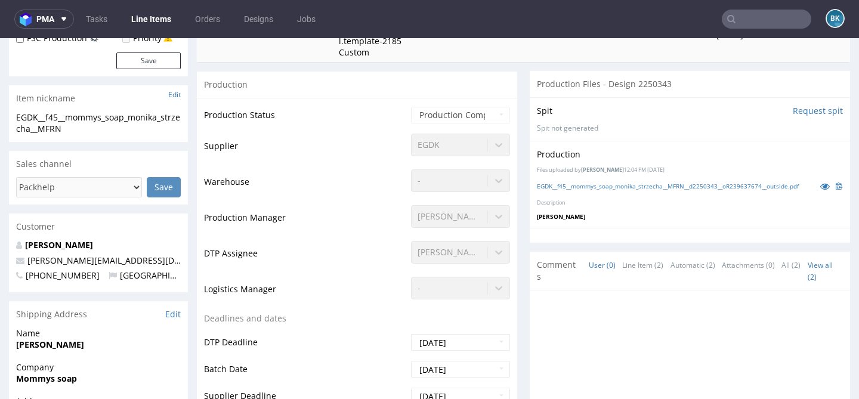
scroll to position [236, 0]
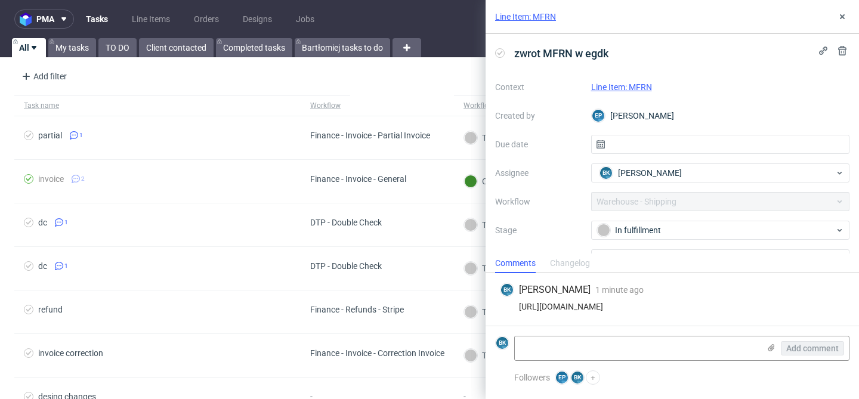
click at [605, 302] on div "https://app-eu1.hubspot.com/contacts/25600958/record/0-5/226015106241/" at bounding box center [672, 307] width 345 height 10
copy div "https://app-eu1.hubspot.com/contacts/25600958/record/0-5/226015106241/"
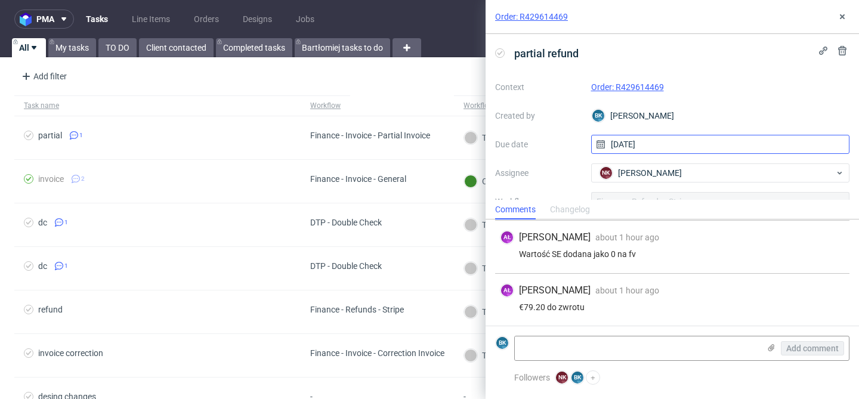
scroll to position [23, 0]
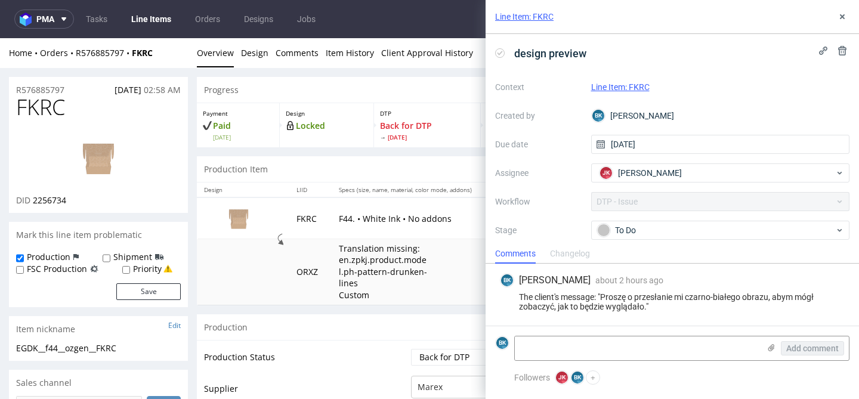
click at [537, 19] on link "Line Item: FKRC" at bounding box center [524, 17] width 58 height 12
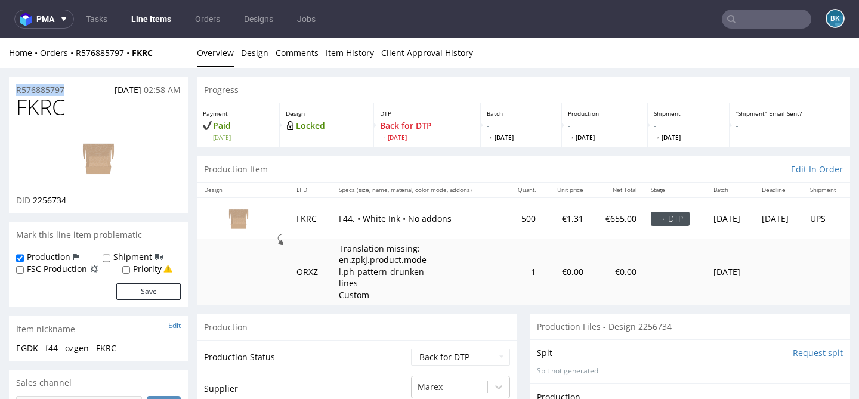
drag, startPoint x: 77, startPoint y: 86, endPoint x: 0, endPoint y: 86, distance: 76.9
copy p "R576885797"
drag, startPoint x: 71, startPoint y: 89, endPoint x: 0, endPoint y: 88, distance: 71.0
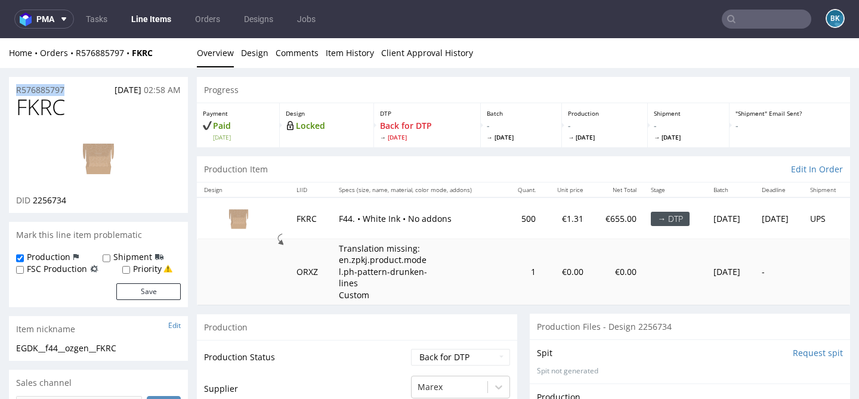
copy p "R576885797"
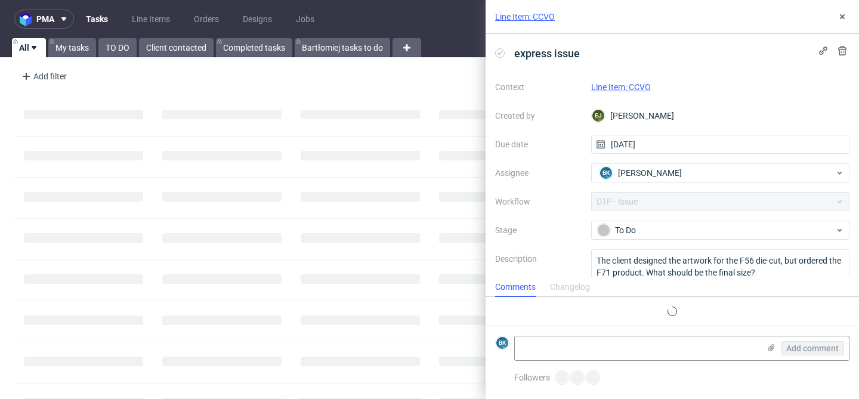
scroll to position [10, 0]
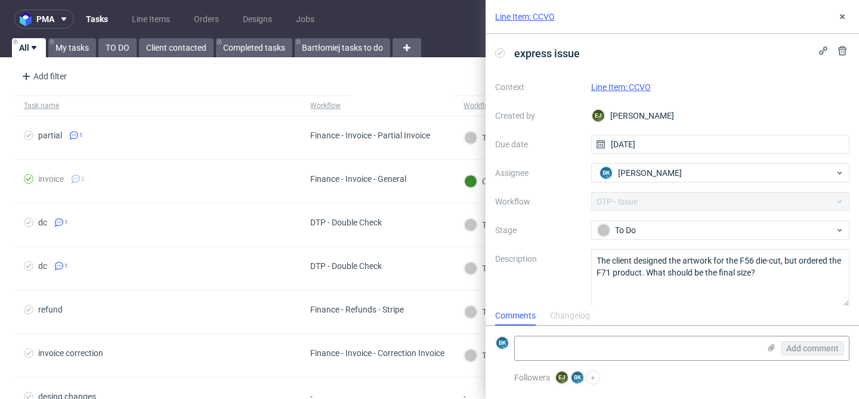
click at [534, 13] on link "Line Item: CCVO" at bounding box center [525, 17] width 60 height 12
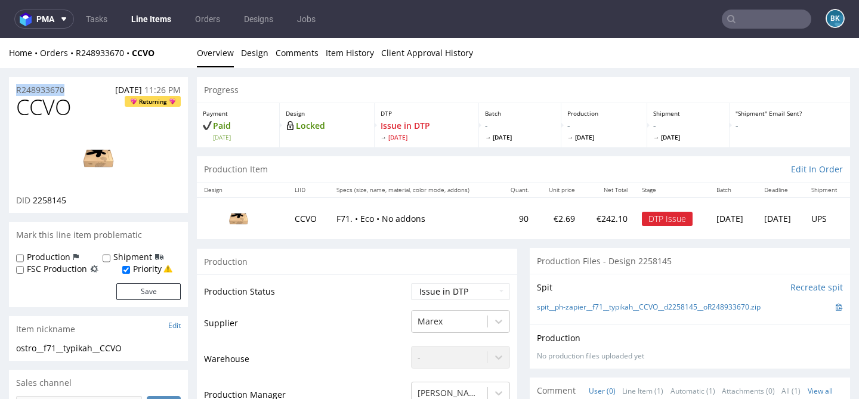
drag, startPoint x: 78, startPoint y: 88, endPoint x: 0, endPoint y: 88, distance: 78.1
copy p "R248933670"
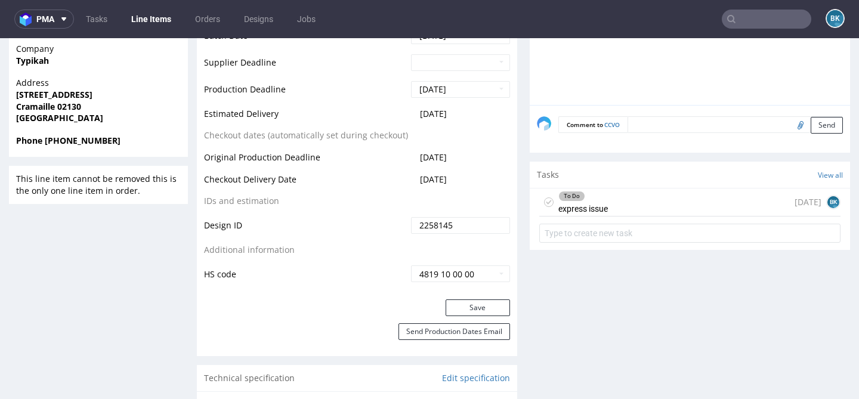
scroll to position [546, 0]
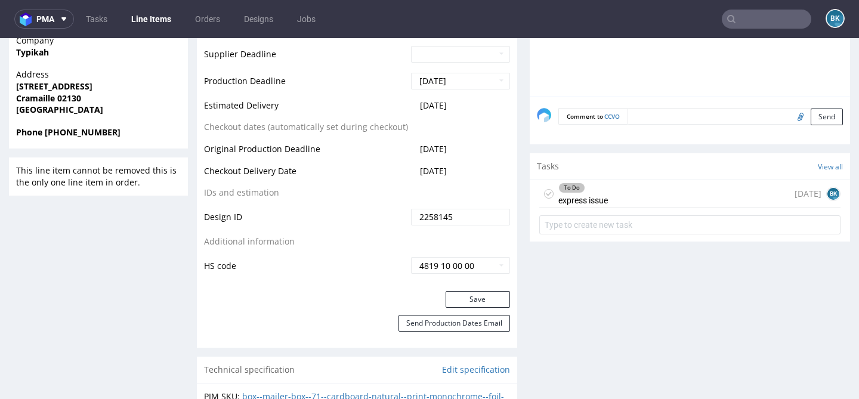
click at [603, 197] on div "To Do express issue" at bounding box center [582, 193] width 49 height 27
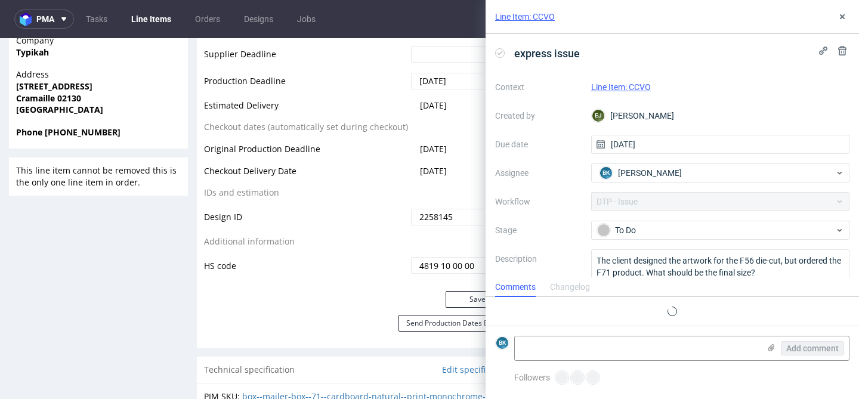
scroll to position [10, 0]
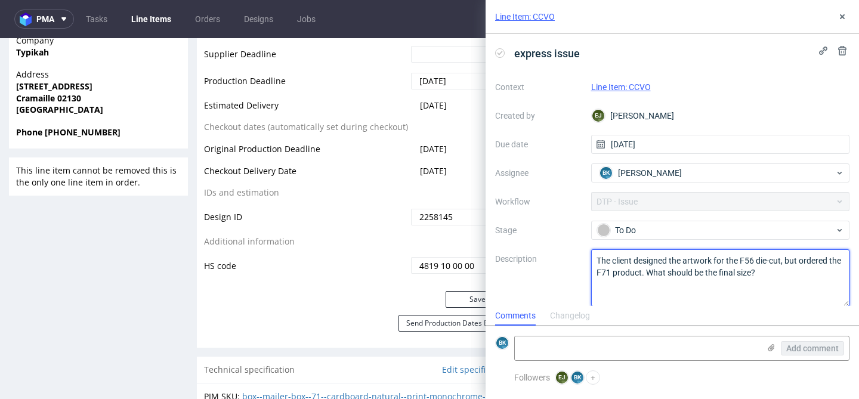
drag, startPoint x: 596, startPoint y: 261, endPoint x: 773, endPoint y: 275, distance: 177.7
click at [774, 275] on textarea "The client designed the artwork for the F56 die-cut, but ordered the F71 produc…" at bounding box center [720, 277] width 259 height 57
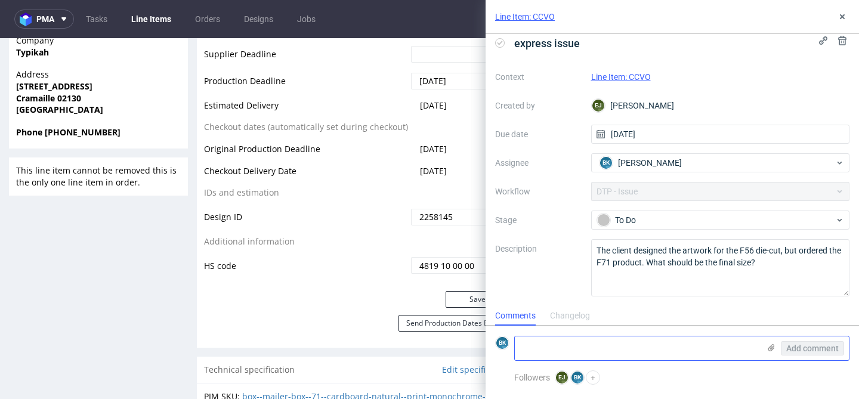
click at [606, 349] on textarea at bounding box center [637, 348] width 244 height 24
paste textarea "[URL][DOMAIN_NAME]"
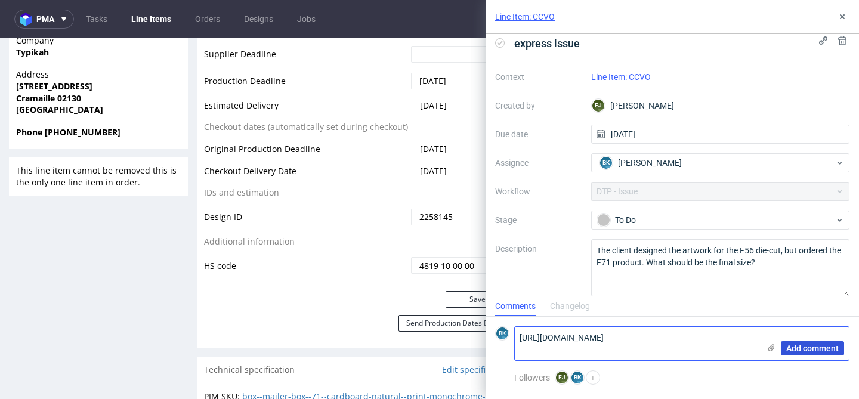
type textarea "[URL][DOMAIN_NAME]"
click at [807, 349] on span "Add comment" at bounding box center [812, 348] width 52 height 8
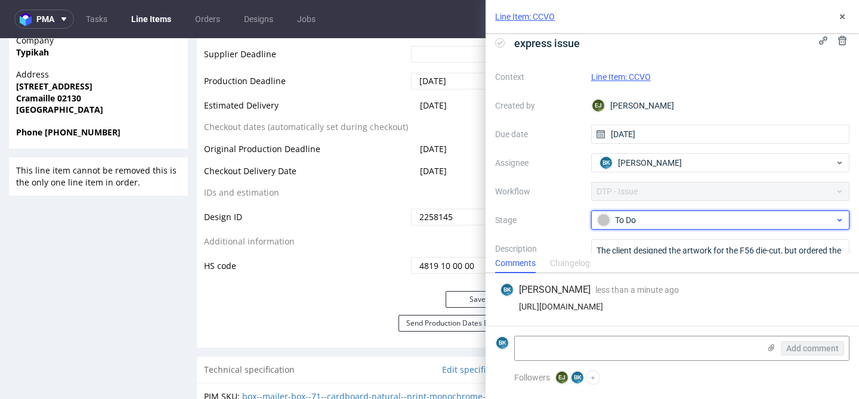
click at [652, 224] on div "To Do" at bounding box center [715, 219] width 237 height 13
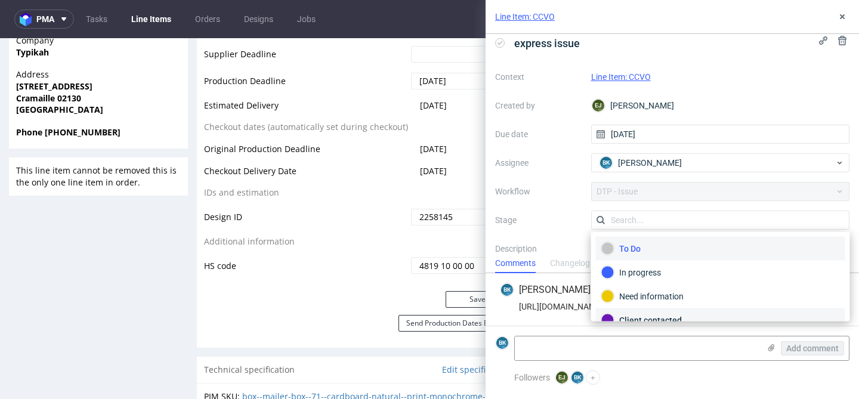
click at [651, 318] on div "Client contacted" at bounding box center [720, 320] width 239 height 13
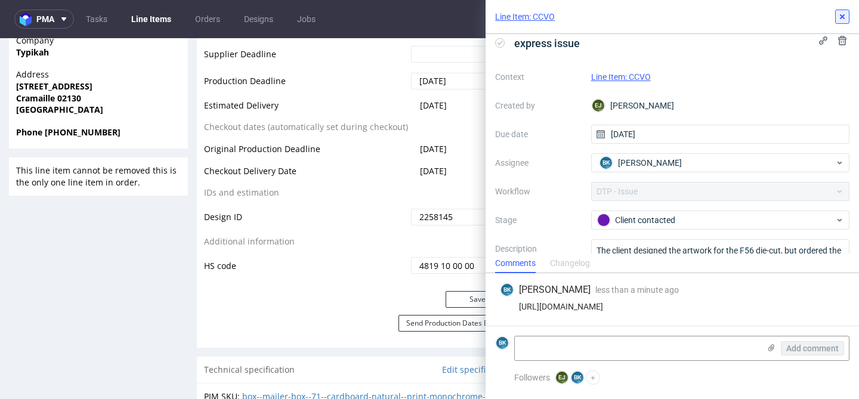
click at [841, 15] on icon at bounding box center [842, 17] width 10 height 10
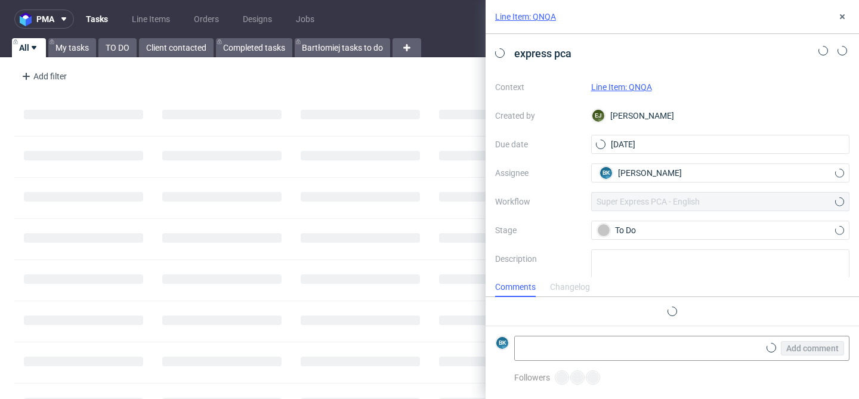
scroll to position [10, 0]
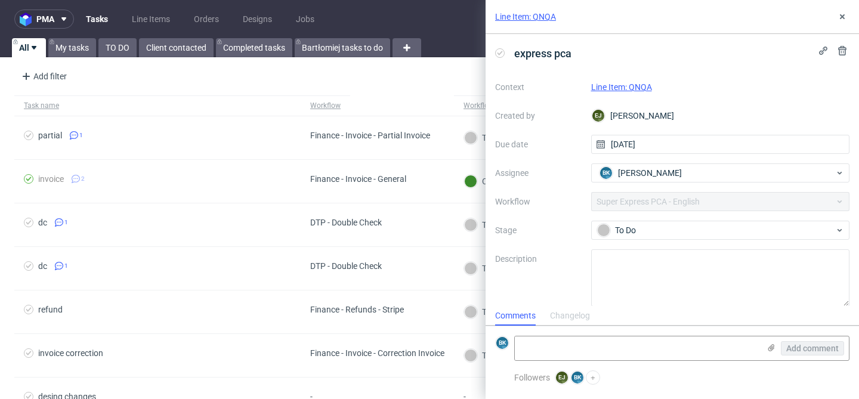
click at [541, 18] on link "Line Item: QNQA" at bounding box center [525, 17] width 61 height 12
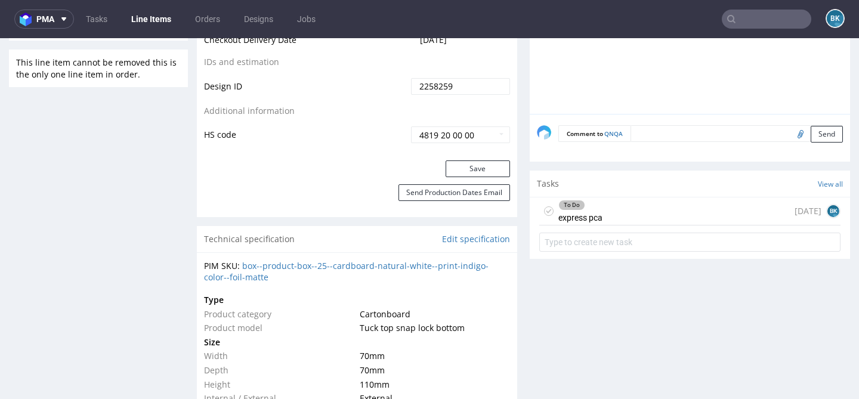
scroll to position [643, 0]
click at [695, 210] on div "To Do express pca 1 day ago BK" at bounding box center [689, 210] width 301 height 28
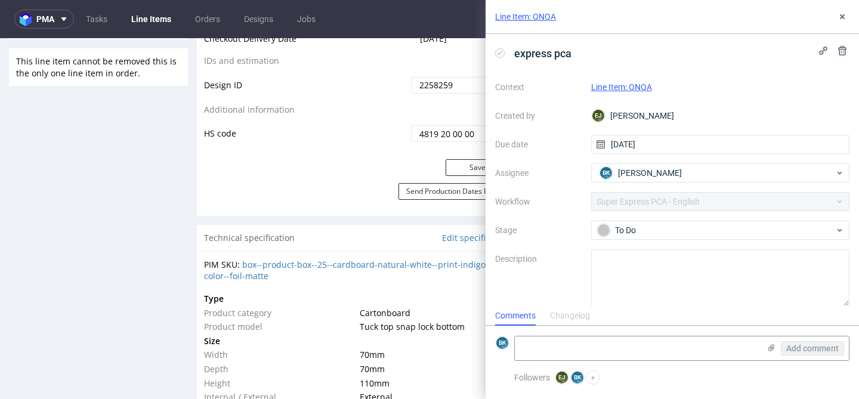
scroll to position [10, 0]
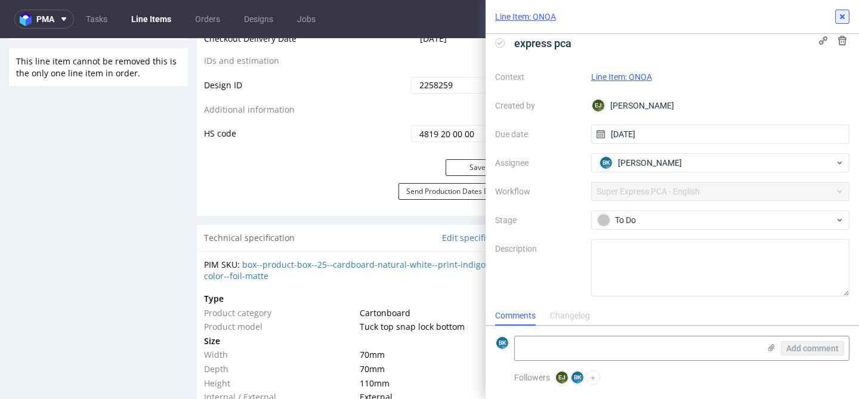
click at [844, 21] on button at bounding box center [842, 17] width 14 height 14
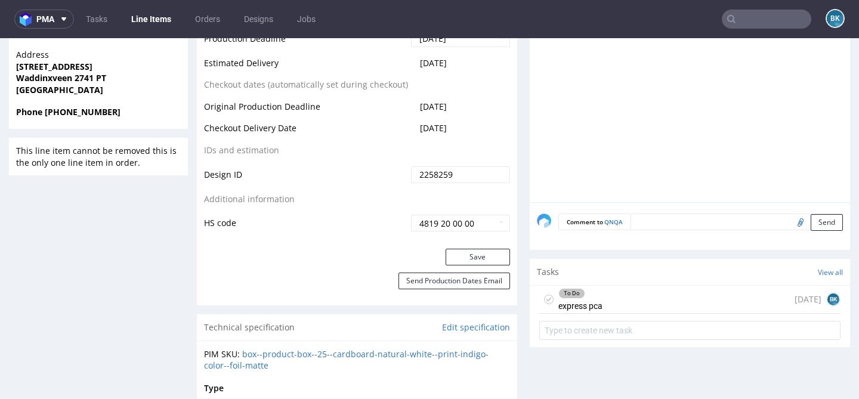
scroll to position [555, 0]
click at [642, 292] on div "To Do express pca 1 day ago BK" at bounding box center [689, 298] width 301 height 28
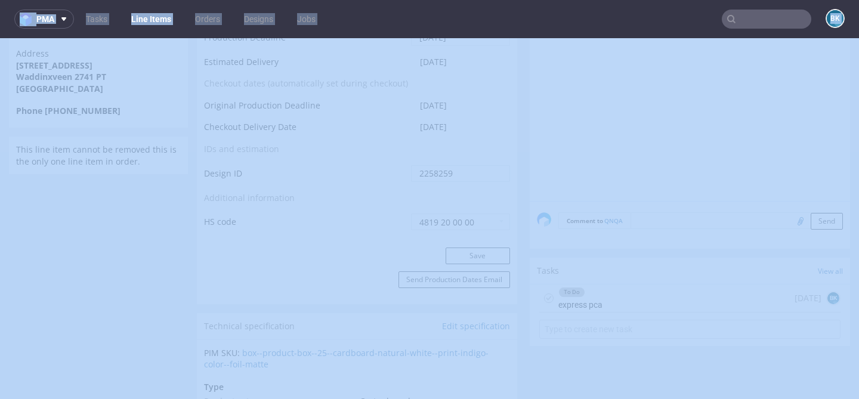
click at [642, 292] on div "Line Item: QNQA express pca Context Line Item: QNQA Created by EJ Elżbieta Jeli…" at bounding box center [665, 199] width 388 height 399
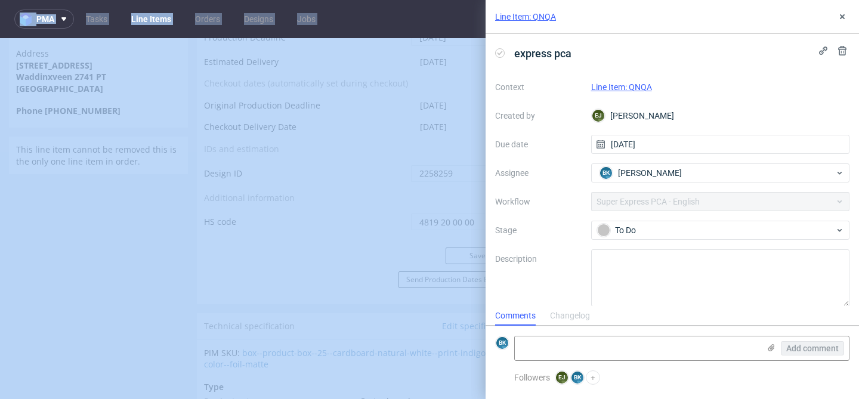
scroll to position [10, 0]
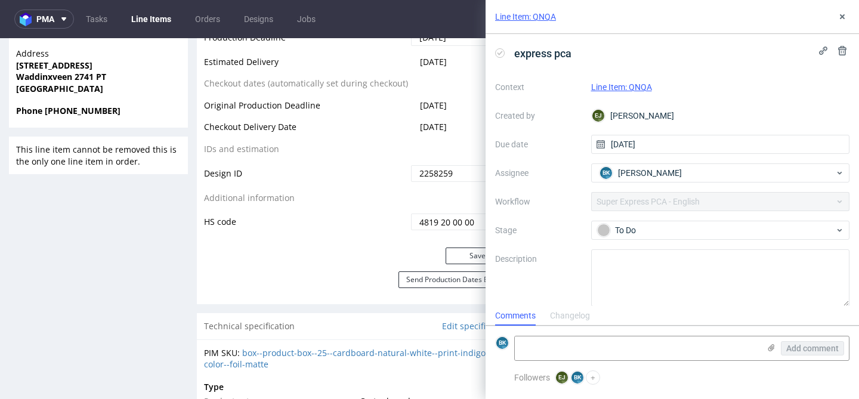
click at [557, 233] on label "Stage" at bounding box center [538, 230] width 86 height 14
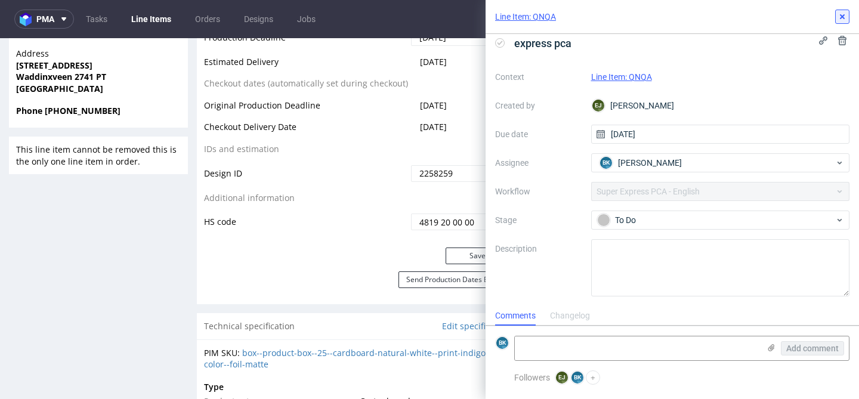
click at [842, 14] on icon at bounding box center [842, 17] width 10 height 10
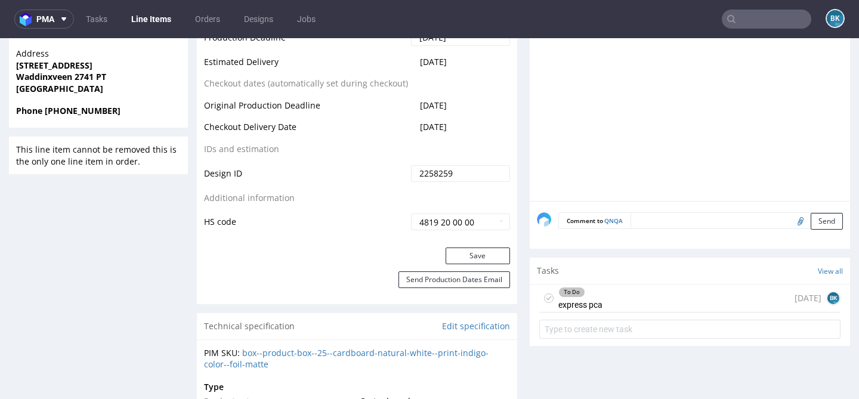
click at [592, 301] on div "To Do express pca" at bounding box center [580, 297] width 44 height 27
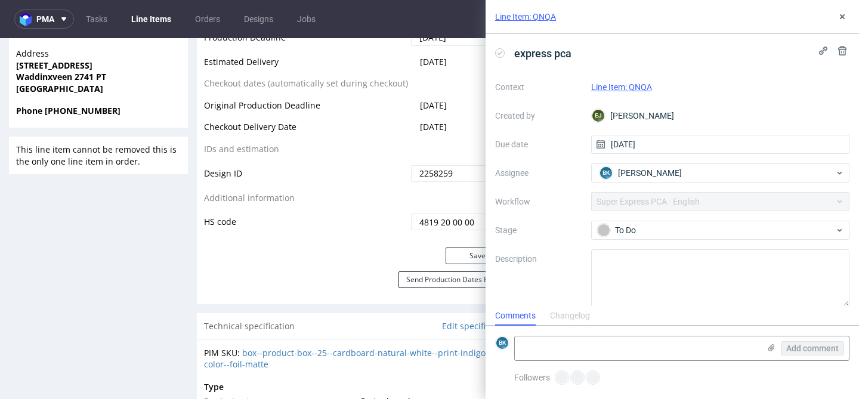
scroll to position [10, 0]
click at [843, 12] on icon at bounding box center [842, 17] width 10 height 10
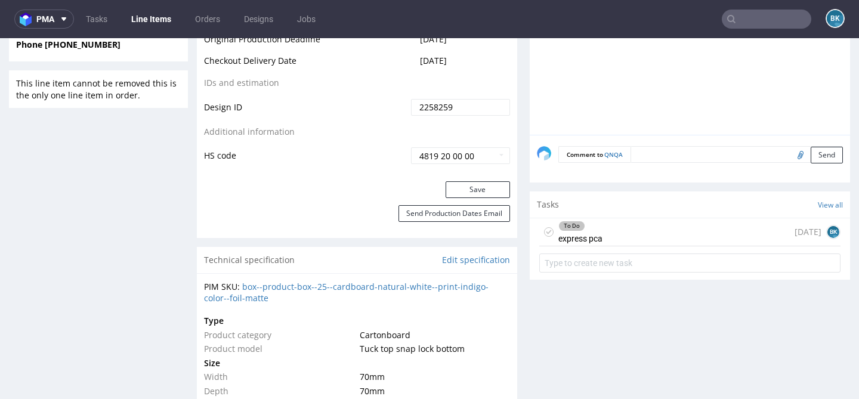
scroll to position [630, 0]
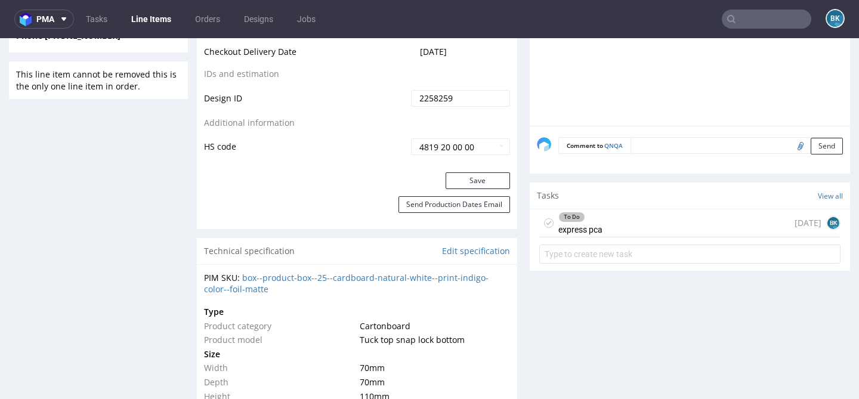
click at [596, 218] on div "To Do" at bounding box center [580, 217] width 43 height 10
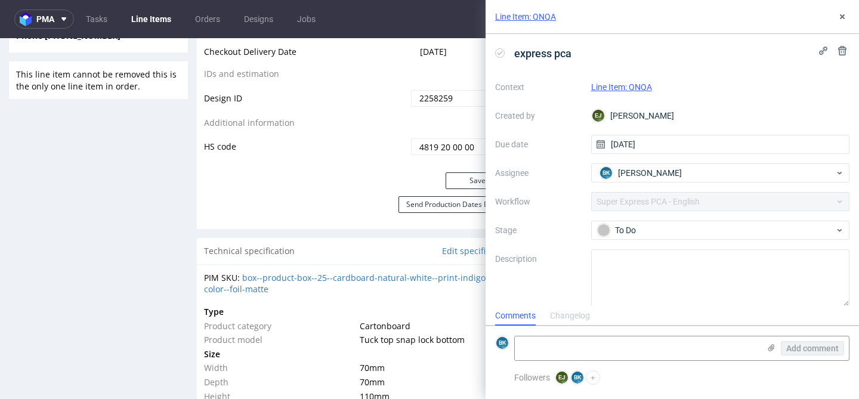
scroll to position [10, 0]
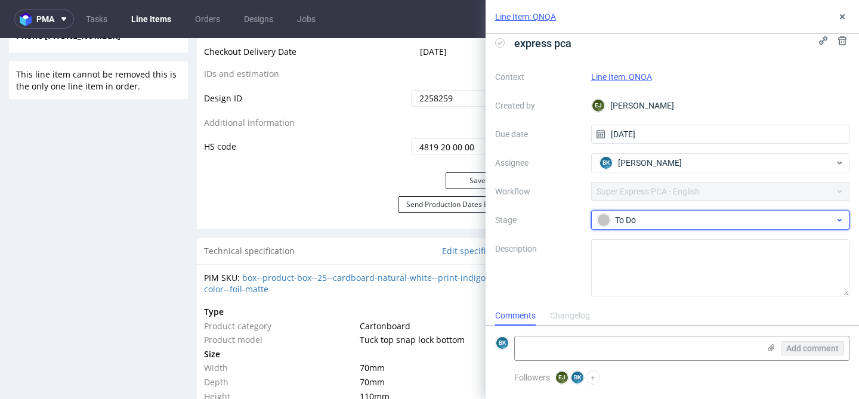
click at [643, 213] on div "To Do" at bounding box center [715, 219] width 237 height 13
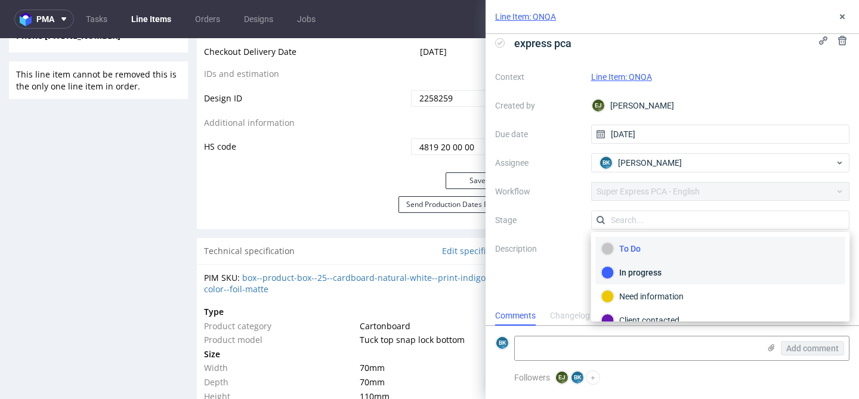
scroll to position [63, 0]
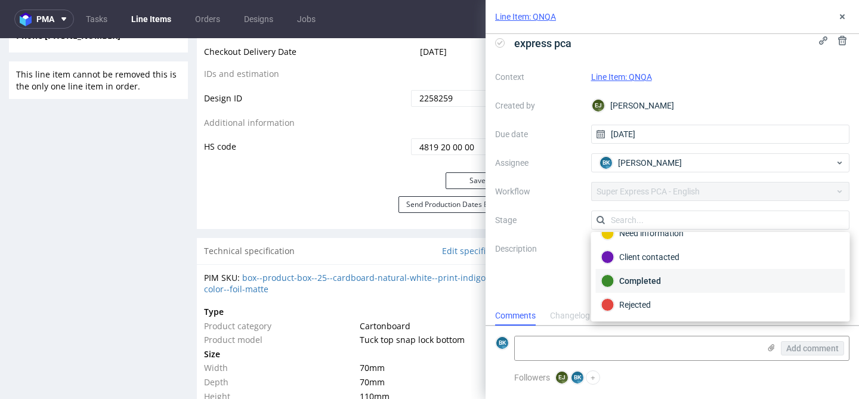
click at [637, 280] on div "Completed" at bounding box center [720, 280] width 239 height 13
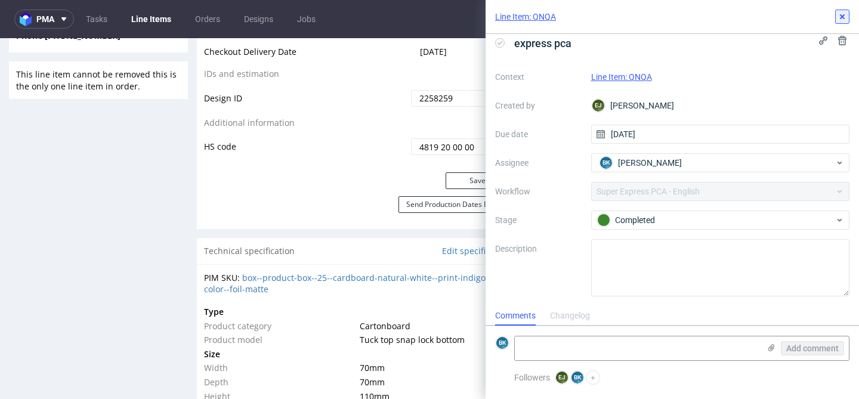
click at [843, 17] on icon at bounding box center [842, 17] width 10 height 10
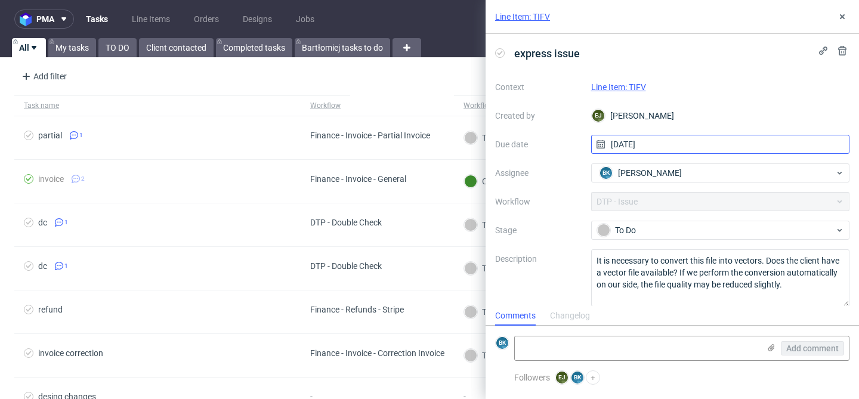
scroll to position [10, 0]
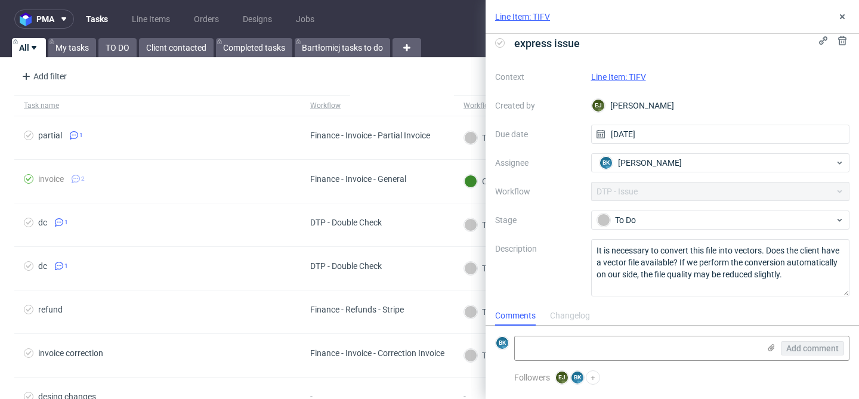
click at [622, 76] on link "Line Item: TIFV" at bounding box center [618, 77] width 55 height 10
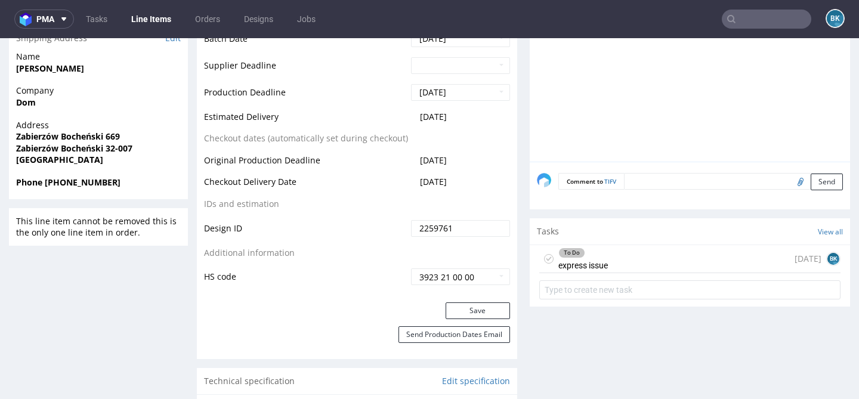
scroll to position [561, 0]
click at [654, 255] on div "To Do express issue [DATE] BK" at bounding box center [689, 258] width 301 height 28
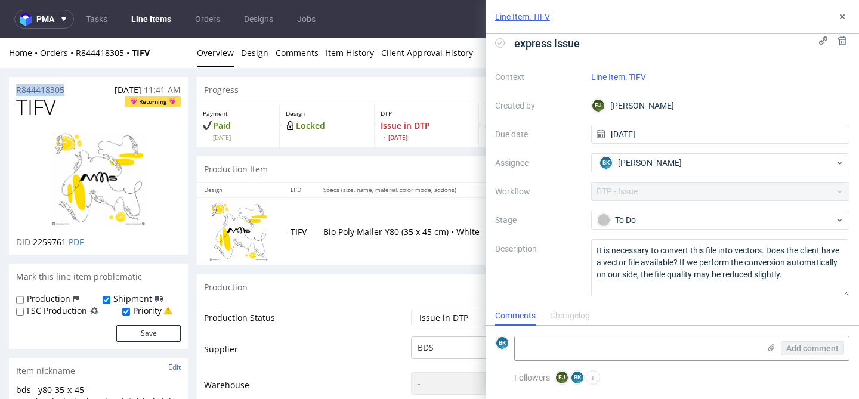
drag, startPoint x: 73, startPoint y: 88, endPoint x: 0, endPoint y: 87, distance: 73.4
copy p "R844418305"
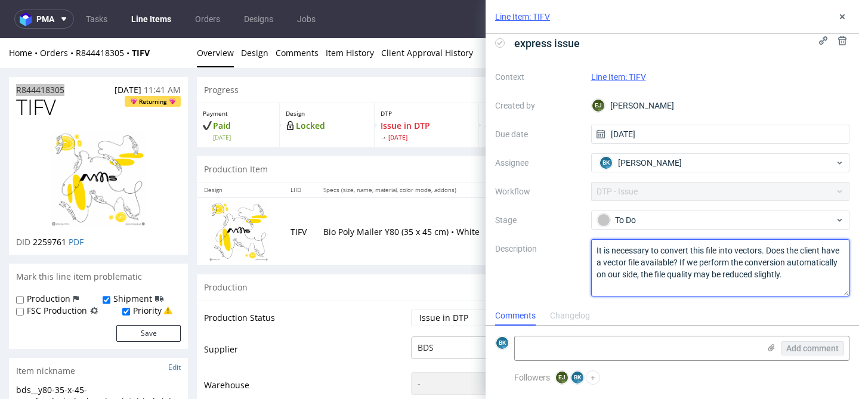
drag, startPoint x: 791, startPoint y: 278, endPoint x: 572, endPoint y: 249, distance: 220.9
click at [572, 248] on div "Context Line Item: TIFV Created by [PERSON_NAME] Due date [DATE] Assignee [PERS…" at bounding box center [672, 181] width 354 height 229
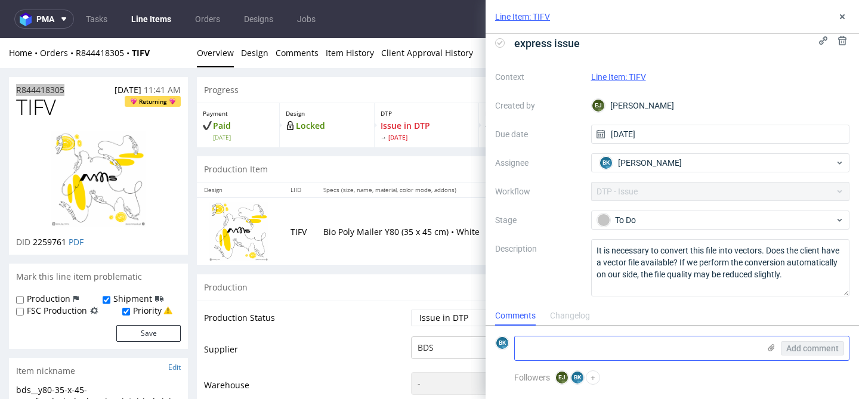
click at [577, 348] on textarea at bounding box center [637, 348] width 244 height 24
paste textarea "[URL][DOMAIN_NAME]"
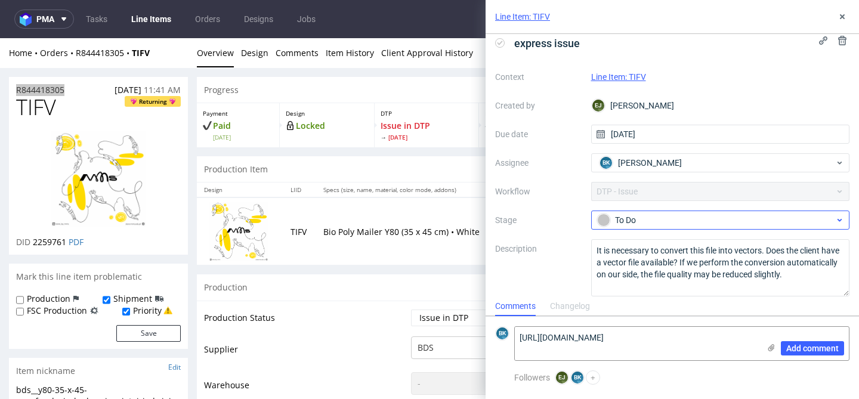
type textarea "[URL][DOMAIN_NAME]"
click at [663, 221] on div "To Do" at bounding box center [715, 219] width 237 height 13
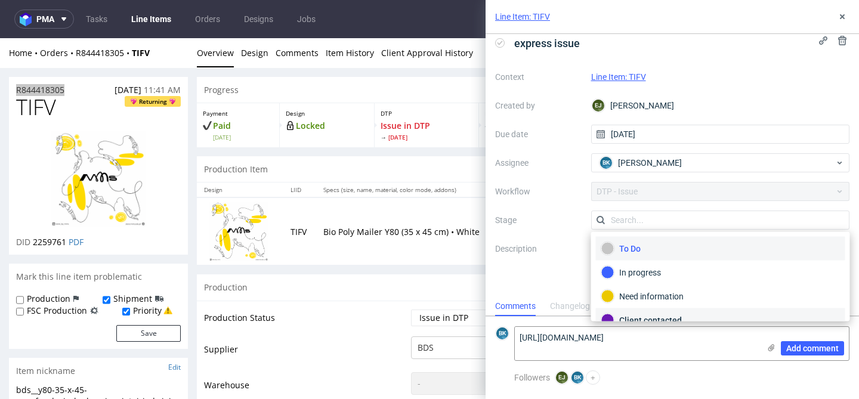
click at [657, 312] on div "Client contacted" at bounding box center [720, 320] width 249 height 24
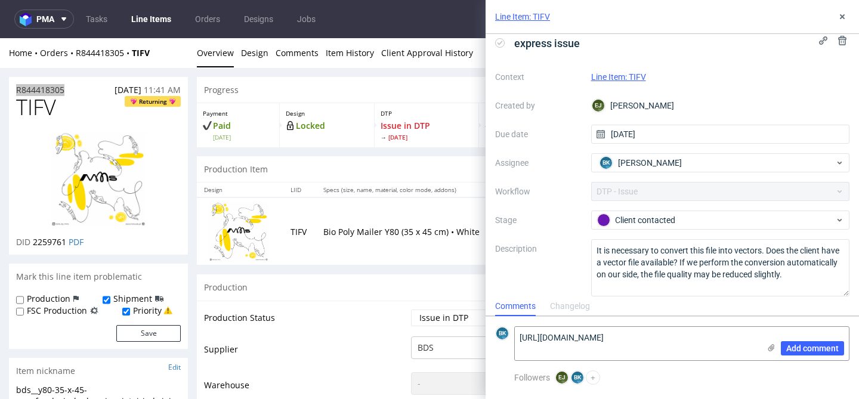
click at [550, 278] on label "Description" at bounding box center [538, 268] width 86 height 52
click at [840, 17] on icon at bounding box center [842, 17] width 10 height 10
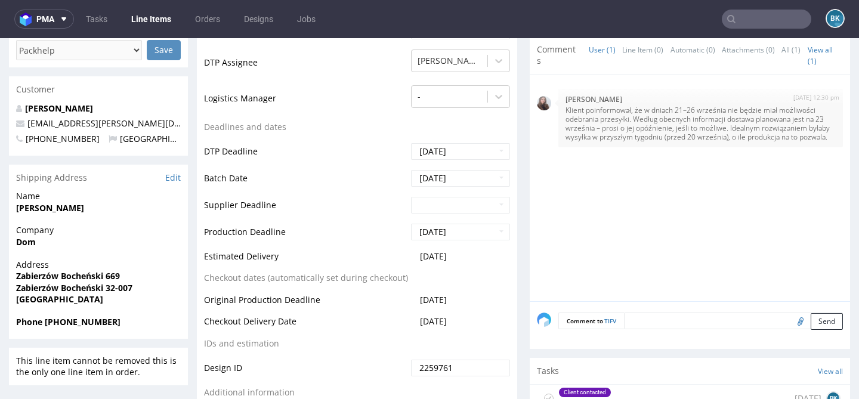
scroll to position [420, 0]
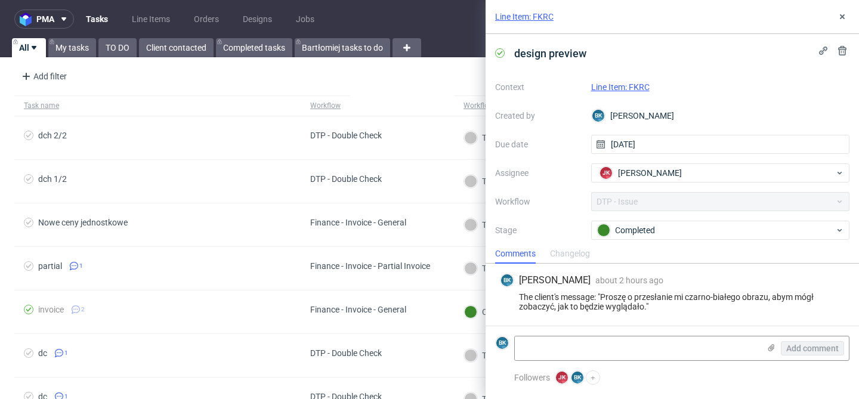
click at [620, 90] on link "Line Item: FKRC" at bounding box center [620, 87] width 58 height 10
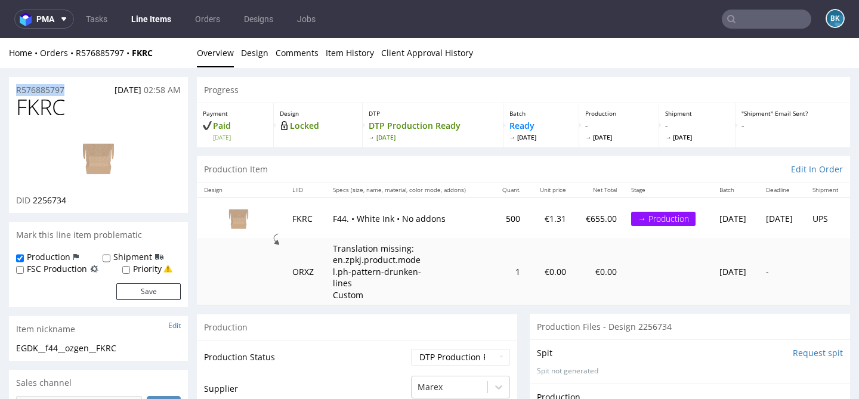
drag, startPoint x: 76, startPoint y: 86, endPoint x: 0, endPoint y: 85, distance: 76.3
copy p "R576885797"
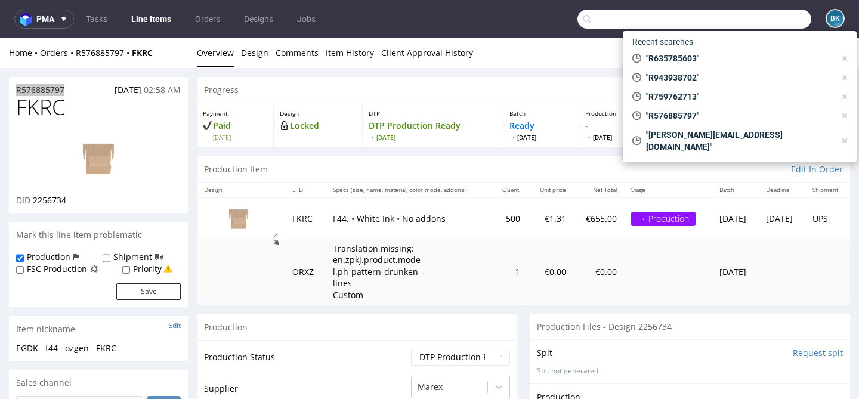
click at [754, 11] on input "text" at bounding box center [694, 19] width 234 height 19
paste input "R576885797"
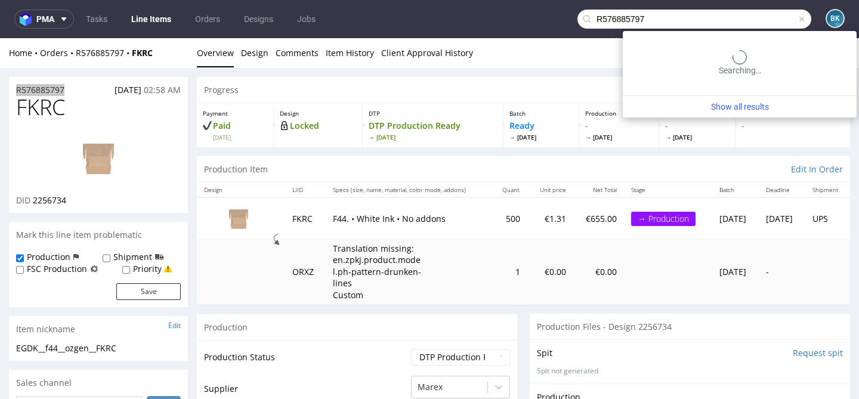
type input "R576885797"
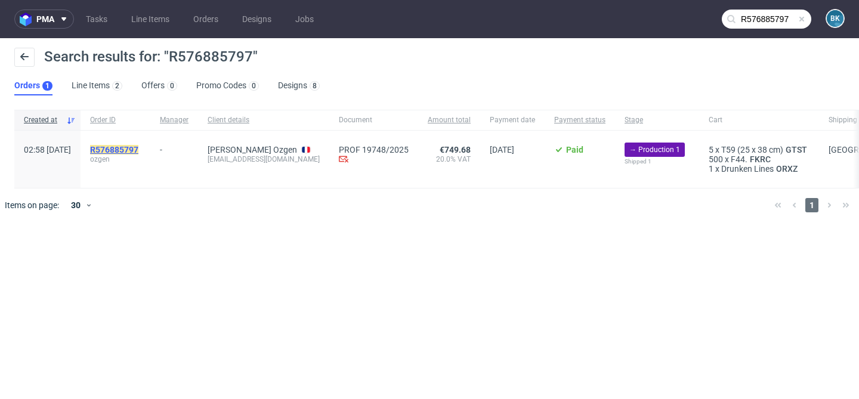
click at [138, 148] on mark "R576885797" at bounding box center [114, 150] width 48 height 10
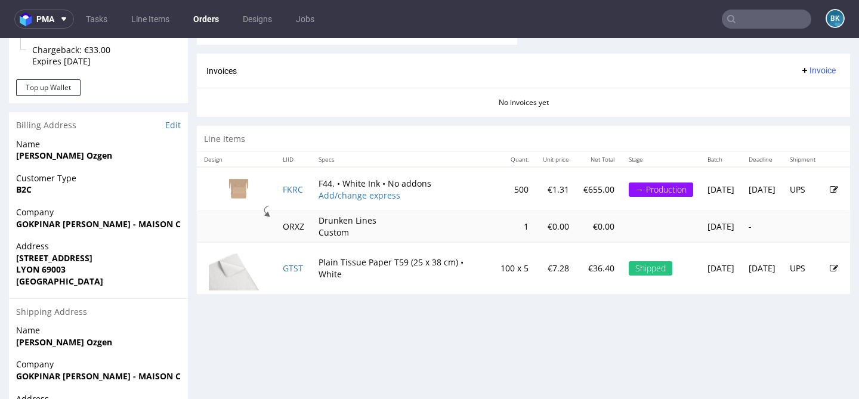
scroll to position [528, 0]
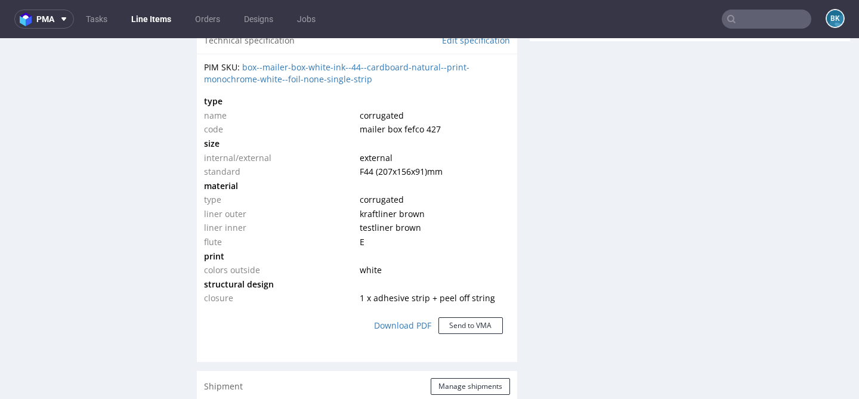
scroll to position [912, 0]
click at [775, 21] on input "text" at bounding box center [766, 19] width 89 height 19
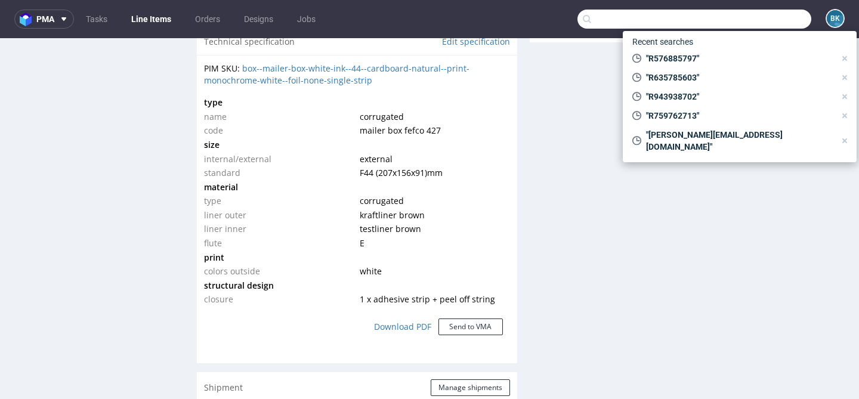
click at [586, 203] on div "Production Files - Design 2256734 Spit Request spit Spit not generated Producti…" at bounding box center [690, 314] width 320 height 1826
click at [679, 13] on input "text" at bounding box center [694, 19] width 234 height 19
paste input "Gardez à l'esprit que ce changement génèrerait les coûts supplémentaires de 84€."
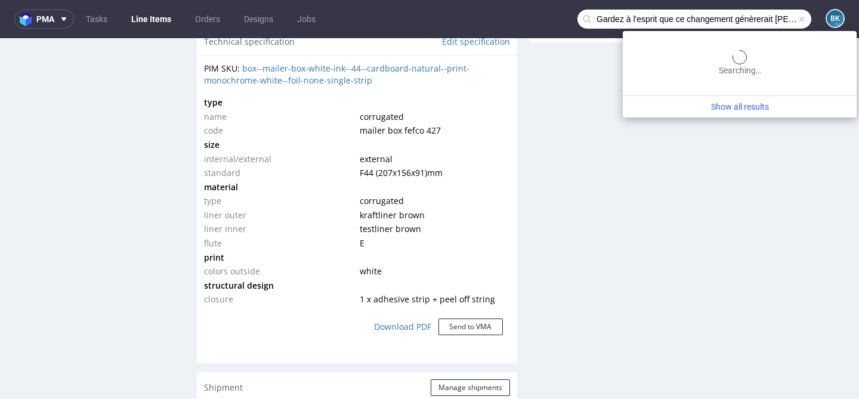
scroll to position [0, 104]
type input "Gardez à l'esprit que ce changement génèrerait les coûts supplémentaires de 84€."
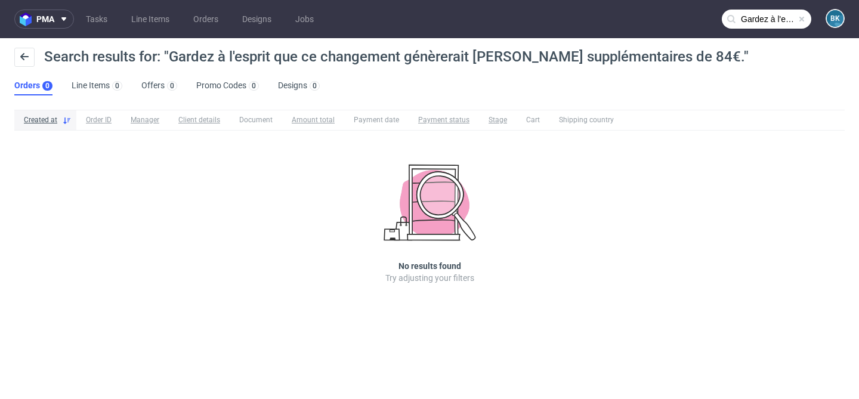
click at [803, 16] on span at bounding box center [802, 19] width 10 height 10
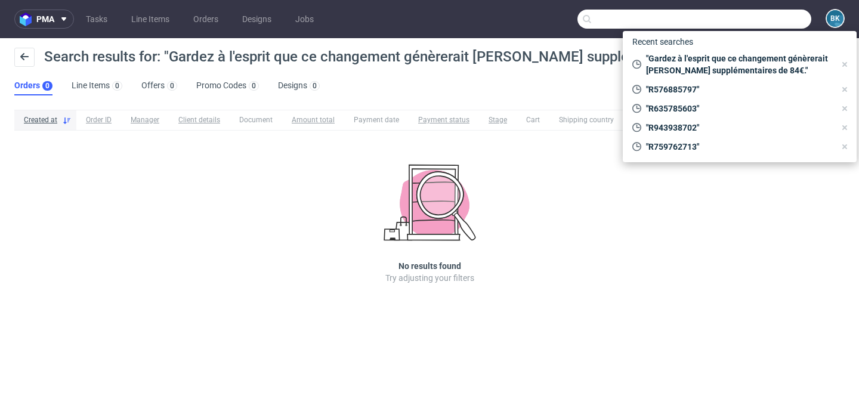
click at [782, 23] on input "text" at bounding box center [694, 19] width 234 height 19
paste input "R576885797"
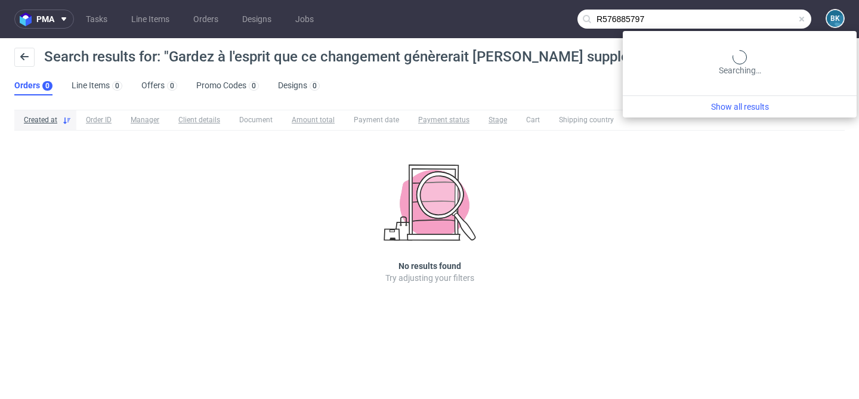
type input "R576885797"
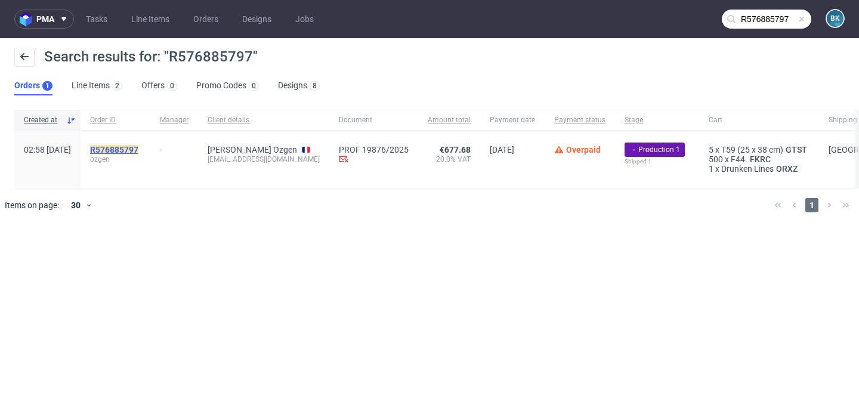
click at [138, 153] on mark "R576885797" at bounding box center [114, 150] width 48 height 10
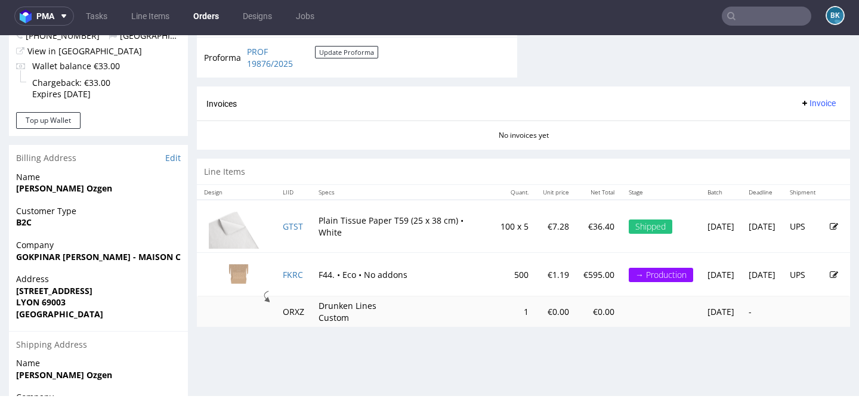
scroll to position [491, 0]
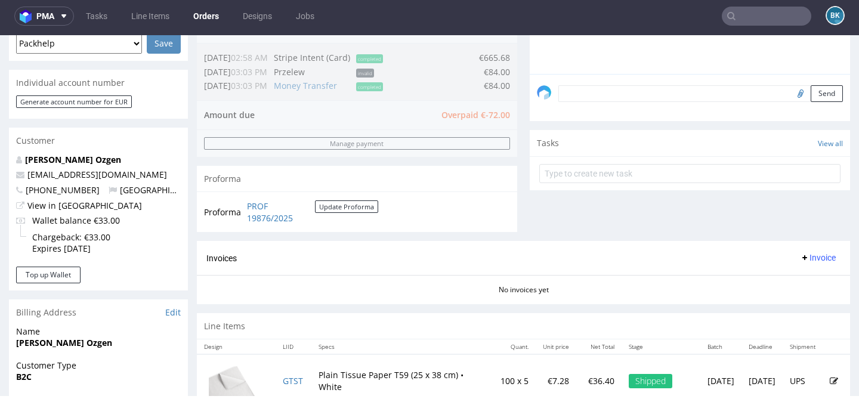
scroll to position [334, 0]
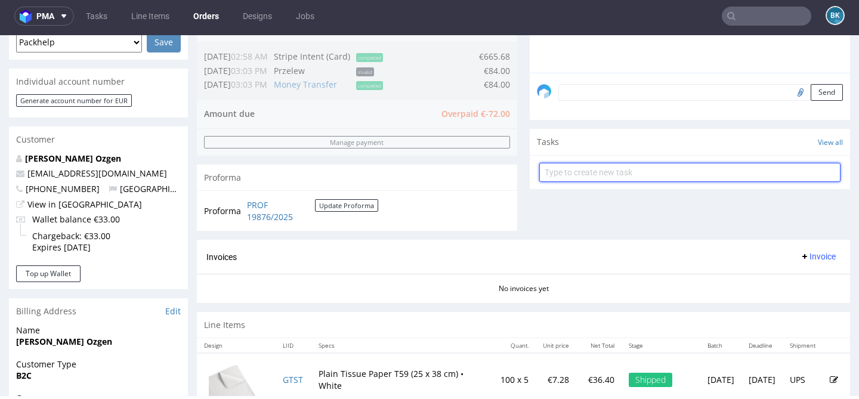
click at [608, 182] on input "text" at bounding box center [689, 172] width 301 height 19
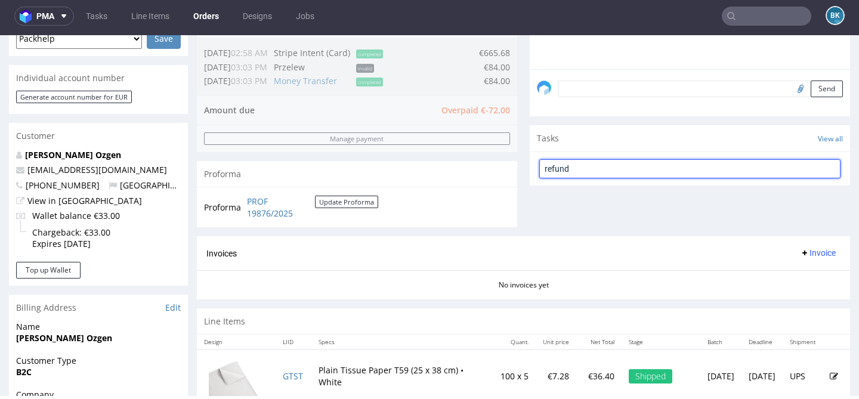
type input "refund"
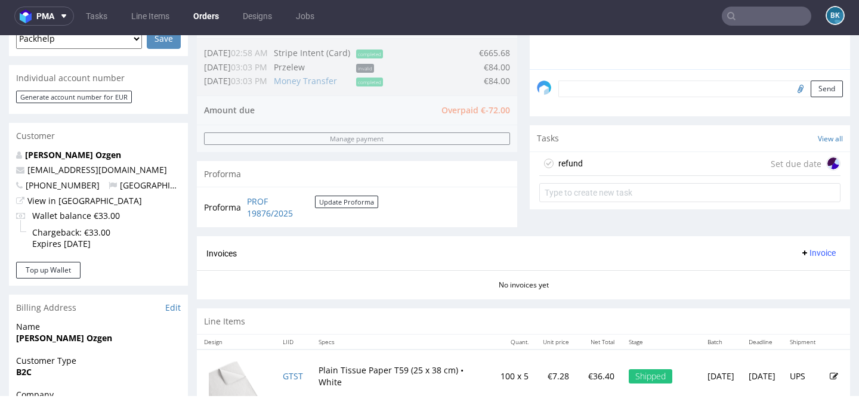
click at [595, 176] on div "refund Set due date" at bounding box center [689, 164] width 301 height 24
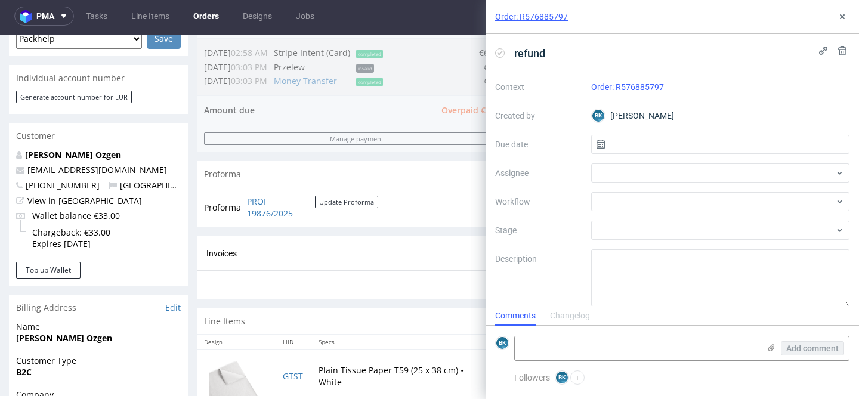
scroll to position [10, 0]
click at [642, 153] on input "text" at bounding box center [720, 144] width 259 height 19
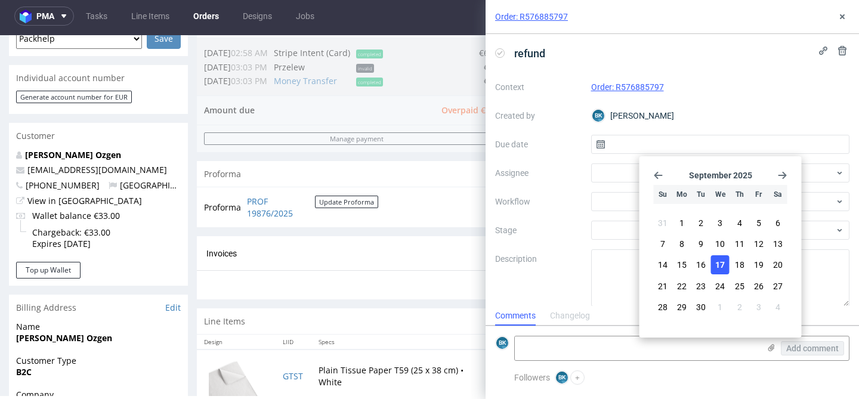
click at [717, 264] on span "17" at bounding box center [720, 265] width 10 height 12
type input "[DATE]"
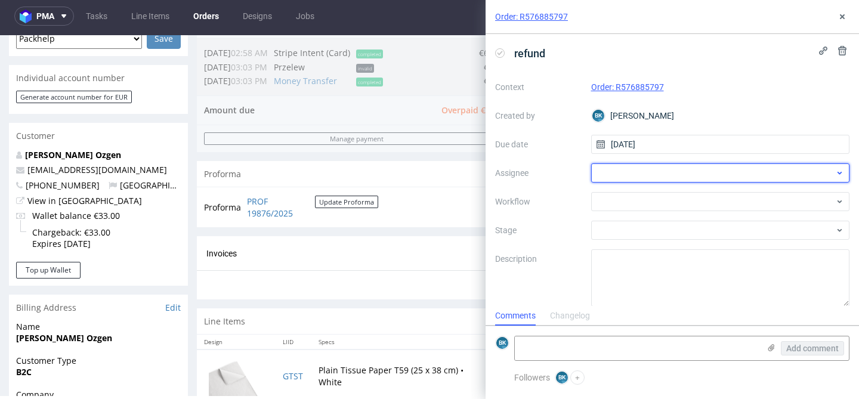
click at [668, 172] on div at bounding box center [720, 172] width 259 height 19
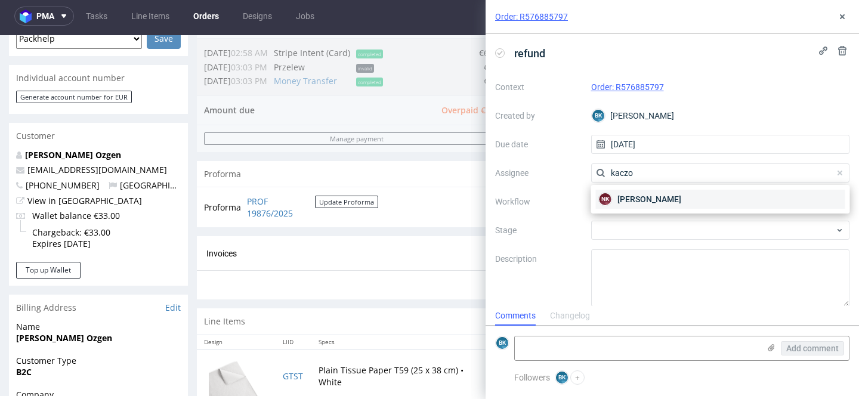
type input "kaczo"
click at [681, 202] on span "[PERSON_NAME]" at bounding box center [649, 199] width 64 height 12
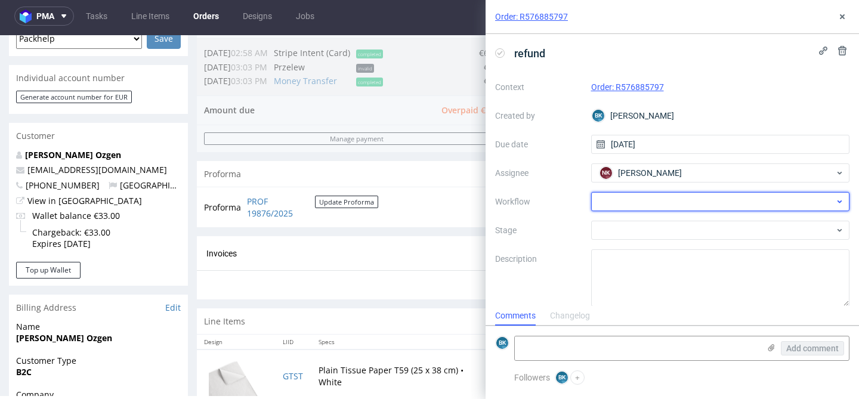
click at [640, 205] on div at bounding box center [720, 201] width 259 height 19
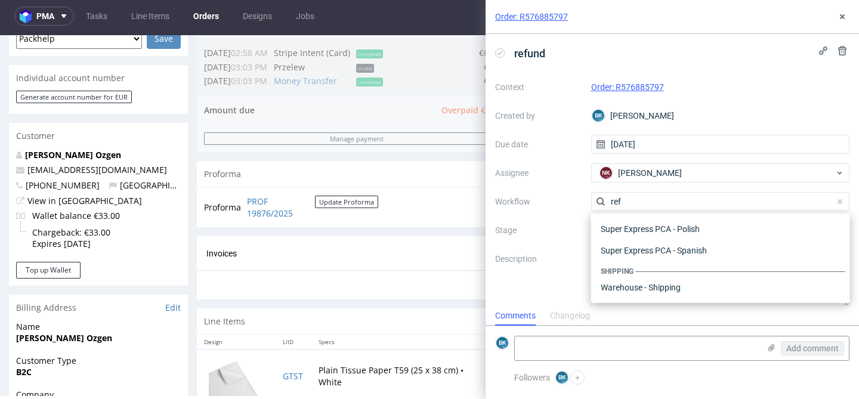
scroll to position [64, 0]
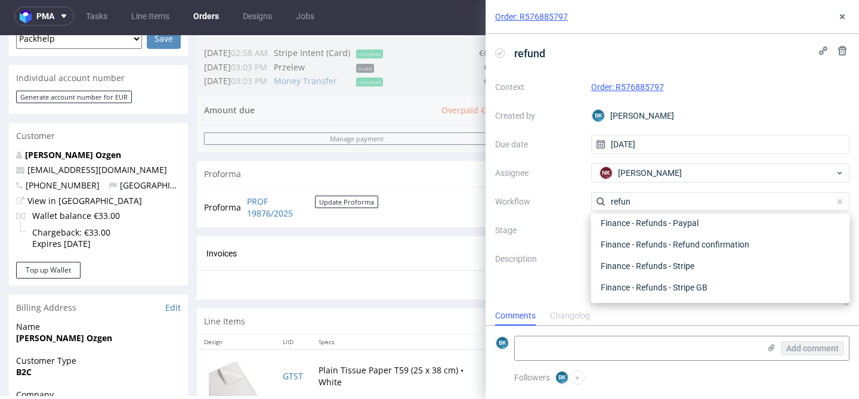
type input "refun"
click at [341, 168] on div "Proforma" at bounding box center [357, 174] width 320 height 26
click at [843, 14] on icon at bounding box center [842, 17] width 10 height 10
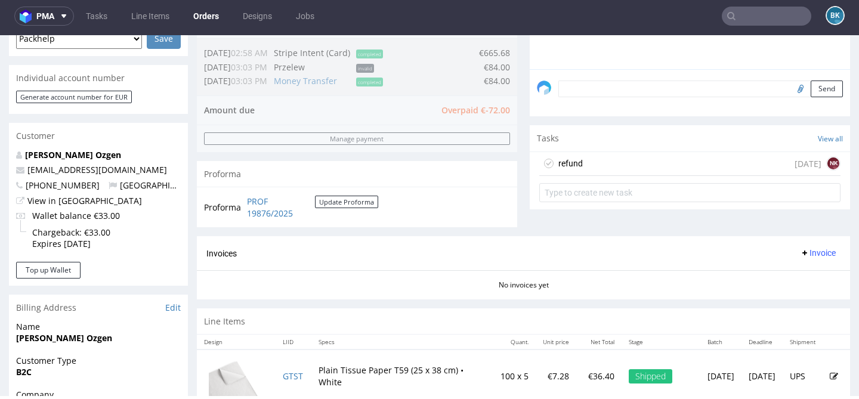
click at [656, 175] on div "refund today NK" at bounding box center [689, 164] width 301 height 24
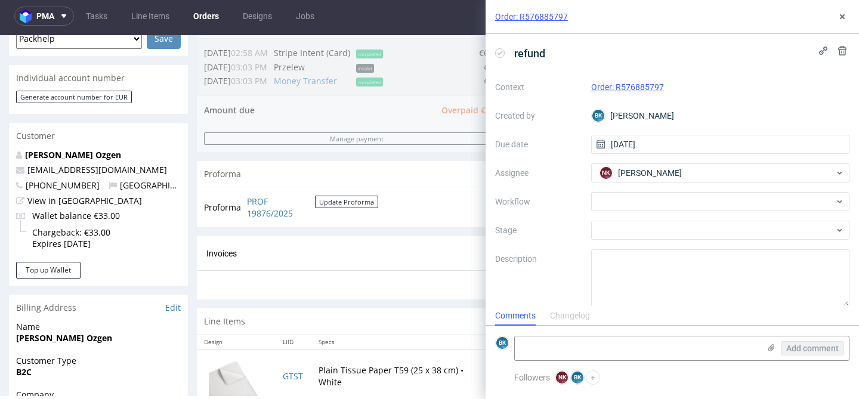
scroll to position [10, 0]
click at [641, 204] on div at bounding box center [720, 201] width 259 height 19
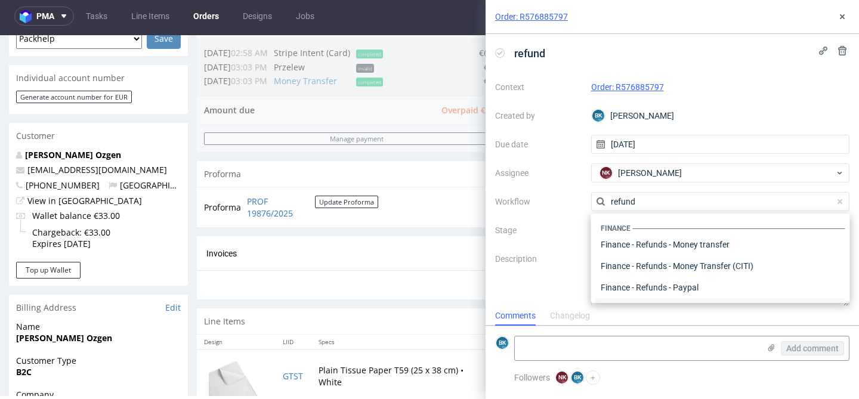
scroll to position [2, 0]
type input "refund"
click at [714, 243] on div "Finance - Refunds - Money transfer" at bounding box center [720, 242] width 249 height 21
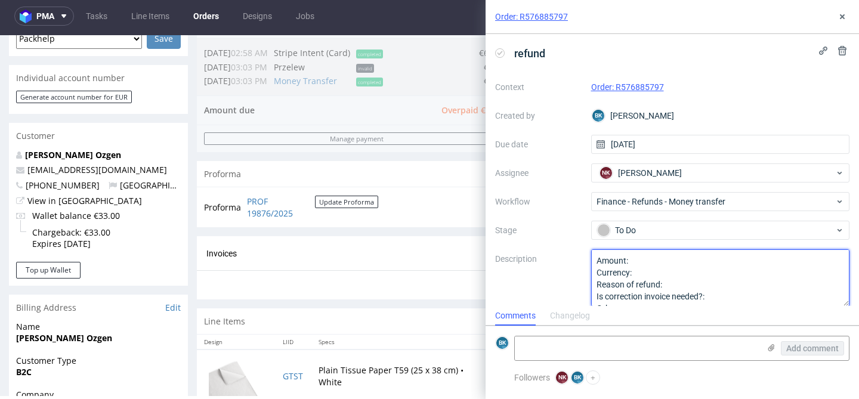
click at [646, 261] on textarea "Amount: Currency: Reason of refund: Is correction invoice needed?: Other:" at bounding box center [720, 277] width 259 height 57
click at [657, 277] on textarea "Amount: Currency: Reason of refund: Is correction invoice needed?: Other:" at bounding box center [720, 277] width 259 height 57
click at [694, 289] on textarea "Amount: Currency: Reason of refund: Is correction invoice needed?: Other:" at bounding box center [720, 277] width 259 height 57
type textarea "Amount: 84 Currency: eur Reason of refund: Change in specification, the client …"
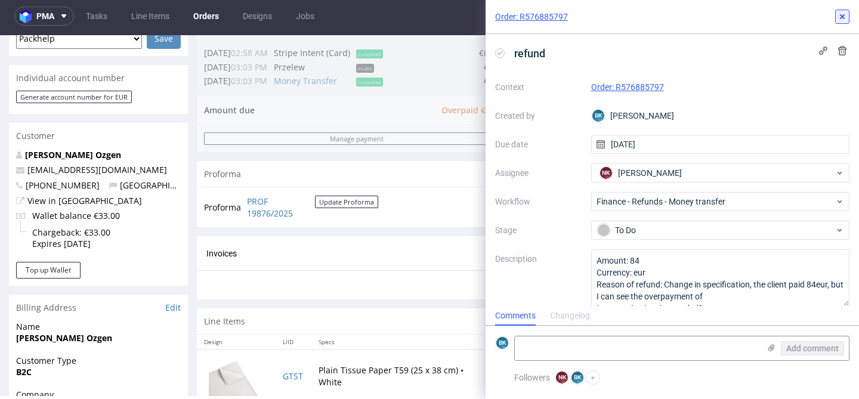
click at [842, 17] on use at bounding box center [842, 16] width 5 height 5
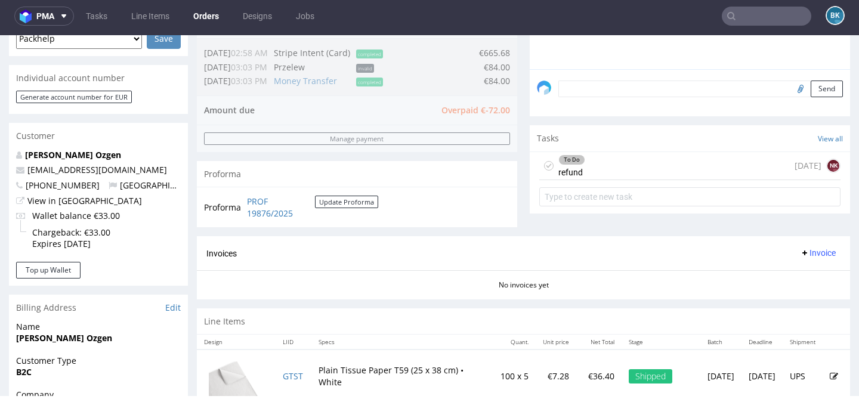
click at [612, 180] on div "To Do refund today NK" at bounding box center [689, 166] width 301 height 28
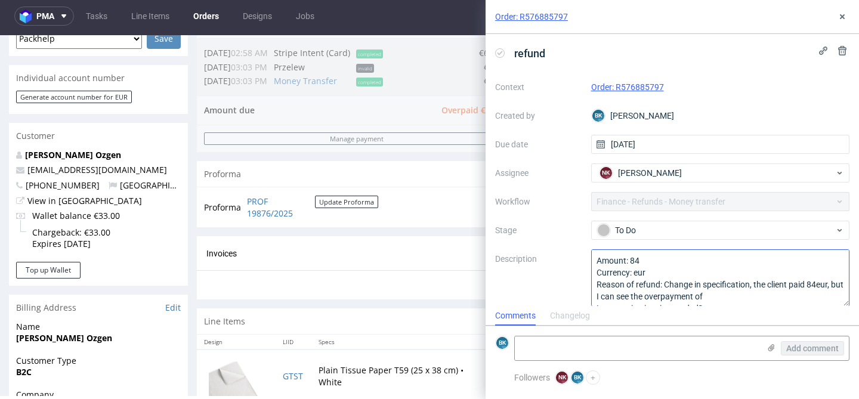
scroll to position [10, 0]
click at [726, 299] on textarea "Amount: 84 Currency: eur Reason of refund: Change in specification, the client …" at bounding box center [720, 277] width 259 height 57
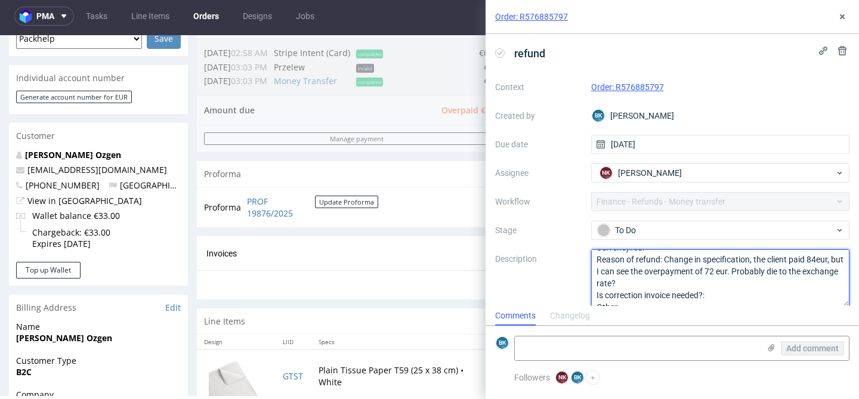
click at [724, 299] on textarea "Amount: 84 Currency: eur Reason of refund: Change in specification, the client …" at bounding box center [720, 277] width 259 height 57
type textarea "Amount: 84 Currency: eur Reason of refund: Change in specification, the client …"
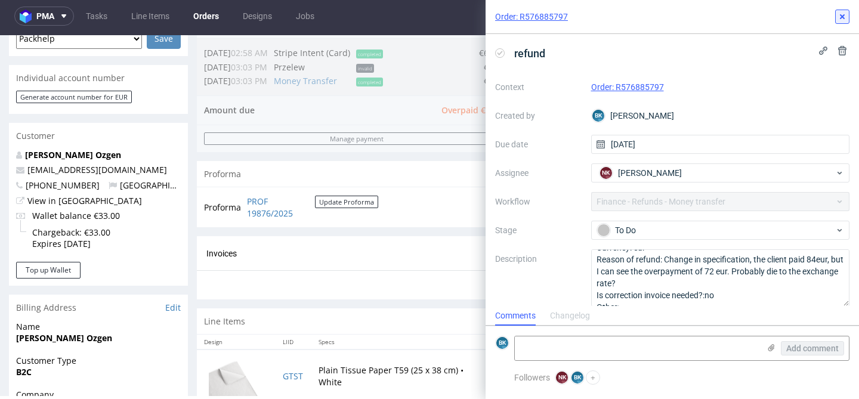
click at [842, 16] on use at bounding box center [842, 16] width 5 height 5
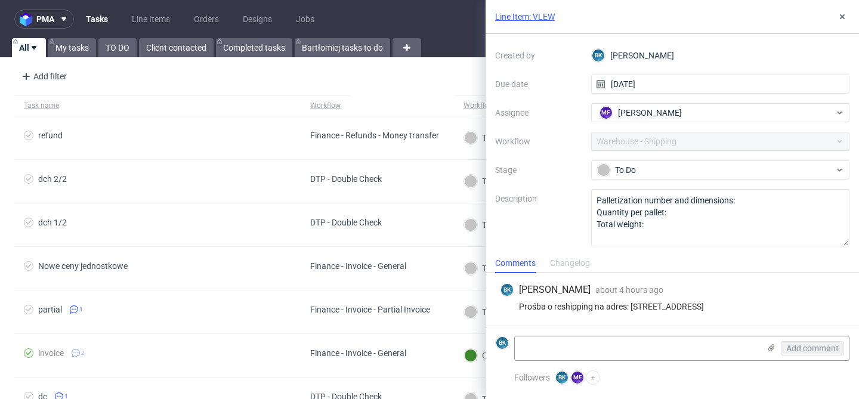
scroll to position [72, 0]
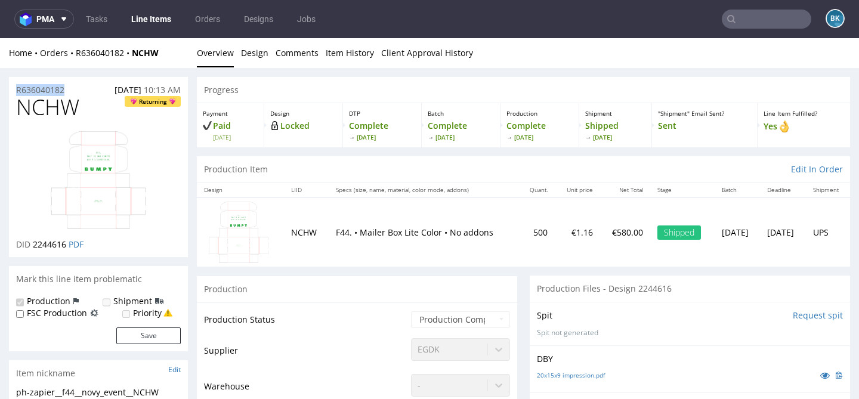
drag, startPoint x: 81, startPoint y: 89, endPoint x: 1, endPoint y: 90, distance: 79.9
copy p "R636040182"
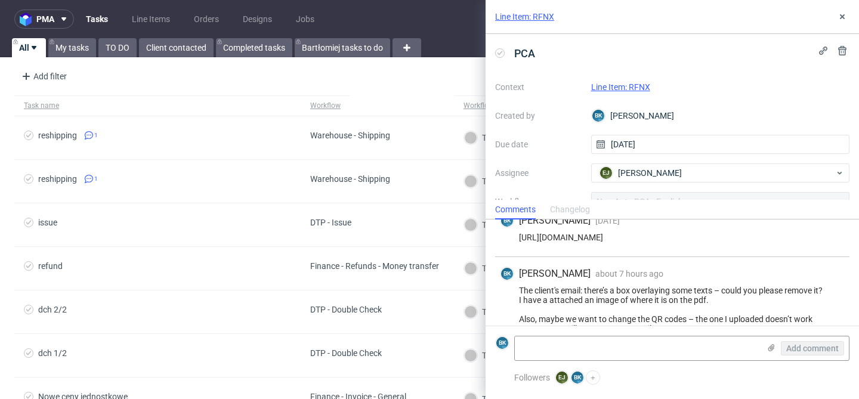
scroll to position [17, 0]
